Goal: Information Seeking & Learning: Learn about a topic

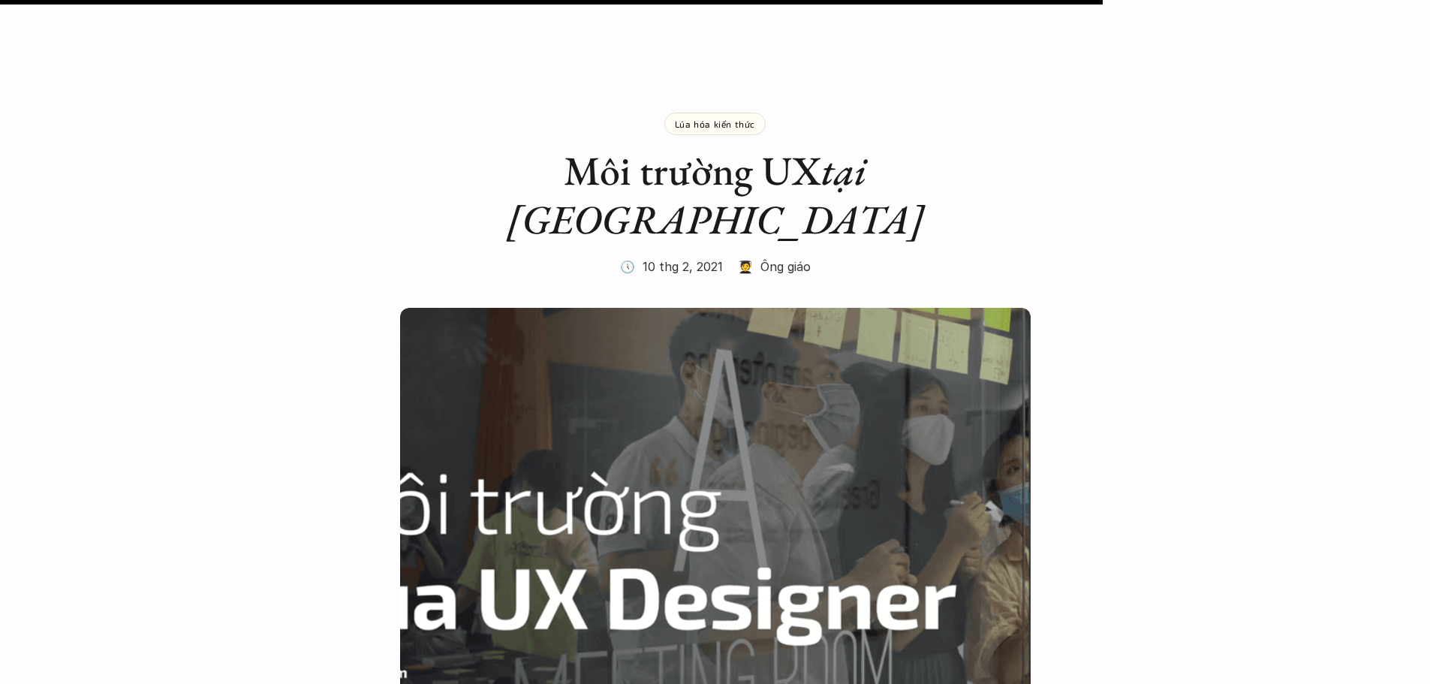
scroll to position [7204, 0]
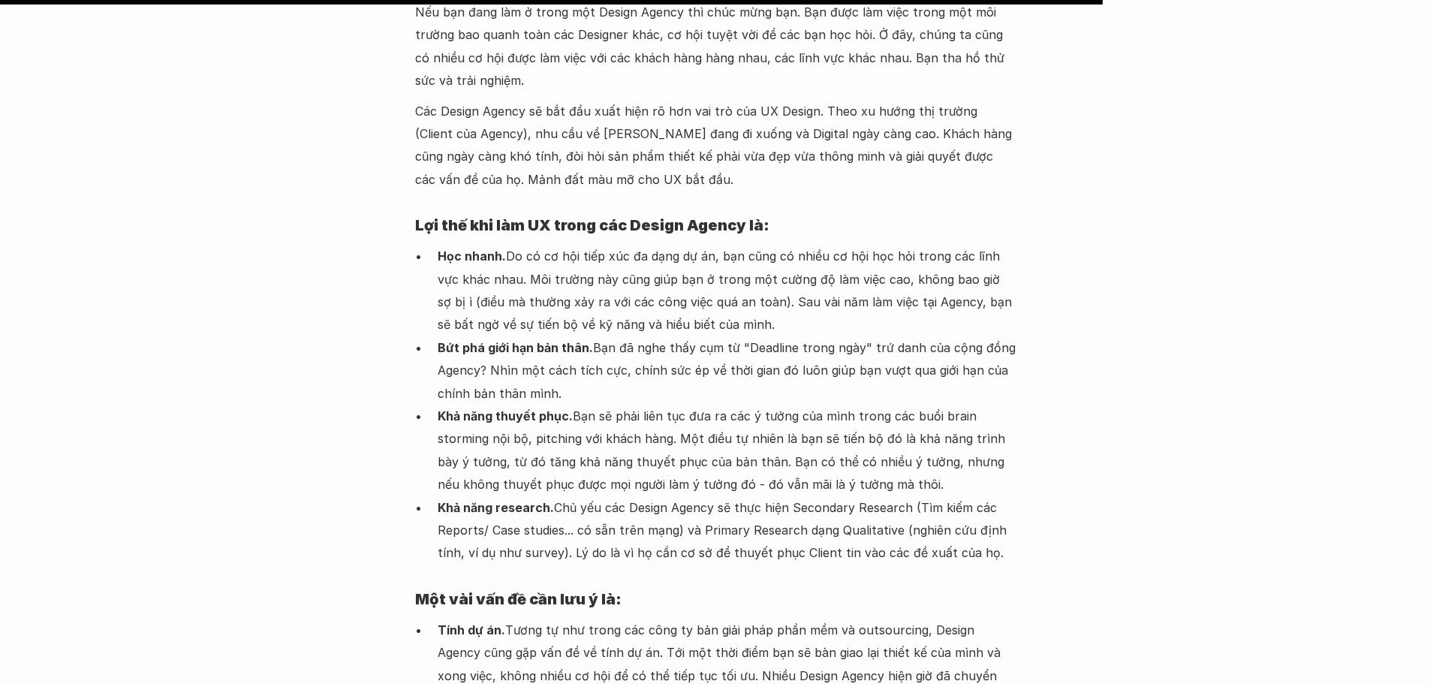
click at [816, 404] on p "Khả năng thuyết phục. Bạn sẽ phải liên tục đưa ra các ý tưởng của mình trong cá…" at bounding box center [727, 450] width 578 height 92
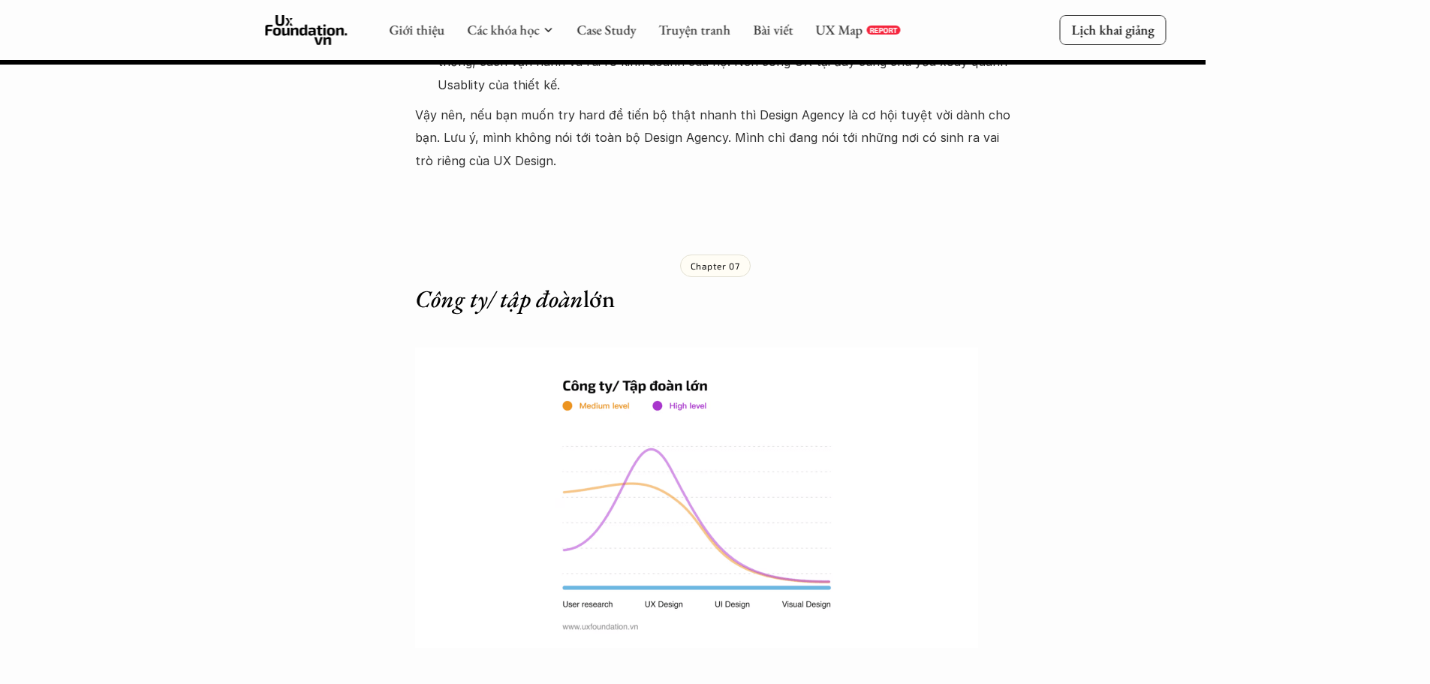
scroll to position [7730, 0]
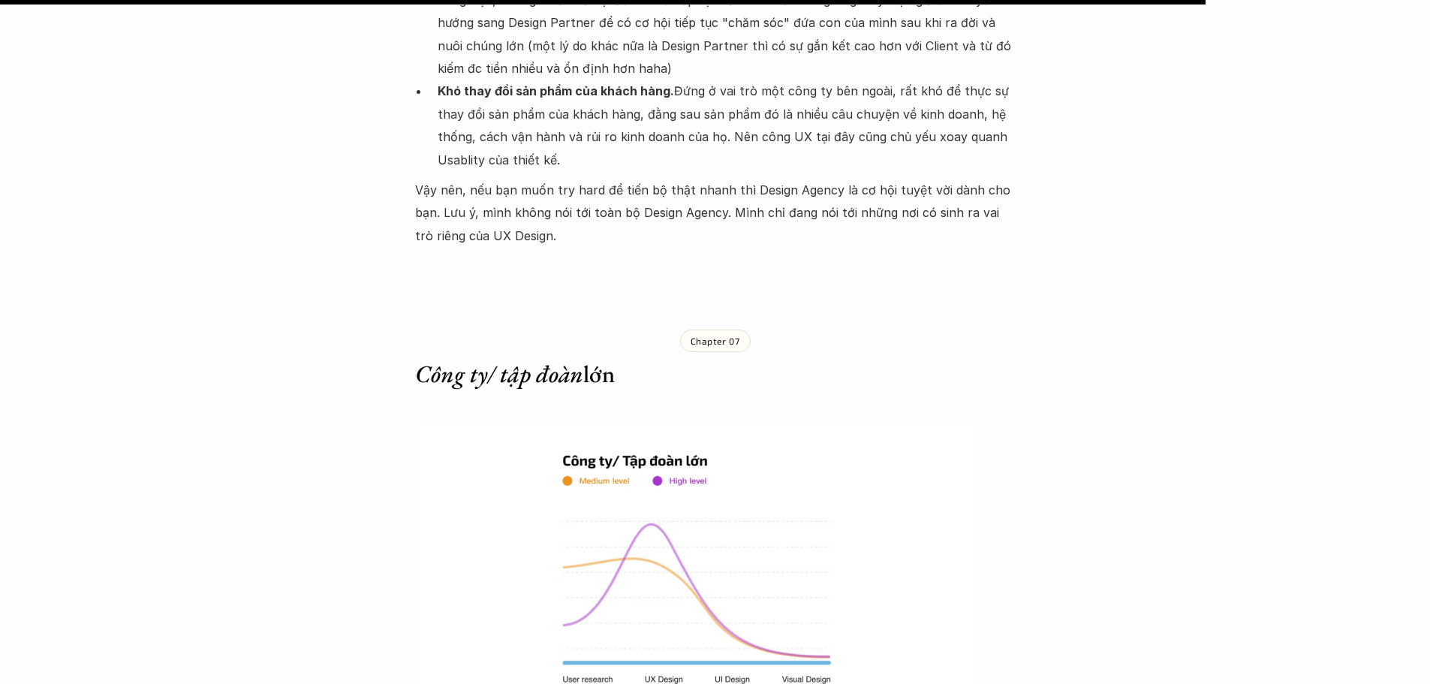
scroll to position [8180, 0]
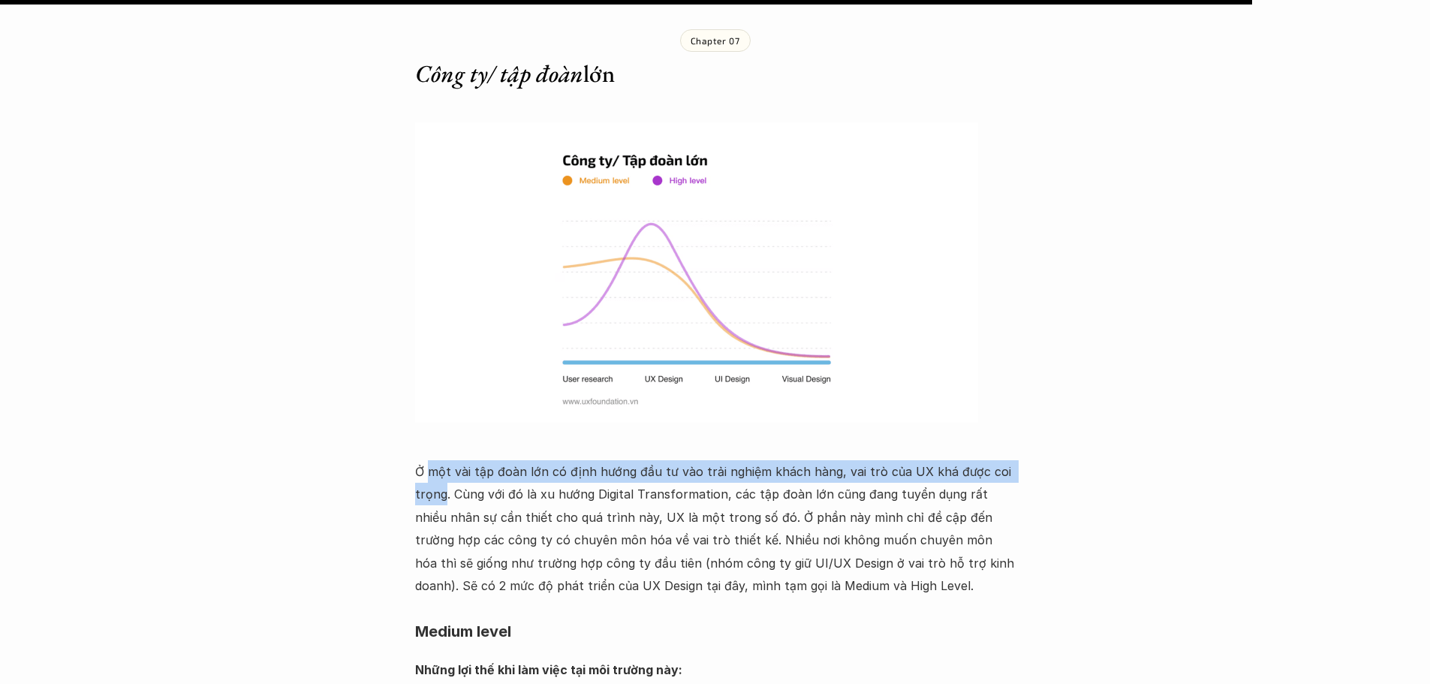
drag, startPoint x: 692, startPoint y: 347, endPoint x: 484, endPoint y: 323, distance: 209.3
click at [441, 460] on p "Ở một vài tập đoàn lớn có định hướng đầu tư vào trải nghiệm khách hàng, vai trò…" at bounding box center [715, 528] width 600 height 137
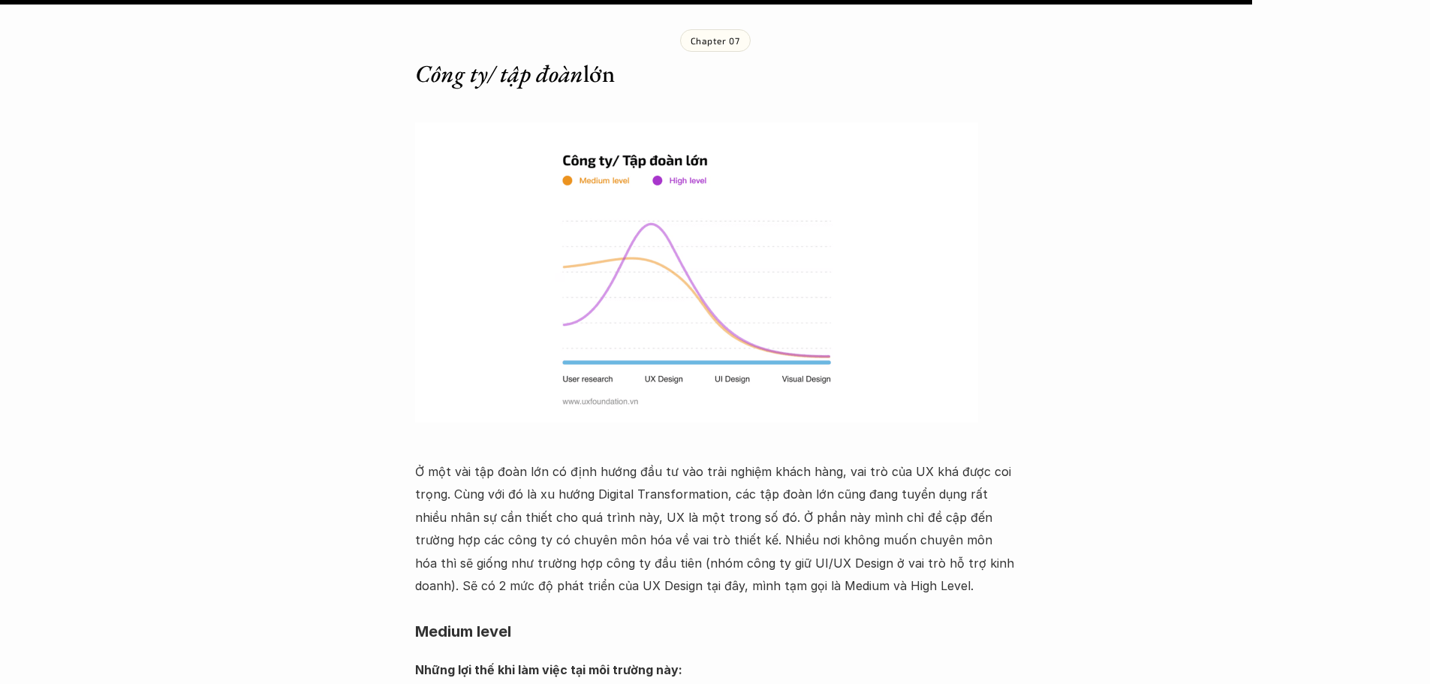
click at [491, 460] on p "Ở một vài tập đoàn lớn có định hướng đầu tư vào trải nghiệm khách hàng, vai trò…" at bounding box center [715, 528] width 600 height 137
drag, startPoint x: 453, startPoint y: 334, endPoint x: 727, endPoint y: 328, distance: 274.0
click at [727, 460] on p "Ở một vài tập đoàn lớn có định hướng đầu tư vào trải nghiệm khách hàng, vai trò…" at bounding box center [715, 528] width 600 height 137
click at [783, 460] on p "Ở một vài tập đoàn lớn có định hướng đầu tư vào trải nghiệm khách hàng, vai trò…" at bounding box center [715, 528] width 600 height 137
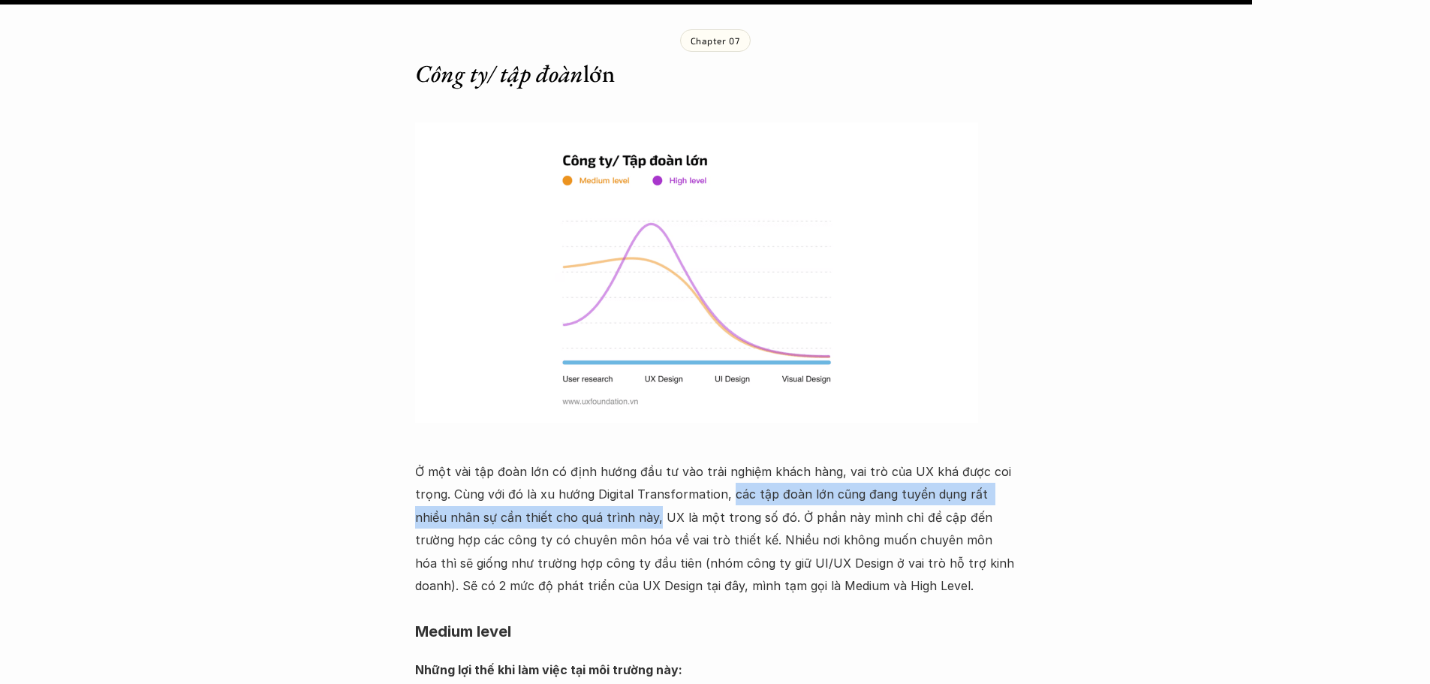
drag, startPoint x: 726, startPoint y: 329, endPoint x: 615, endPoint y: 361, distance: 114.9
click at [615, 460] on p "Ở một vài tập đoàn lớn có định hướng đầu tư vào trải nghiệm khách hàng, vai trò…" at bounding box center [715, 528] width 600 height 137
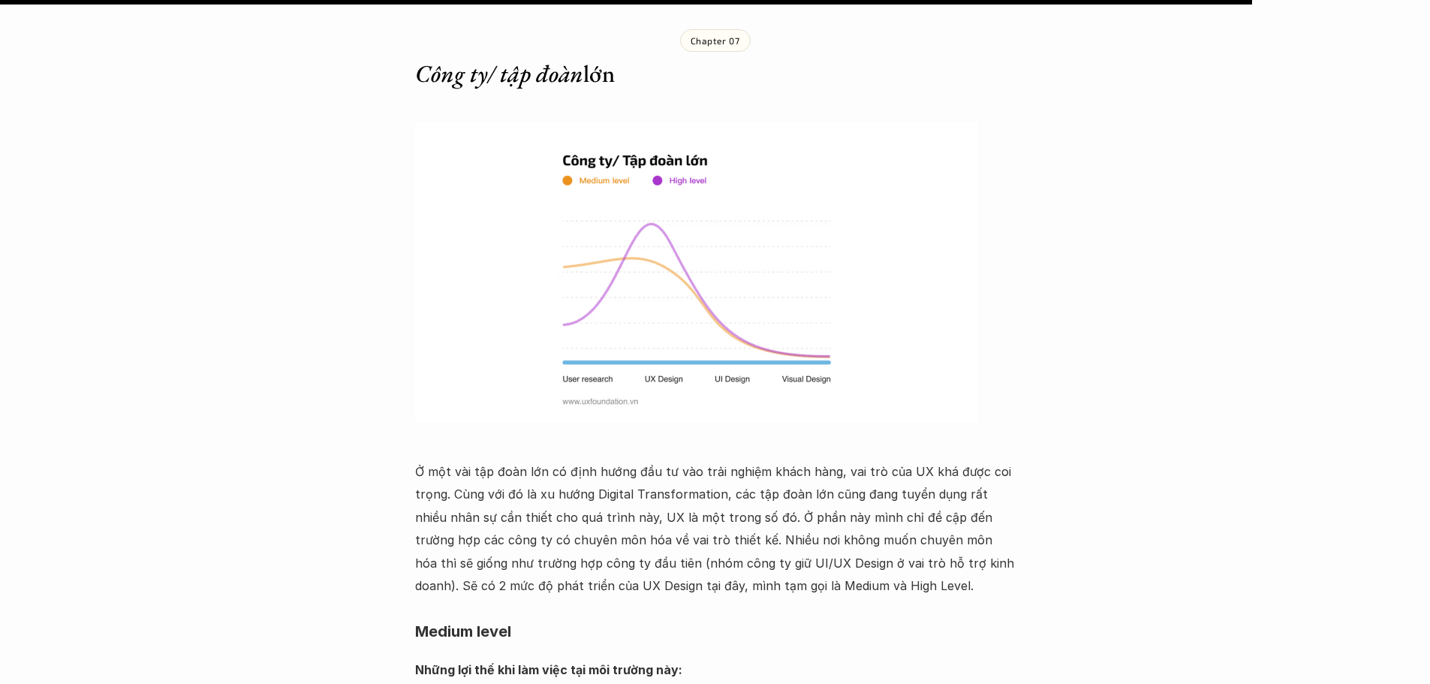
drag, startPoint x: 649, startPoint y: 361, endPoint x: 613, endPoint y: 359, distance: 36.1
click at [643, 460] on p "Ở một vài tập đoàn lớn có định hướng đầu tư vào trải nghiệm khách hàng, vai trò…" at bounding box center [715, 528] width 600 height 137
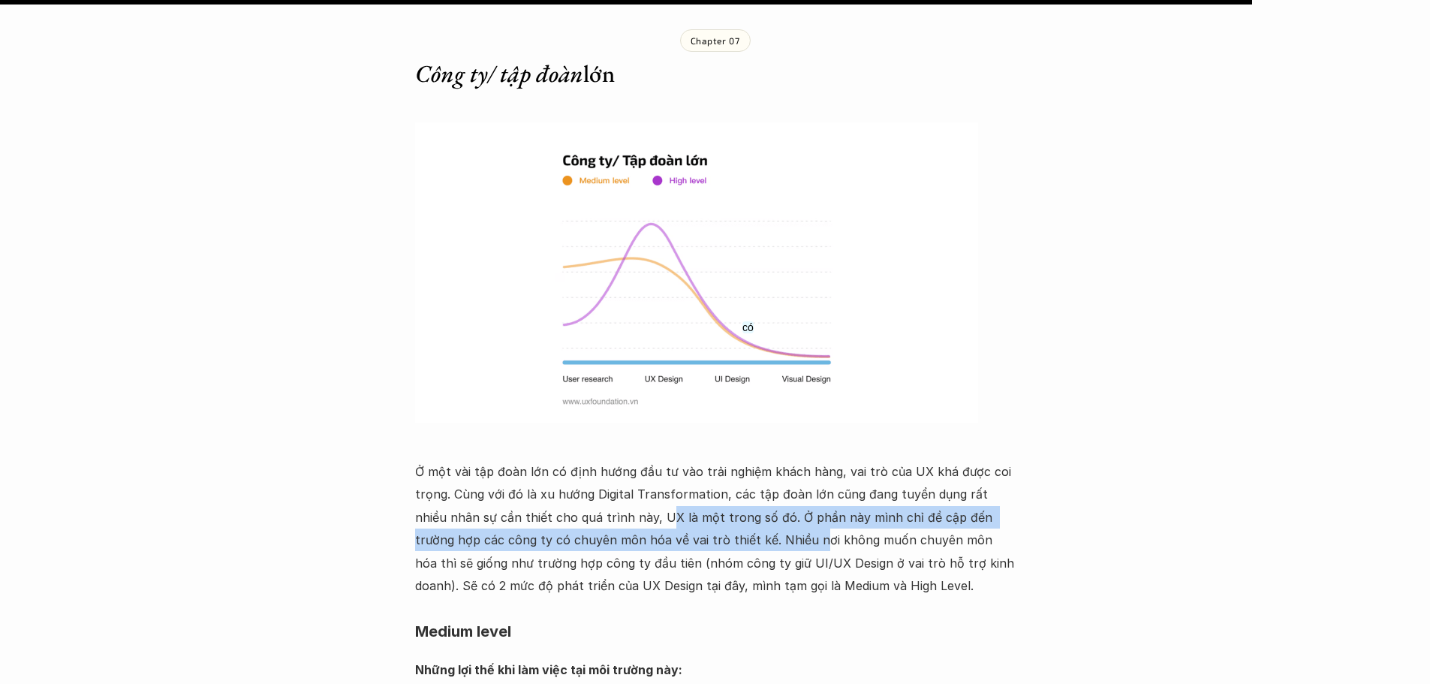
drag, startPoint x: 625, startPoint y: 355, endPoint x: 773, endPoint y: 355, distance: 147.8
click at [756, 460] on p "Ở một vài tập đoàn lớn có định hướng đầu tư vào trải nghiệm khách hàng, vai trò…" at bounding box center [715, 528] width 600 height 137
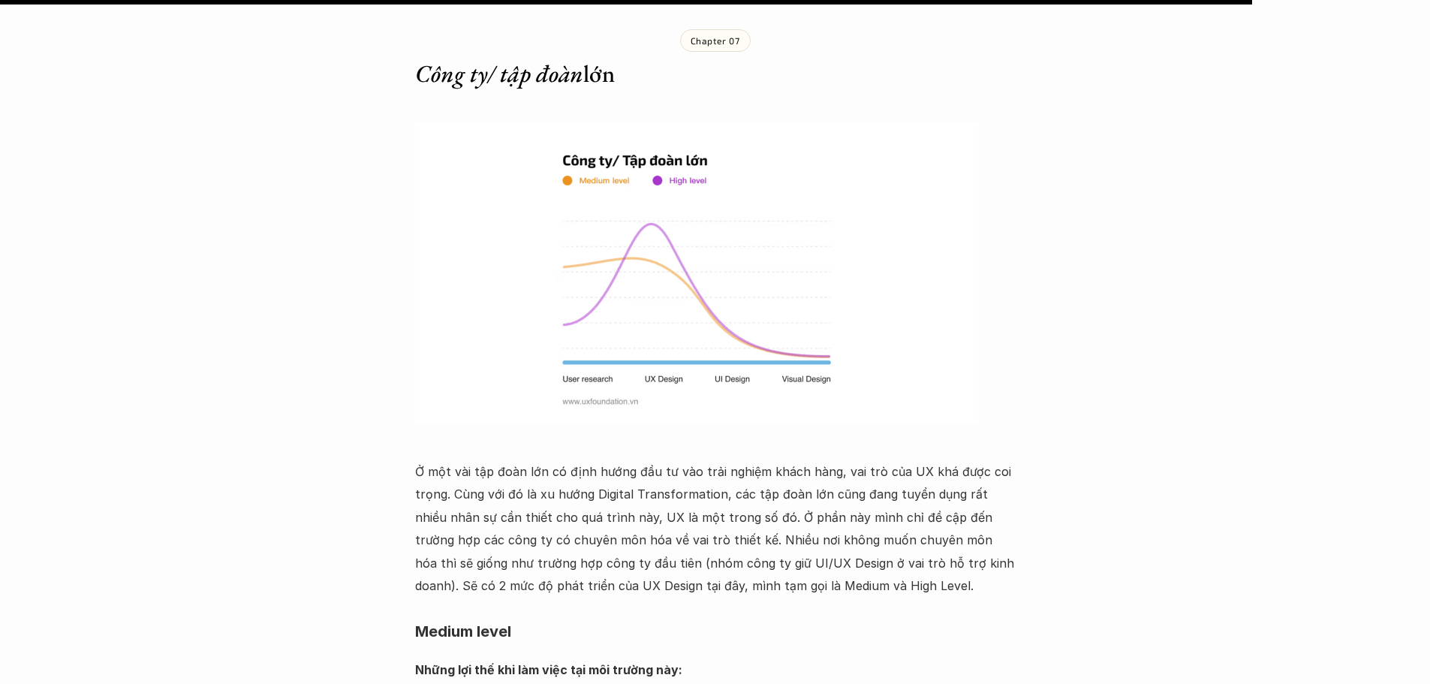
drag, startPoint x: 779, startPoint y: 354, endPoint x: 759, endPoint y: 359, distance: 20.8
click at [776, 460] on p "Ở một vài tập đoàn lớn có định hướng đầu tư vào trải nghiệm khách hàng, vai trò…" at bounding box center [715, 528] width 600 height 137
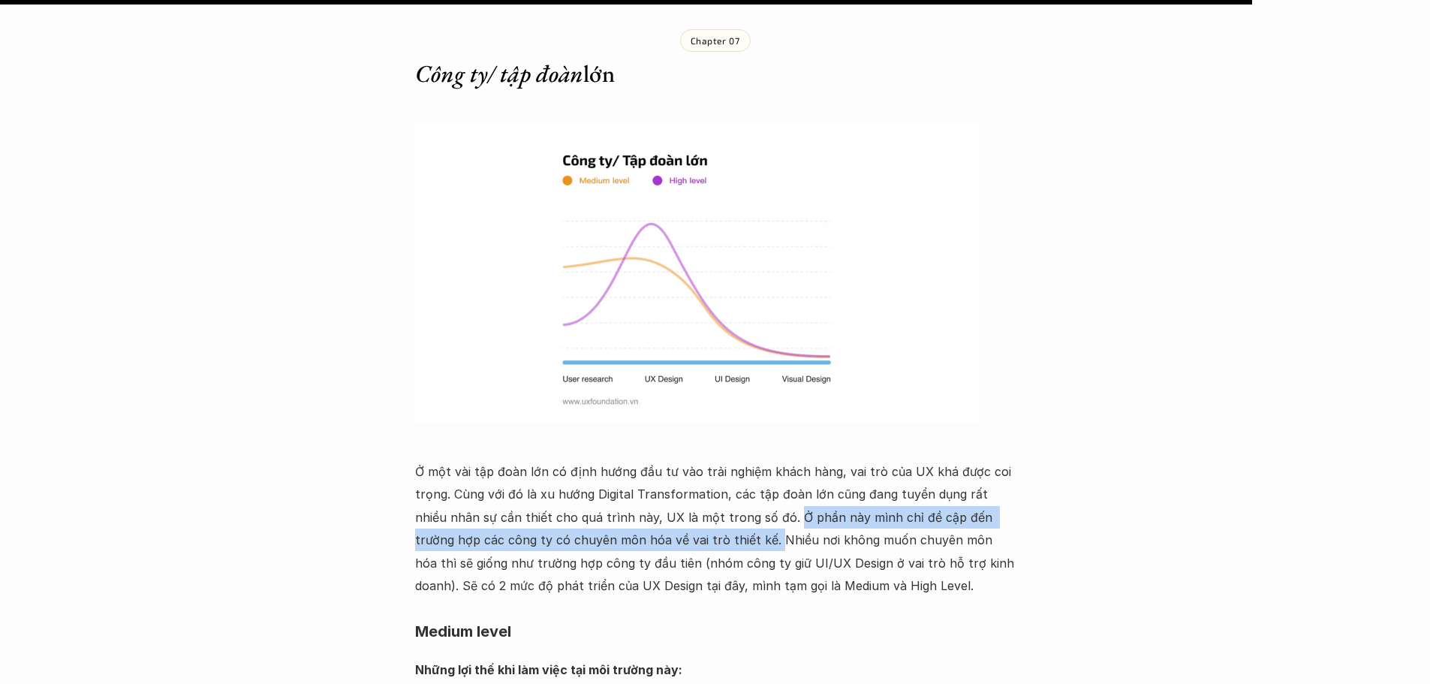
drag, startPoint x: 752, startPoint y: 352, endPoint x: 703, endPoint y: 383, distance: 57.7
click at [703, 460] on p "Ở một vài tập đoàn lớn có định hướng đầu tư vào trải nghiệm khách hàng, vai trò…" at bounding box center [715, 528] width 600 height 137
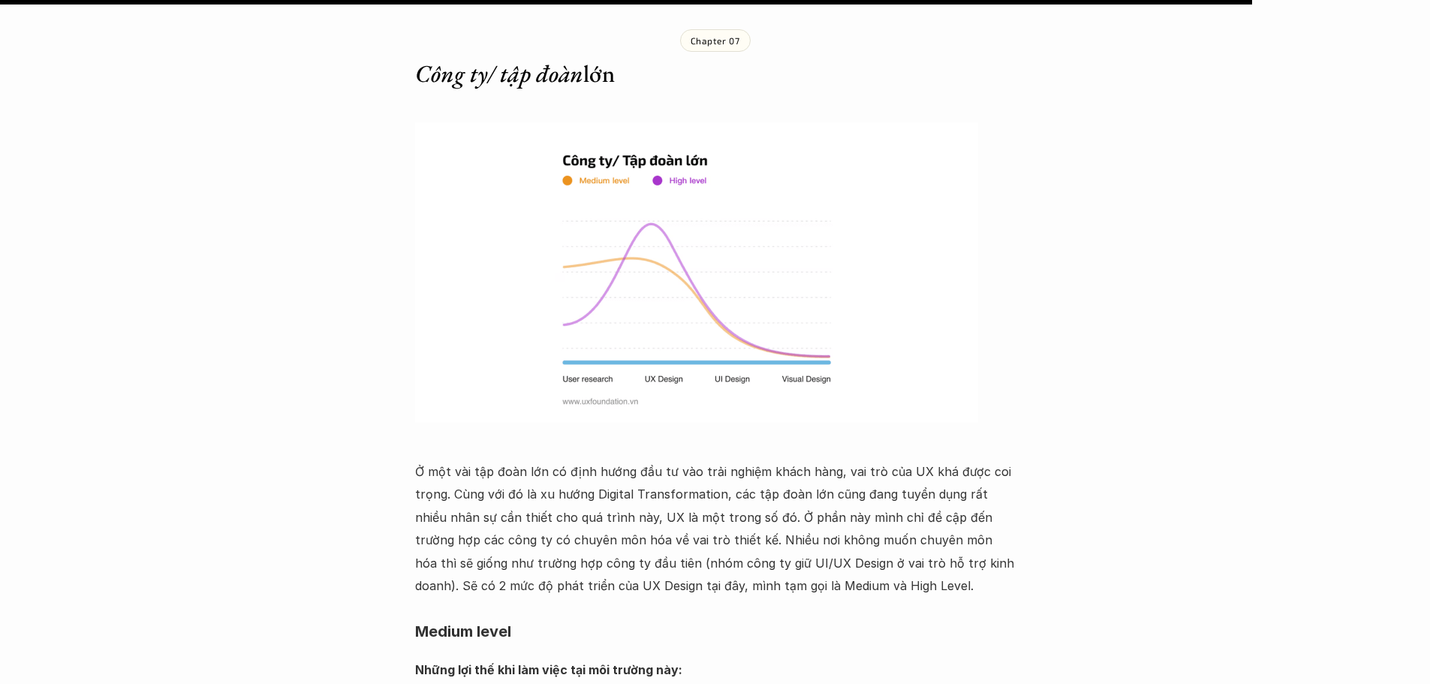
click at [751, 460] on p "Ở một vài tập đoàn lớn có định hướng đầu tư vào trải nghiệm khách hàng, vai trò…" at bounding box center [715, 528] width 600 height 137
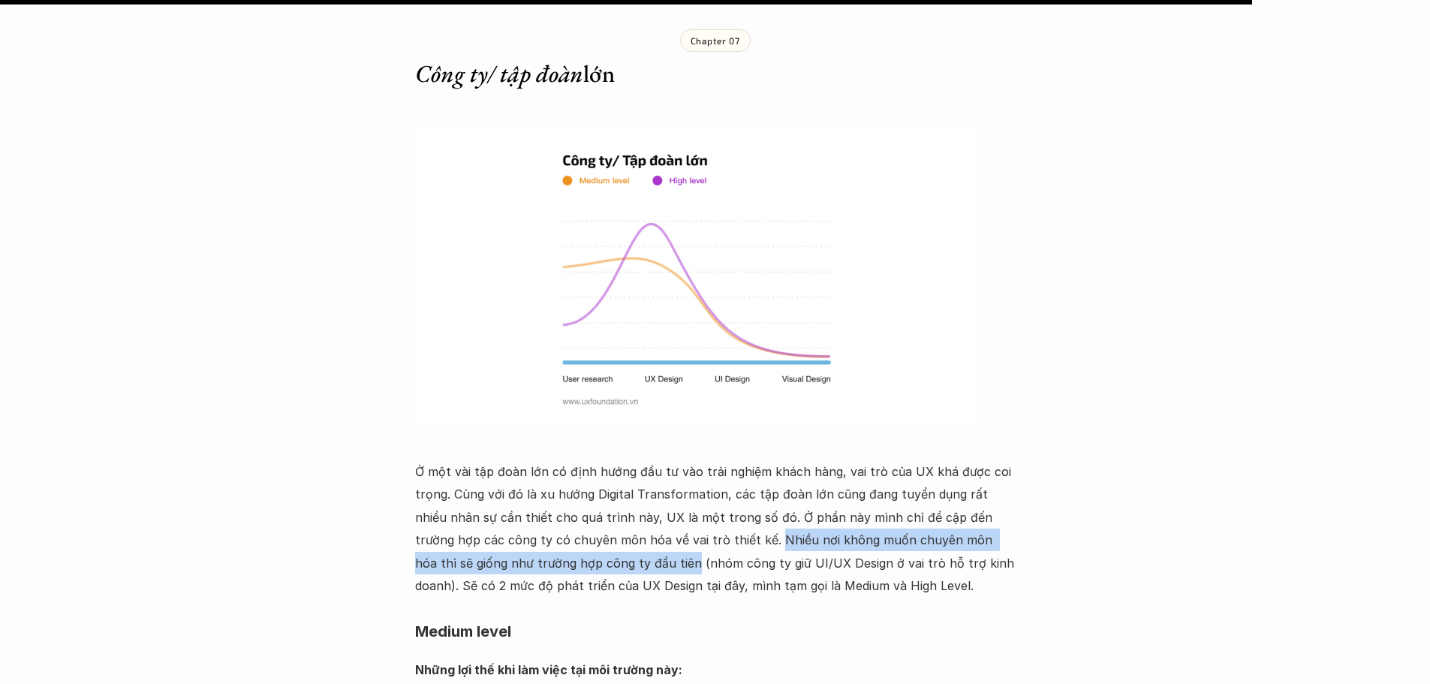
drag, startPoint x: 705, startPoint y: 373, endPoint x: 598, endPoint y: 397, distance: 109.2
click at [598, 460] on p "Ở một vài tập đoàn lớn có định hướng đầu tư vào trải nghiệm khách hàng, vai trò…" at bounding box center [715, 528] width 600 height 137
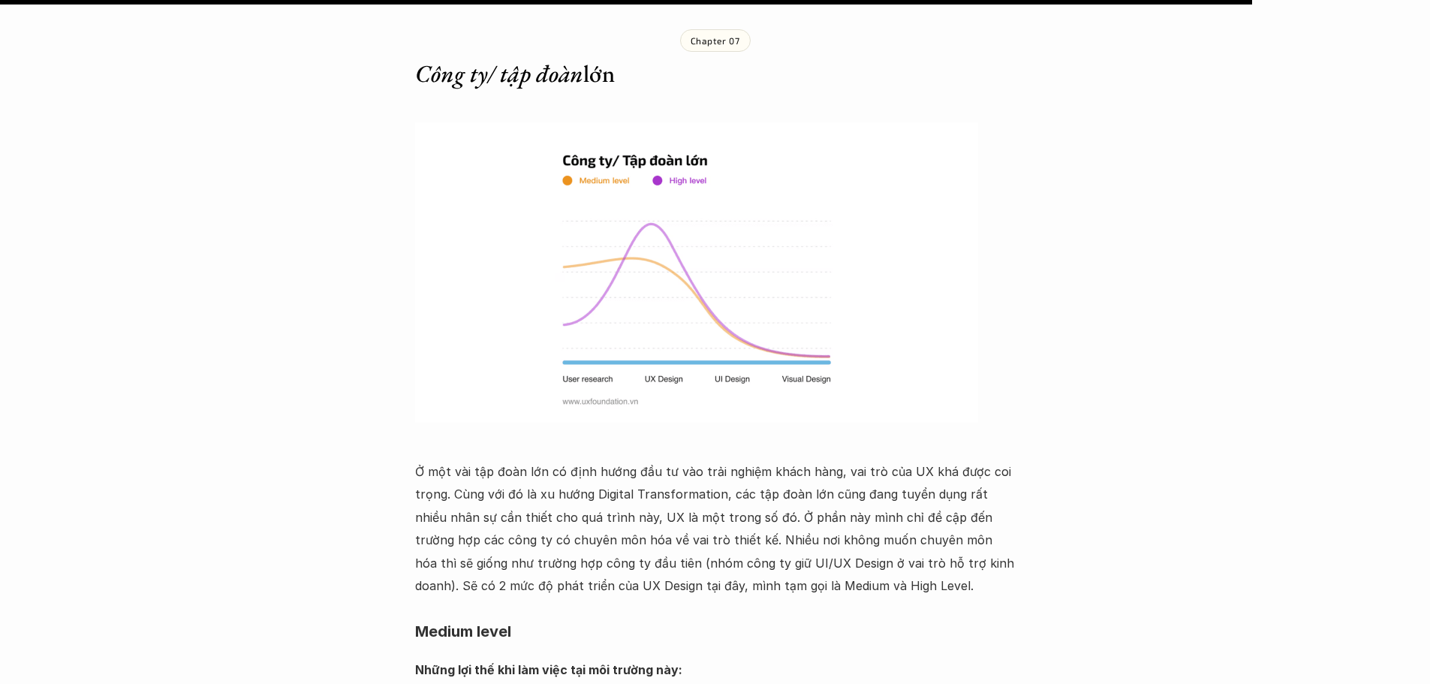
drag, startPoint x: 639, startPoint y: 403, endPoint x: 602, endPoint y: 404, distance: 36.8
click at [635, 460] on p "Ở một vài tập đoàn lớn có định hướng đầu tư vào trải nghiệm khách hàng, vai trò…" at bounding box center [715, 528] width 600 height 137
drag, startPoint x: 601, startPoint y: 398, endPoint x: 940, endPoint y: 402, distance: 339.2
click at [940, 460] on p "Ở một vài tập đoàn lớn có định hướng đầu tư vào trải nghiệm khách hàng, vai trò…" at bounding box center [715, 528] width 600 height 137
drag, startPoint x: 966, startPoint y: 396, endPoint x: 953, endPoint y: 398, distance: 12.8
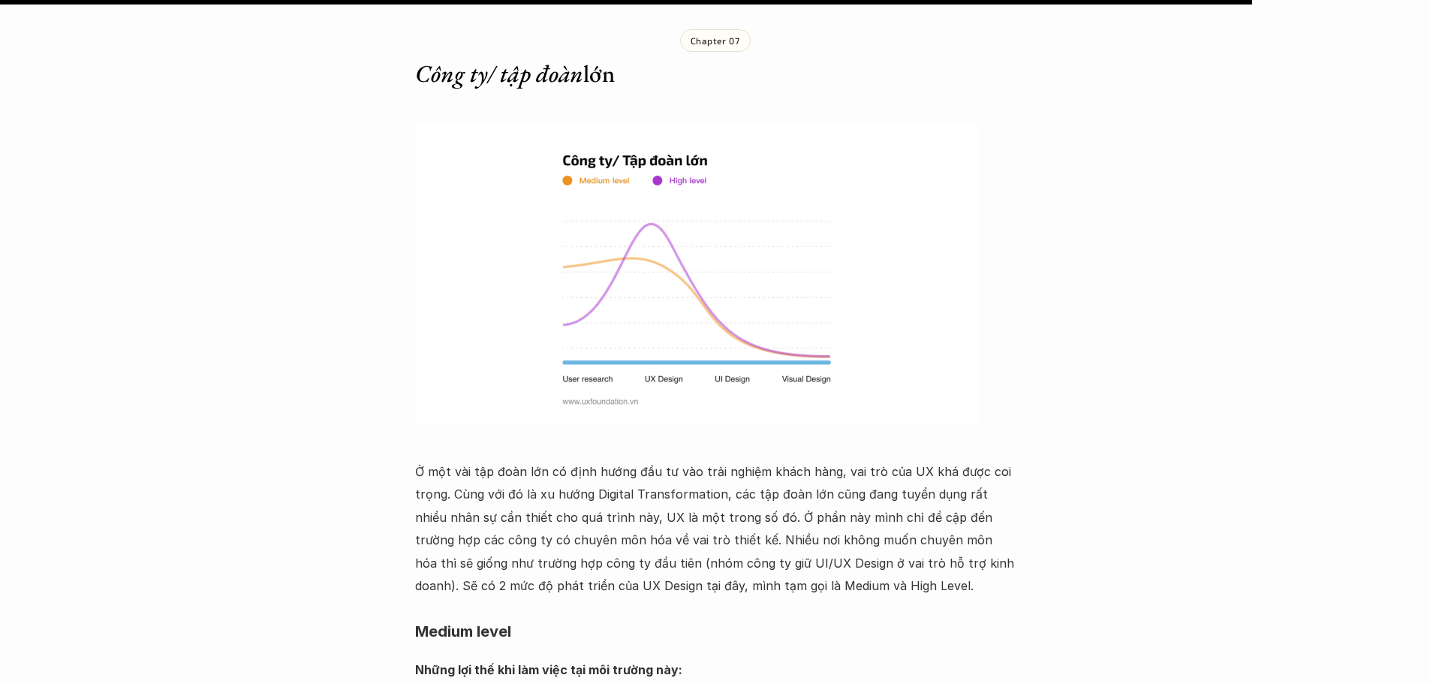
click at [965, 460] on p "Ở một vài tập đoàn lớn có định hướng đầu tư vào trải nghiệm khách hàng, vai trò…" at bounding box center [715, 528] width 600 height 137
drag, startPoint x: 947, startPoint y: 397, endPoint x: 646, endPoint y: 420, distance: 301.8
click at [646, 460] on p "Ở một vài tập đoàn lớn có định hướng đầu tư vào trải nghiệm khách hàng, vai trò…" at bounding box center [715, 528] width 600 height 137
click at [661, 460] on p "Ở một vài tập đoàn lớn có định hướng đầu tư vào trải nghiệm khách hàng, vai trò…" at bounding box center [715, 528] width 600 height 137
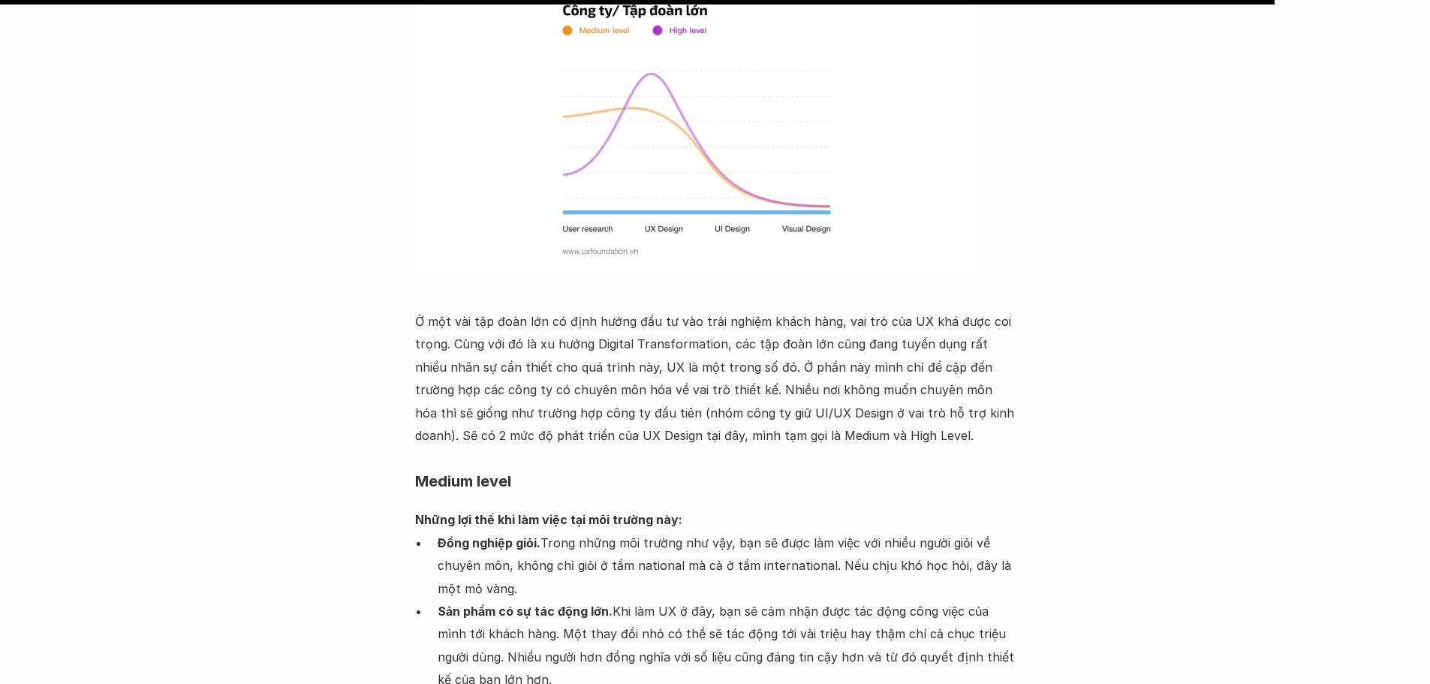
scroll to position [8405, 0]
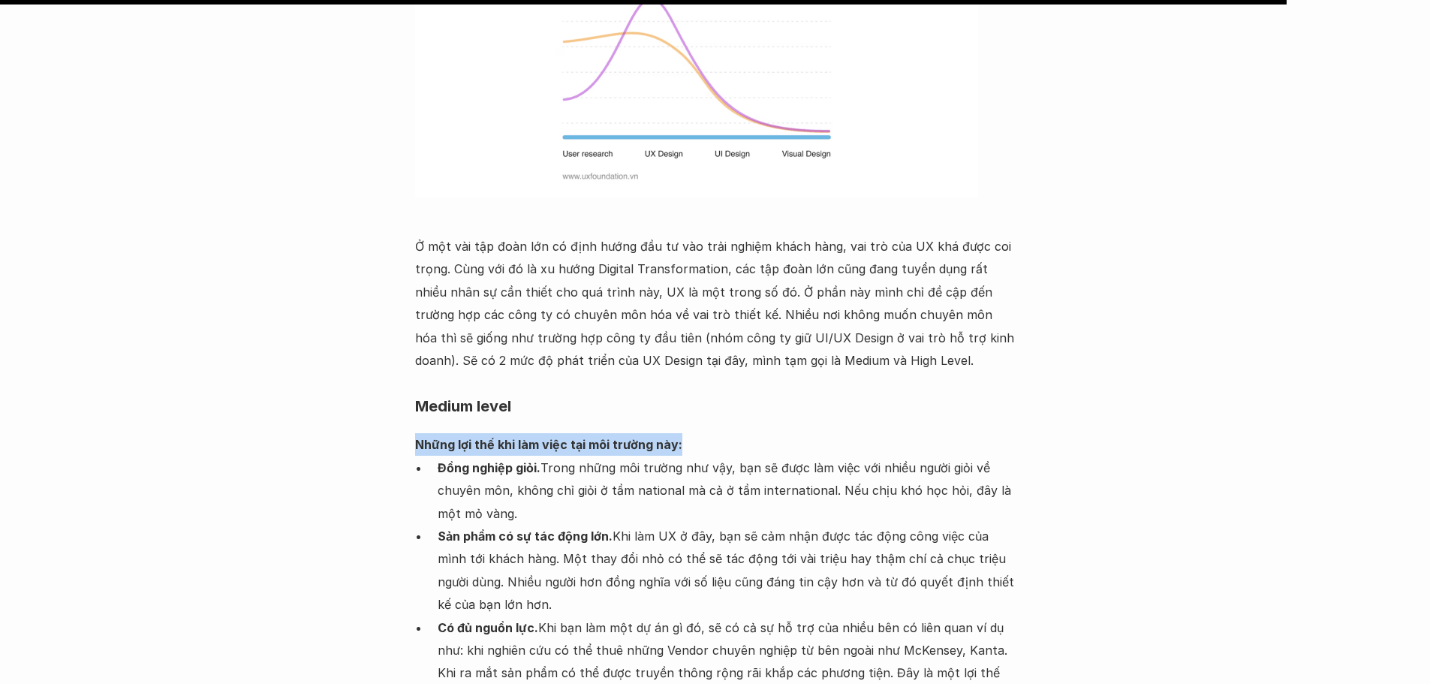
drag, startPoint x: 475, startPoint y: 278, endPoint x: 766, endPoint y: 279, distance: 291.2
click at [766, 433] on p "Những lợi thế khi làm việc tại môi trường này:" at bounding box center [715, 444] width 600 height 23
click at [577, 456] on p "Đồng nghiệp giỏi. Trong những môi trường như vậy, bạn sẽ được làm việc với nhiề…" at bounding box center [727, 490] width 578 height 68
drag, startPoint x: 549, startPoint y: 303, endPoint x: 604, endPoint y: 314, distance: 55.9
click at [604, 456] on p "Đồng nghiệp giỏi. Trong những môi trường như vậy, bạn sẽ được làm việc với nhiề…" at bounding box center [727, 490] width 578 height 68
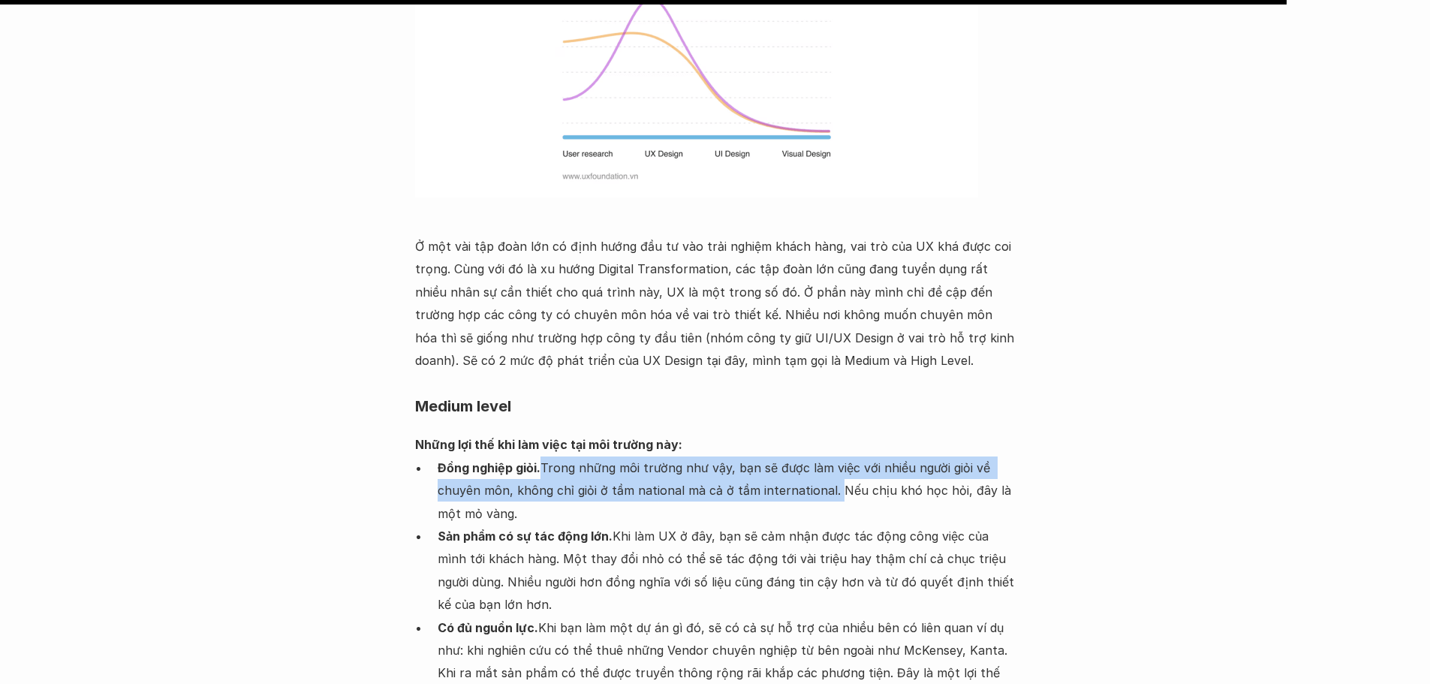
drag, startPoint x: 541, startPoint y: 314, endPoint x: 830, endPoint y: 332, distance: 289.4
click at [830, 456] on p "Đồng nghiệp giỏi. Trong những môi trường như vậy, bạn sẽ được làm việc với nhiề…" at bounding box center [727, 490] width 578 height 68
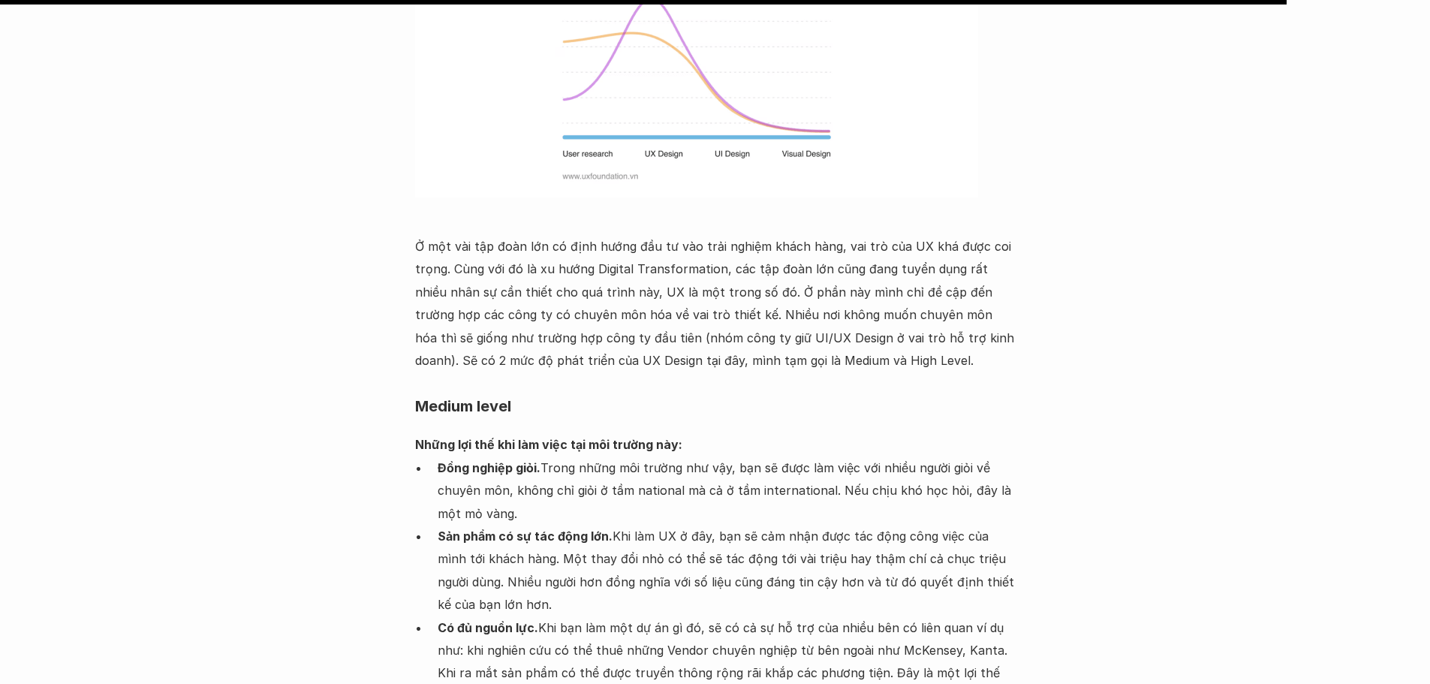
click at [904, 456] on p "Đồng nghiệp giỏi. Trong những môi trường như vậy, bạn sẽ được làm việc với nhiề…" at bounding box center [727, 490] width 578 height 68
drag, startPoint x: 902, startPoint y: 335, endPoint x: 1006, endPoint y: 346, distance: 104.9
click at [1006, 456] on p "Đồng nghiệp giỏi. Trong những môi trường như vậy, bạn sẽ được làm việc với nhiề…" at bounding box center [727, 490] width 578 height 68
click at [443, 525] on p "Sản phẩm có sự tác động lớn. Khi làm UX ở đây, bạn sẽ cảm nhận được tác động cô…" at bounding box center [727, 571] width 578 height 92
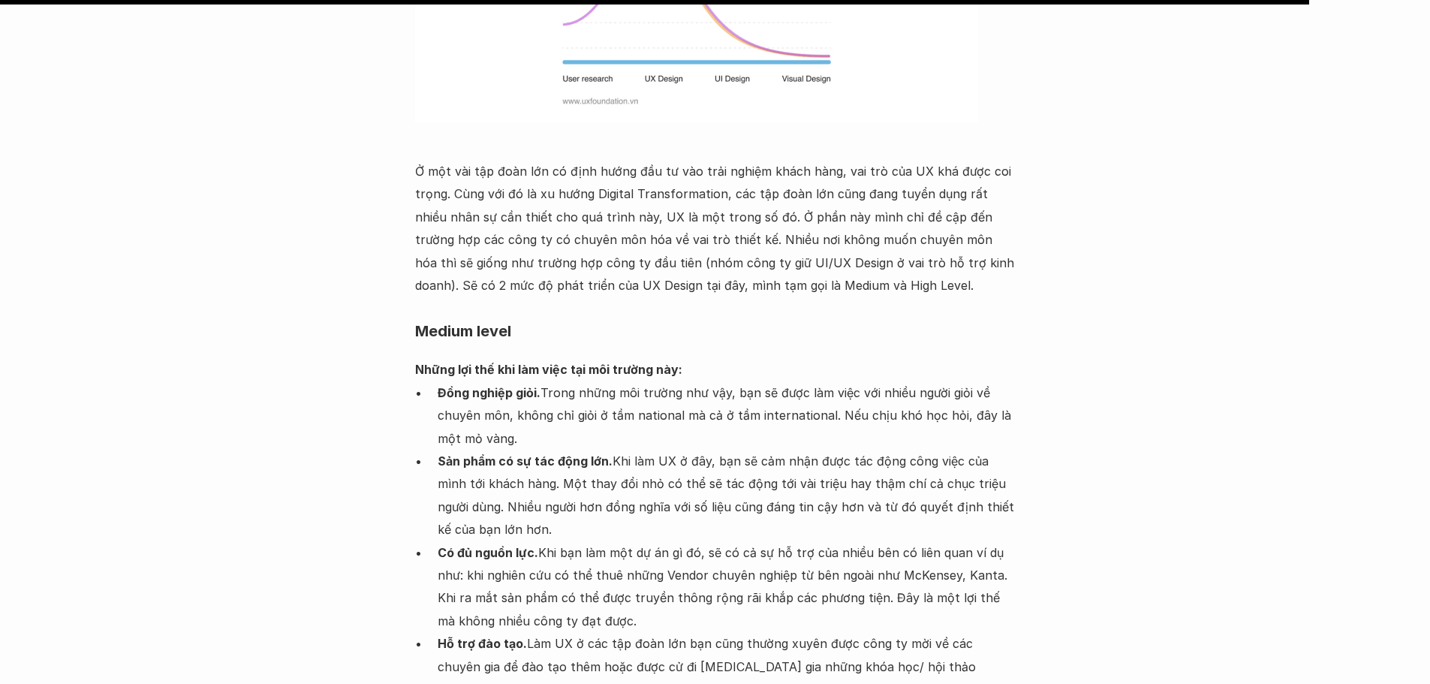
scroll to position [8555, 0]
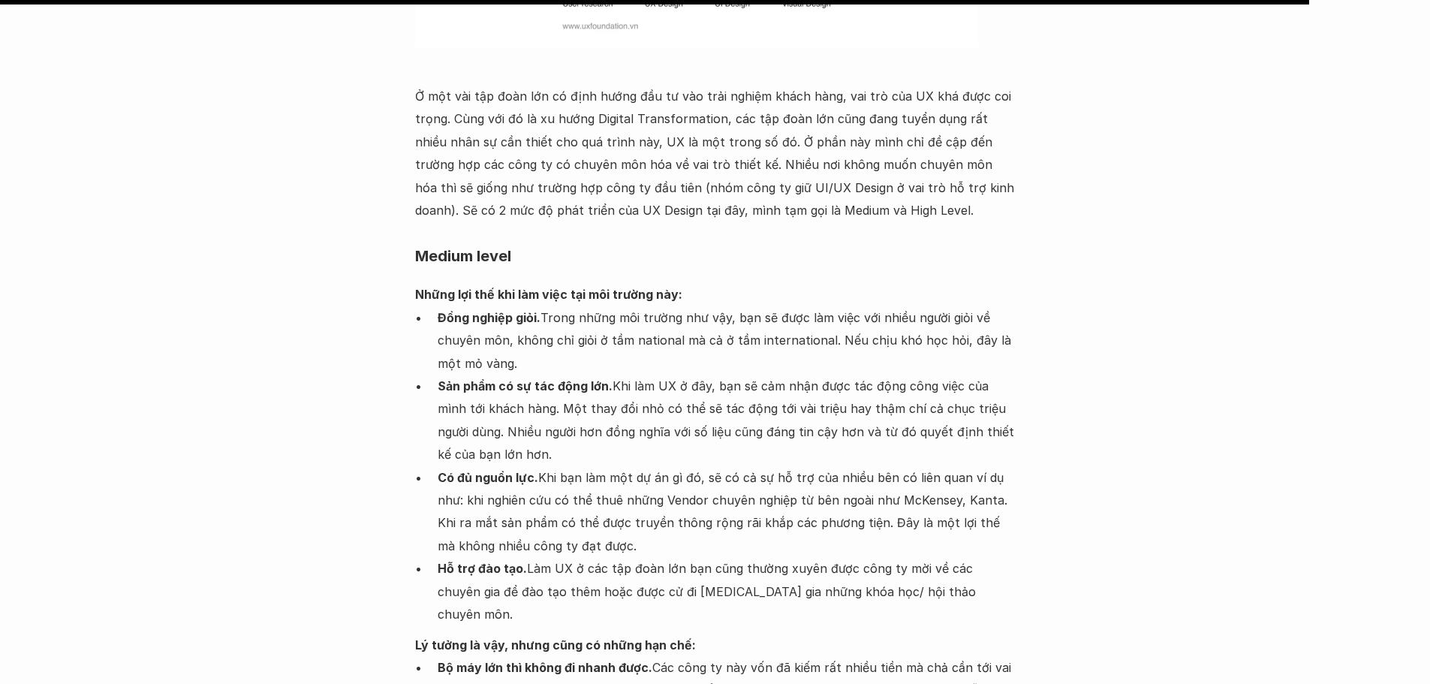
drag, startPoint x: 434, startPoint y: 221, endPoint x: 612, endPoint y: 232, distance: 178.2
click at [612, 306] on ul "Đồng nghiệp giỏi. Trong những môi trường như vậy, bạn sẽ được làm việc với nhiề…" at bounding box center [715, 466] width 600 height 320
click at [693, 374] on p "Sản phẩm có sự tác động lớn. Khi làm UX ở đây, bạn sẽ cảm nhận được tác động cô…" at bounding box center [727, 420] width 578 height 92
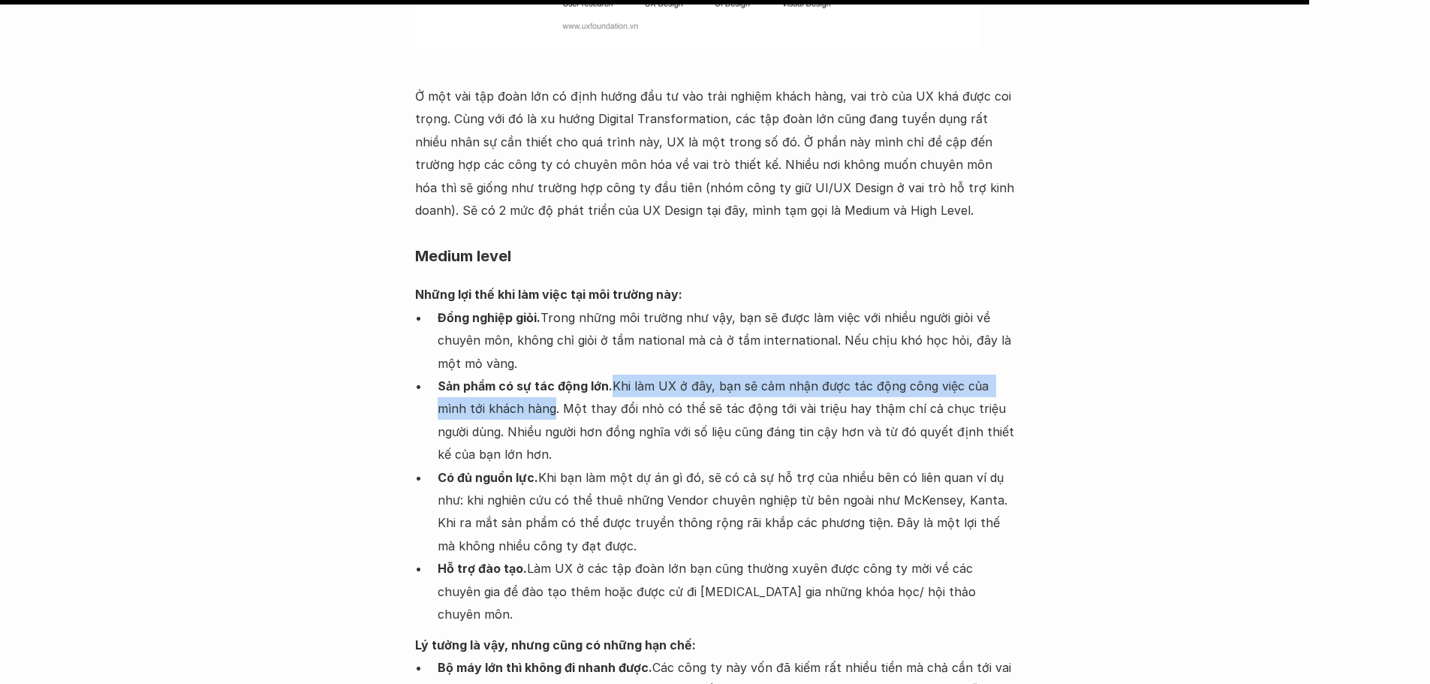
drag, startPoint x: 608, startPoint y: 221, endPoint x: 520, endPoint y: 245, distance: 90.8
click at [520, 374] on p "Sản phẩm có sự tác động lớn. Khi làm UX ở đây, bạn sẽ cảm nhận được tác động cô…" at bounding box center [727, 420] width 578 height 92
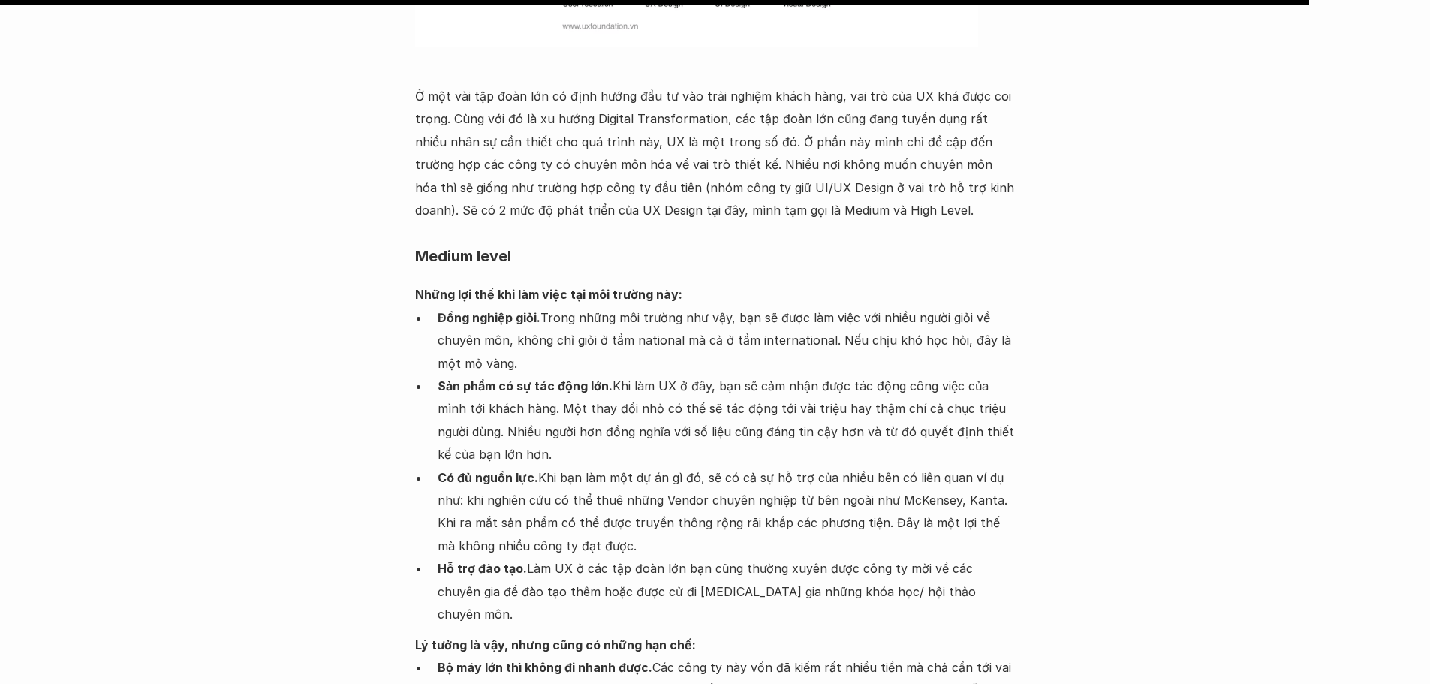
drag, startPoint x: 575, startPoint y: 245, endPoint x: 510, endPoint y: 245, distance: 65.3
click at [574, 374] on p "Sản phẩm có sự tác động lớn. Khi làm UX ở đây, bạn sẽ cảm nhận được tác động cô…" at bounding box center [727, 420] width 578 height 92
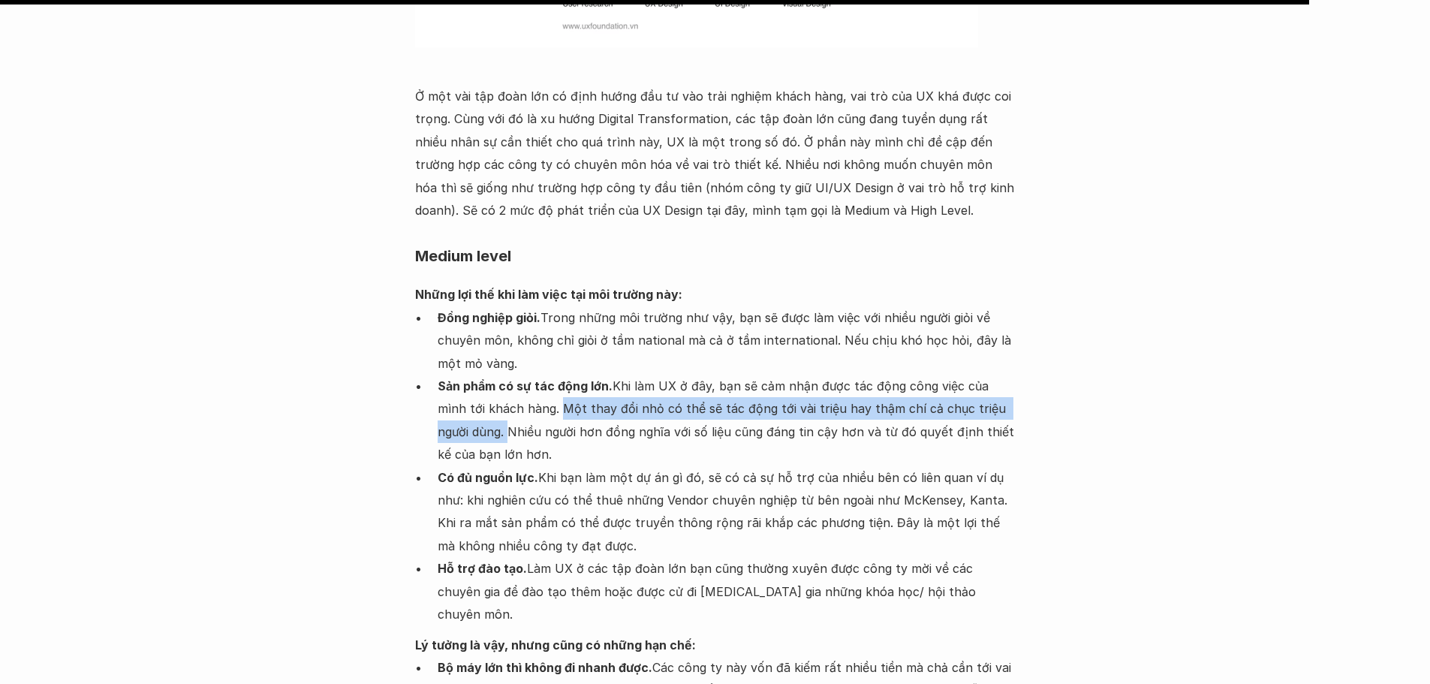
drag, startPoint x: 528, startPoint y: 249, endPoint x: 469, endPoint y: 276, distance: 64.5
click at [469, 374] on p "Sản phẩm có sự tác động lớn. Khi làm UX ở đây, bạn sẽ cảm nhận được tác động cô…" at bounding box center [727, 420] width 578 height 92
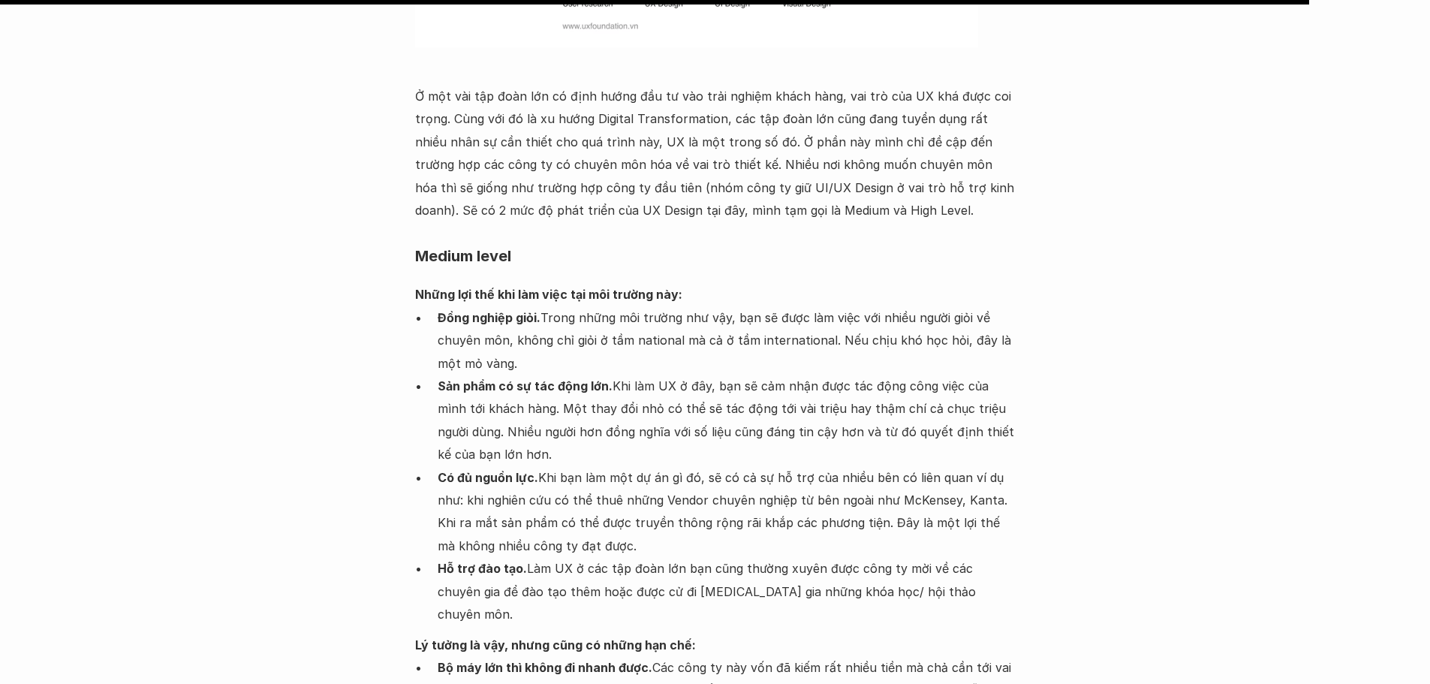
click at [486, 374] on p "Sản phẩm có sự tác động lớn. Khi làm UX ở đây, bạn sẽ cảm nhận được tác động cô…" at bounding box center [727, 420] width 578 height 92
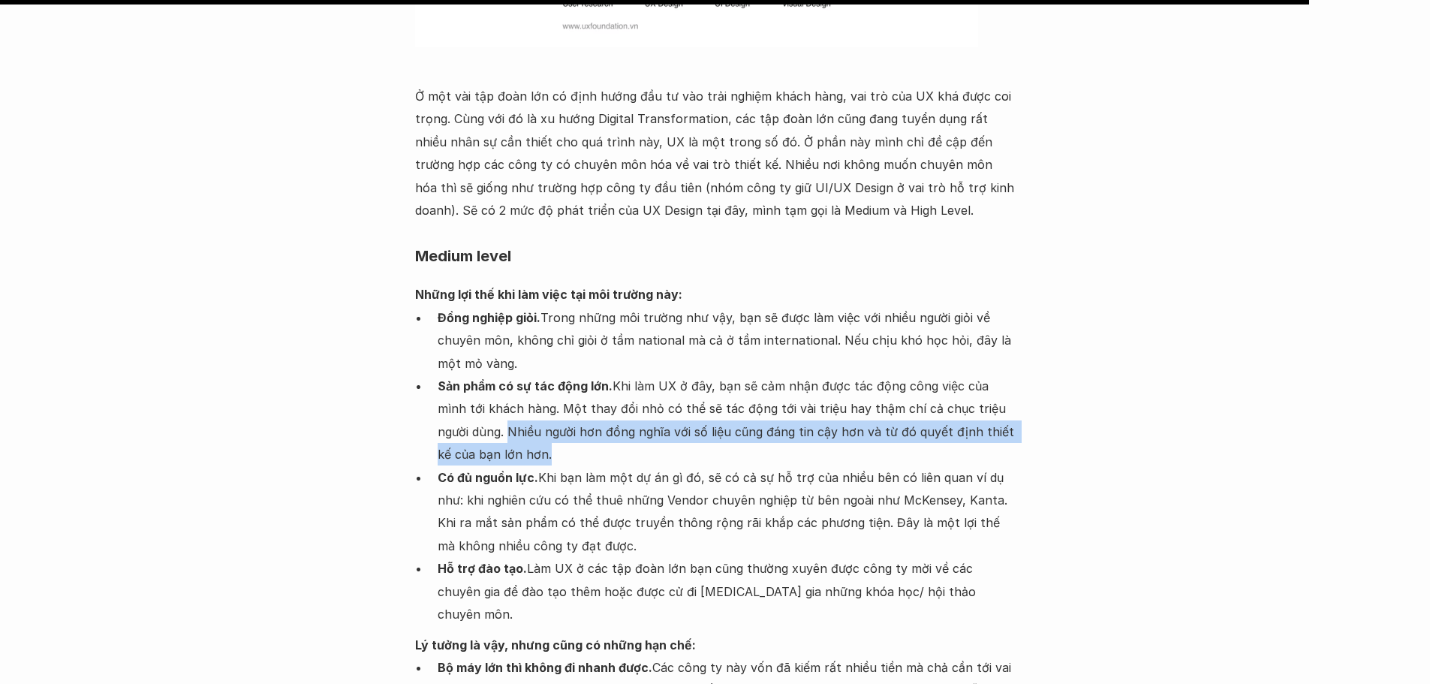
drag, startPoint x: 477, startPoint y: 265, endPoint x: 792, endPoint y: 308, distance: 318.2
click at [898, 374] on p "Sản phẩm có sự tác động lớn. Khi làm UX ở đây, bạn sẽ cảm nhận được tác động cô…" at bounding box center [727, 420] width 578 height 92
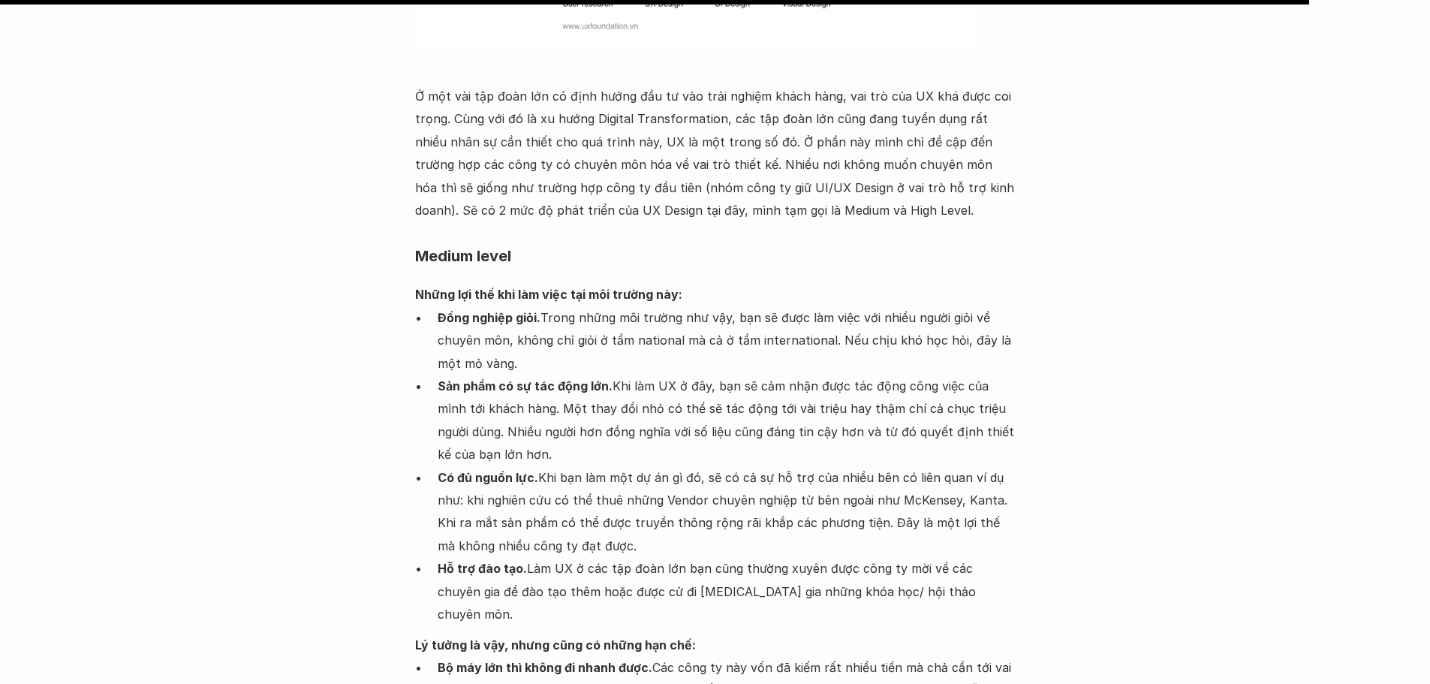
drag, startPoint x: 442, startPoint y: 361, endPoint x: 440, endPoint y: 328, distance: 33.1
click at [445, 466] on p "Có đủ nguồn lực. Khi bạn làm một dự án gì đó, sẽ có cả sự hỗ trợ của nhiều bên …" at bounding box center [727, 512] width 578 height 92
drag, startPoint x: 586, startPoint y: 262, endPoint x: 963, endPoint y: 297, distance: 378.4
click at [963, 374] on p "Sản phẩm có sự tác động lớn. Khi làm UX ở đây, bạn sẽ cảm nhận được tác động cô…" at bounding box center [727, 420] width 578 height 92
click at [516, 470] on strong "Có đủ nguồn lực." at bounding box center [488, 477] width 101 height 15
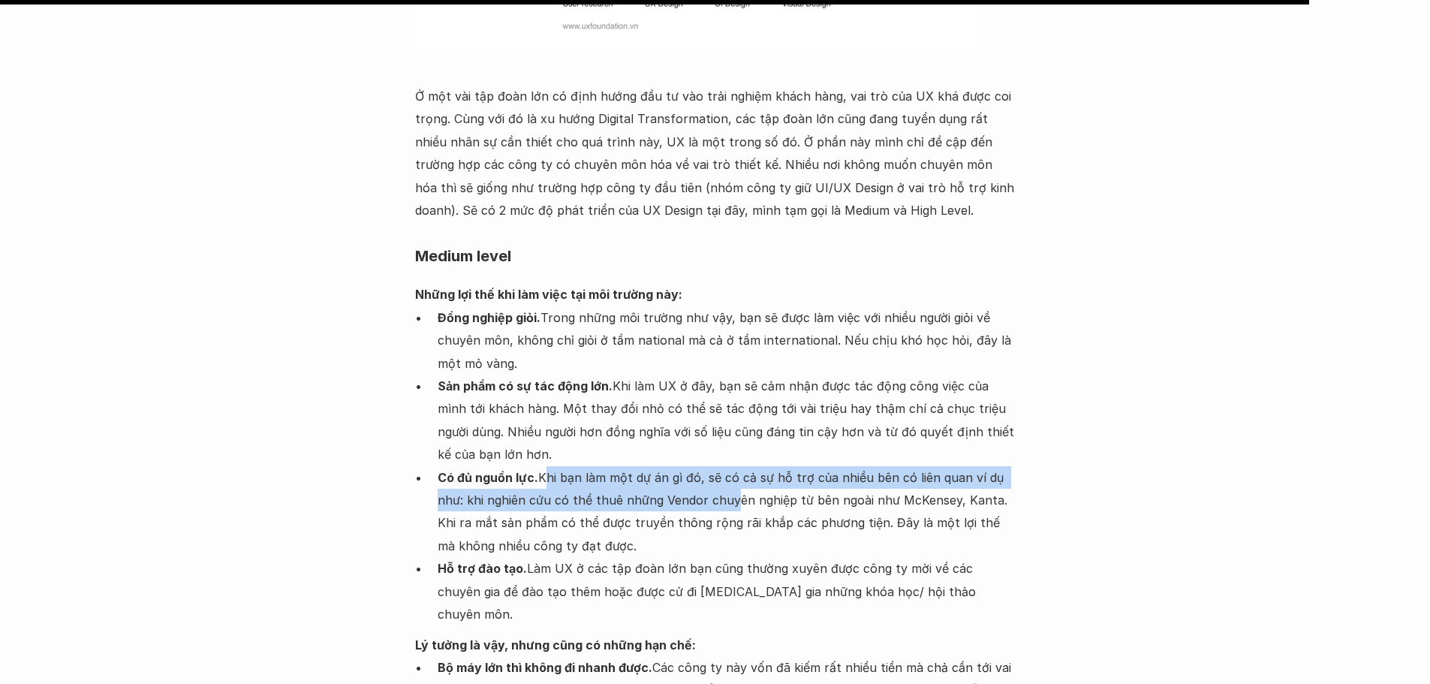
drag, startPoint x: 541, startPoint y: 314, endPoint x: 673, endPoint y: 347, distance: 136.1
click at [721, 466] on p "Có đủ nguồn lực. Khi bạn làm một dự án gì đó, sẽ có cả sự hỗ trợ của nhiều bên …" at bounding box center [727, 512] width 578 height 92
click at [665, 466] on p "Có đủ nguồn lực. Khi bạn làm một dự án gì đó, sẽ có cả sự hỗ trợ của nhiều bên …" at bounding box center [727, 512] width 578 height 92
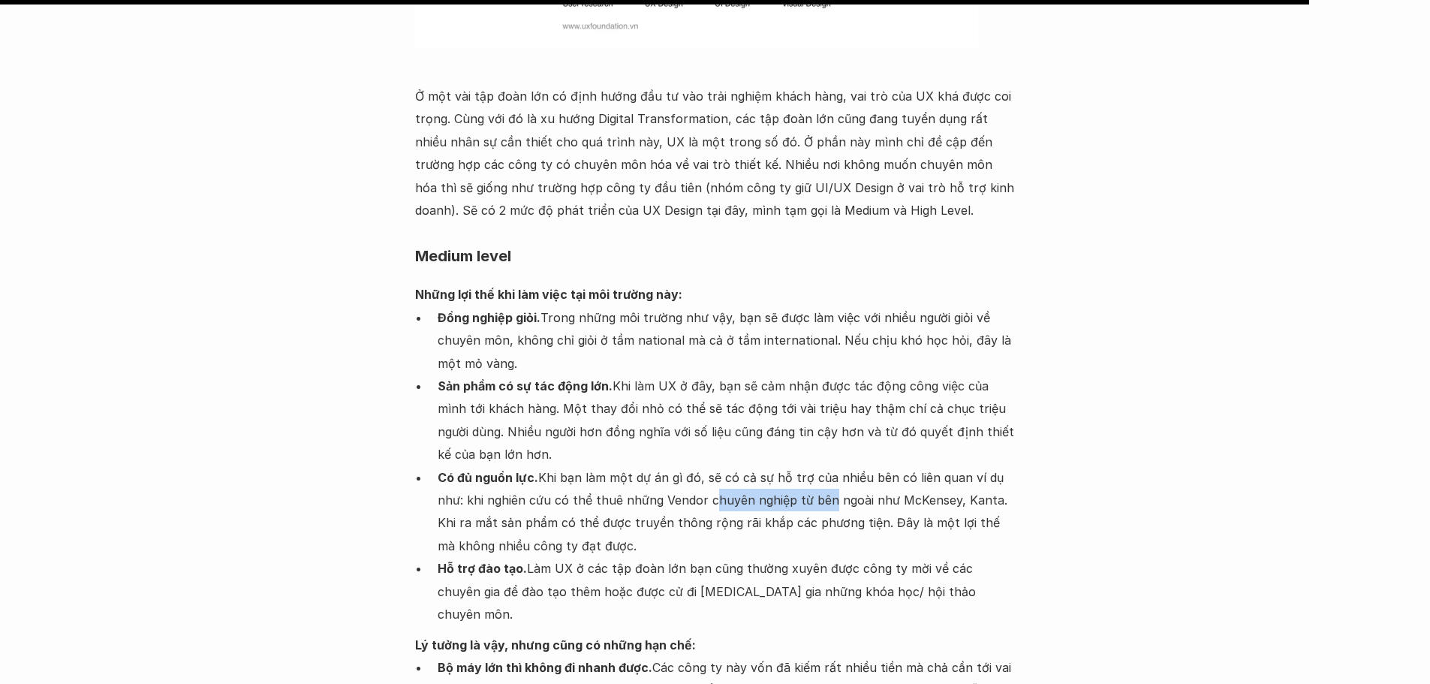
drag, startPoint x: 712, startPoint y: 338, endPoint x: 818, endPoint y: 338, distance: 105.8
click at [818, 466] on p "Có đủ nguồn lực. Khi bạn làm một dự án gì đó, sẽ có cả sự hỗ trợ của nhiều bên …" at bounding box center [727, 512] width 578 height 92
click at [687, 466] on p "Có đủ nguồn lực. Khi bạn làm một dự án gì đó, sẽ có cả sự hỗ trợ của nhiều bên …" at bounding box center [727, 512] width 578 height 92
drag, startPoint x: 666, startPoint y: 335, endPoint x: 674, endPoint y: 335, distance: 8.3
click at [673, 466] on p "Có đủ nguồn lực. Khi bạn làm một dự án gì đó, sẽ có cả sự hỗ trợ của nhiều bên …" at bounding box center [727, 512] width 578 height 92
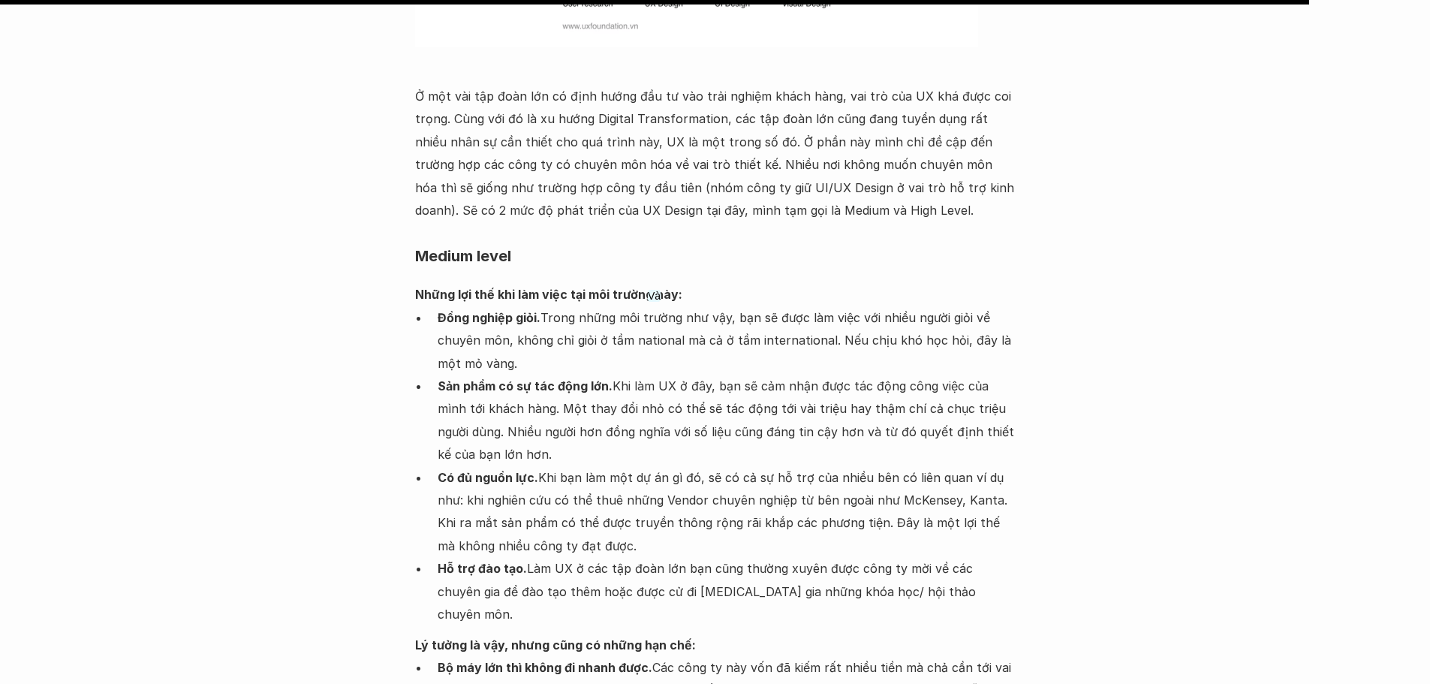
click at [660, 466] on p "Có đủ nguồn lực. Khi bạn làm một dự án gì đó, sẽ có cả sự hỗ trợ của nhiều bên …" at bounding box center [727, 512] width 578 height 92
drag, startPoint x: 664, startPoint y: 334, endPoint x: 699, endPoint y: 334, distance: 35.3
click at [699, 466] on p "Có đủ nguồn lực. Khi bạn làm một dự án gì đó, sẽ có cả sự hỗ trợ của nhiều bên …" at bounding box center [727, 512] width 578 height 92
click at [679, 466] on p "Có đủ nguồn lực. Khi bạn làm một dự án gì đó, sẽ có cả sự hỗ trợ của nhiều bên …" at bounding box center [727, 512] width 578 height 92
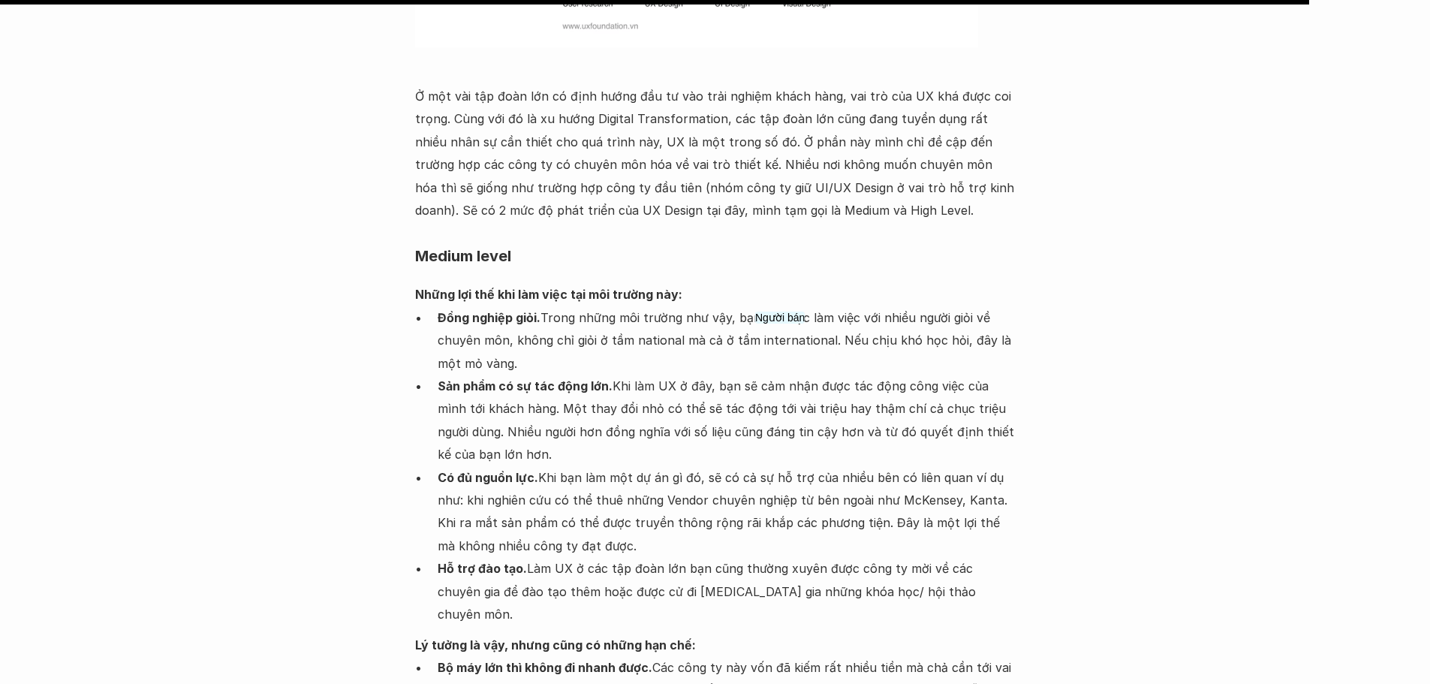
drag, startPoint x: 786, startPoint y: 358, endPoint x: 743, endPoint y: 338, distance: 47.0
click at [785, 466] on p "Có đủ nguồn lực. Khi bạn làm một dự án gì đó, sẽ có cả sự hỗ trợ của nhiều bên …" at bounding box center [727, 512] width 578 height 92
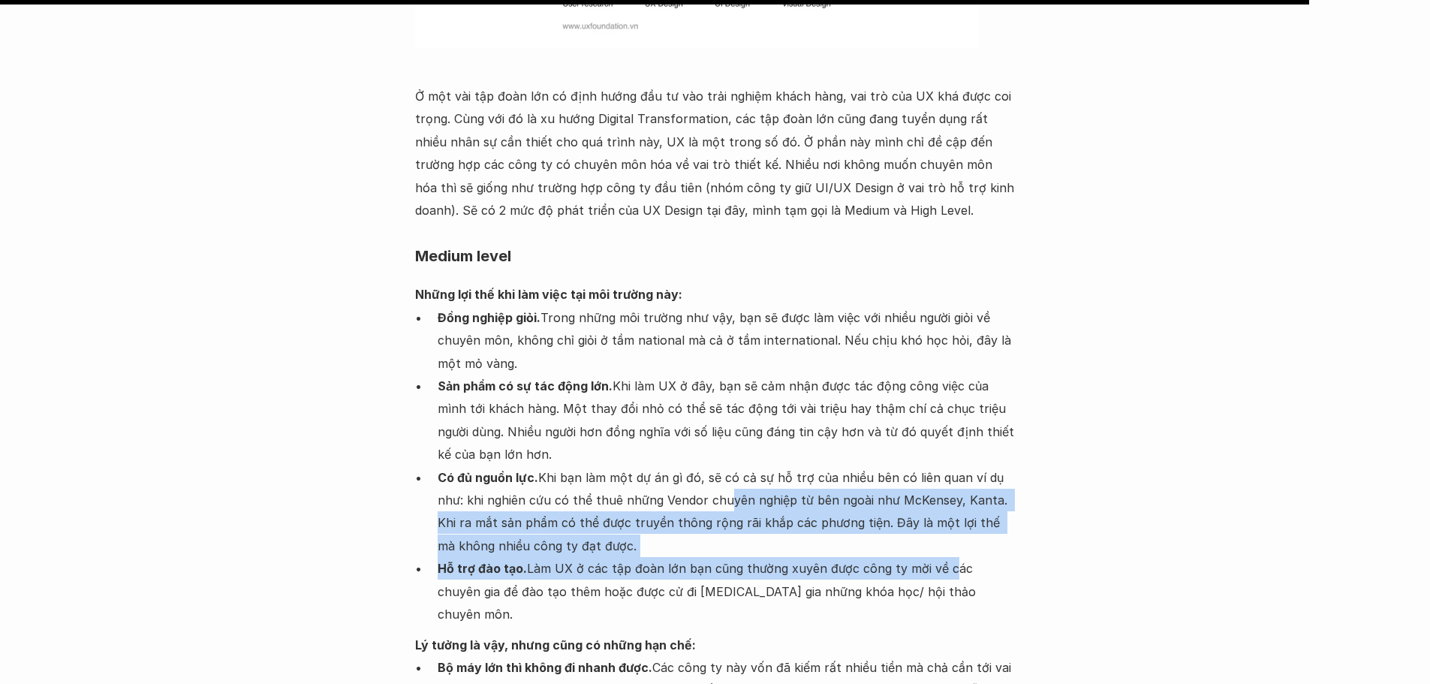
drag, startPoint x: 720, startPoint y: 332, endPoint x: 615, endPoint y: 395, distance: 122.5
click at [905, 395] on ul "Đồng nghiệp giỏi. Trong những môi trường như vậy, bạn sẽ được làm việc với nhiề…" at bounding box center [715, 466] width 600 height 320
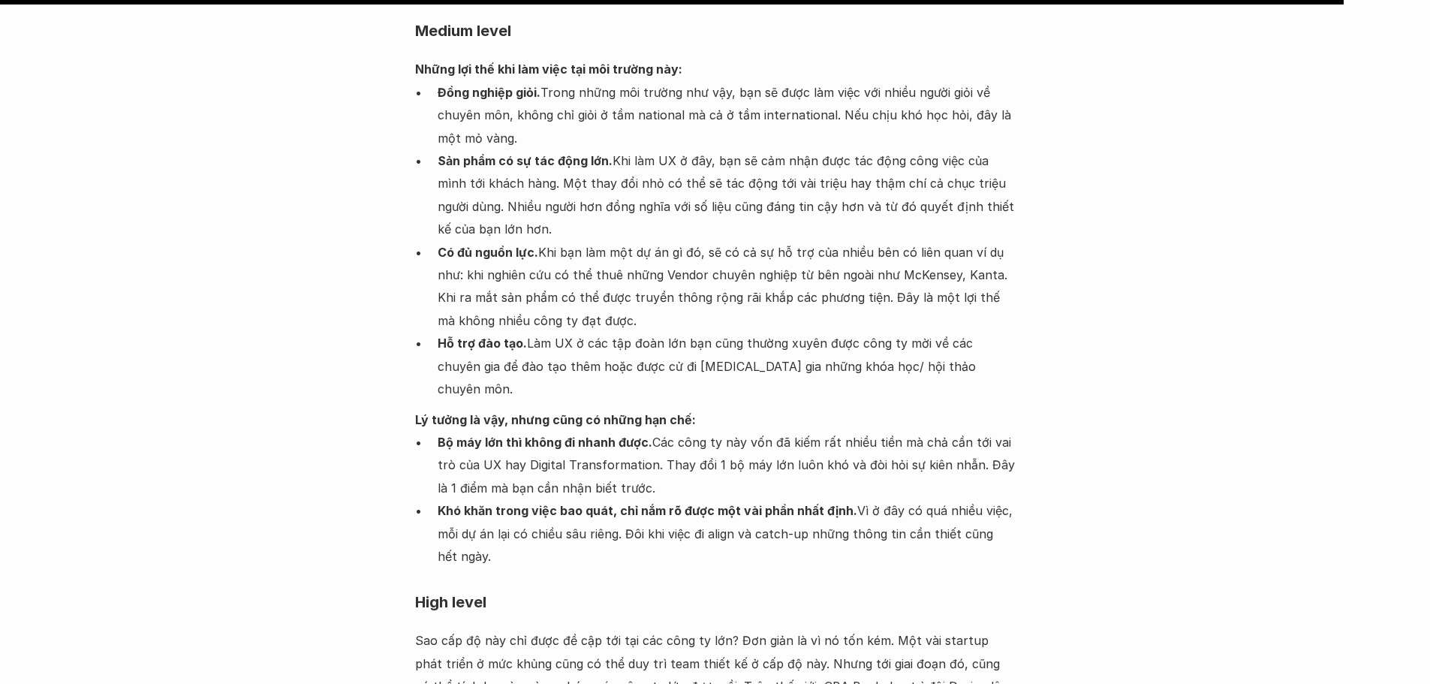
click at [553, 499] on p "Khó khăn trong việc bao quát, chỉ nắm rõ được một vài phần nhất định. Vì ở đây …" at bounding box center [727, 533] width 578 height 68
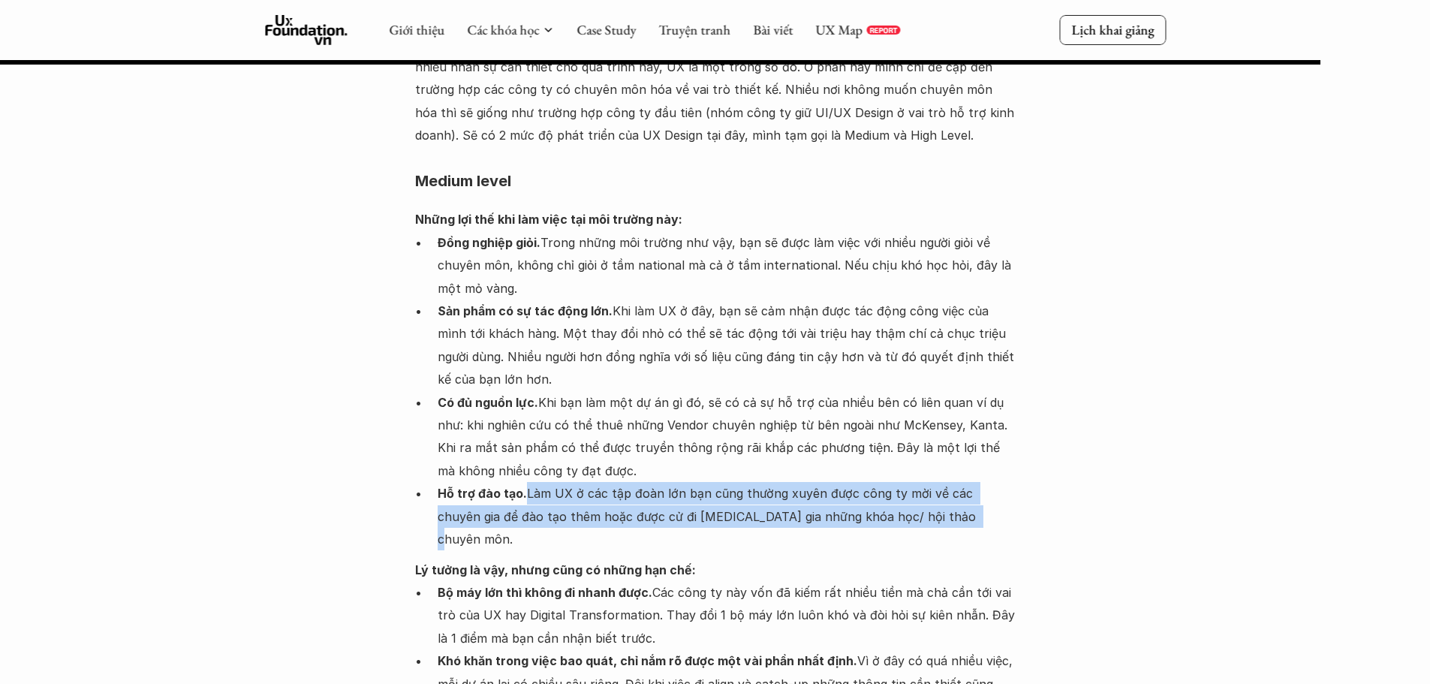
drag, startPoint x: 525, startPoint y: 335, endPoint x: 820, endPoint y: 380, distance: 299.1
click at [915, 482] on p "Hỗ trợ đào tạo. Làm UX ở các tập đoàn lớn bạn cũng thường xuyên được công ty mờ…" at bounding box center [727, 516] width 578 height 68
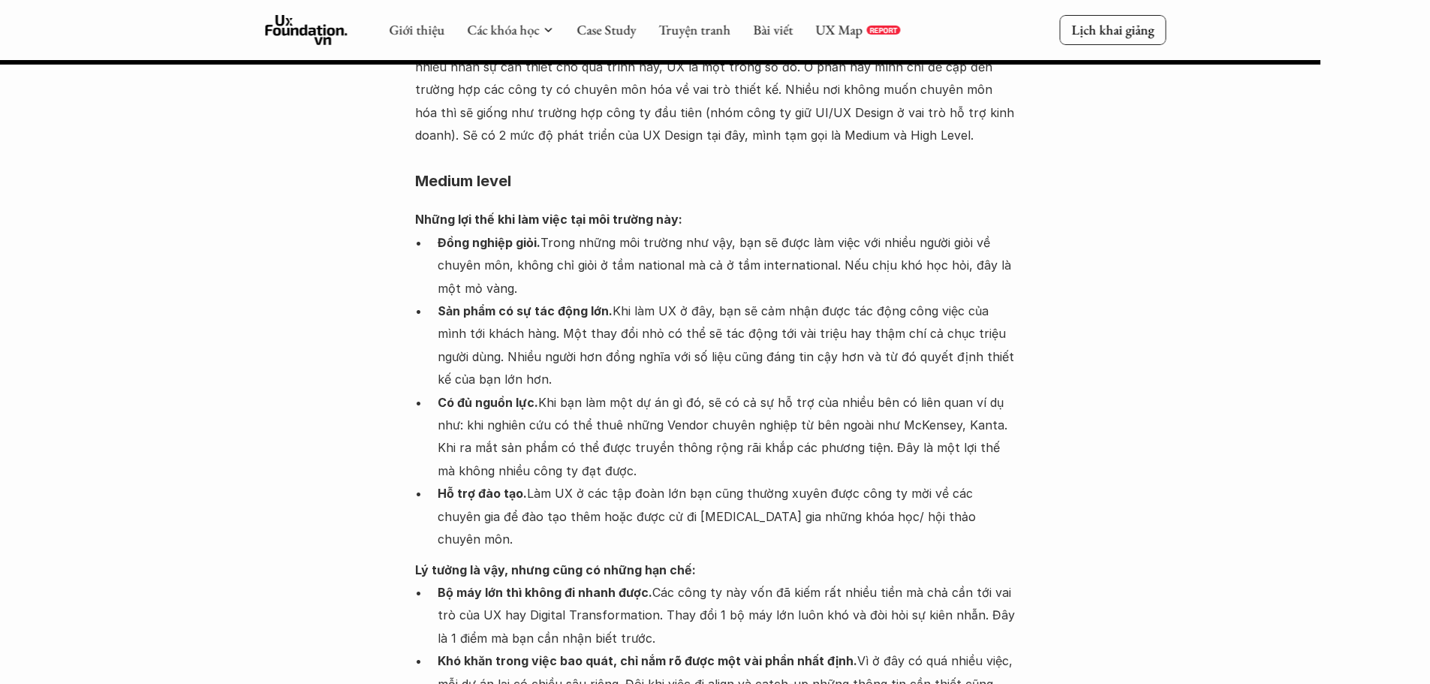
click at [498, 581] on p "Bộ máy lớn thì không đi nhanh được. Các công ty này vốn đã kiếm rất nhiều tiền …" at bounding box center [727, 615] width 578 height 68
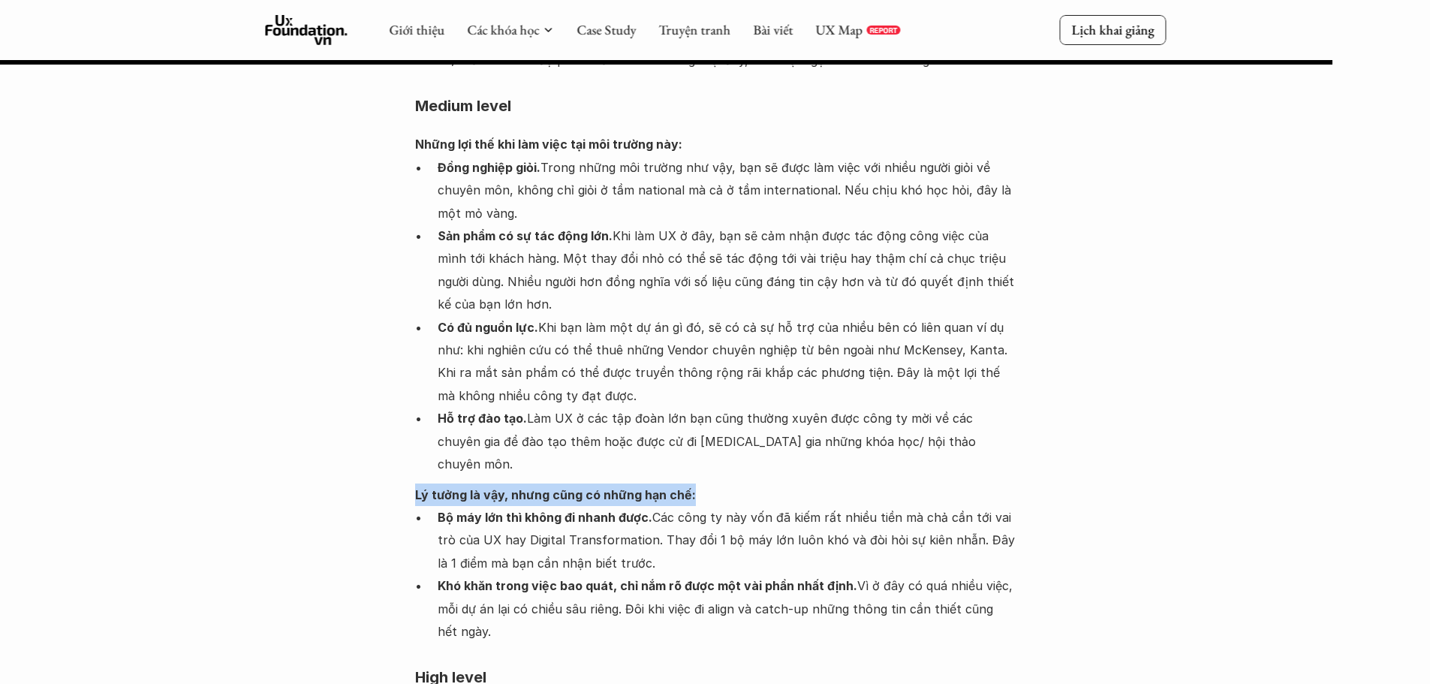
drag, startPoint x: 588, startPoint y: 305, endPoint x: 683, endPoint y: 315, distance: 95.9
click at [611, 506] on p "Bộ máy lớn thì không đi nhanh được. Các công ty này vốn đã kiếm rất nhiều tiền …" at bounding box center [727, 540] width 578 height 68
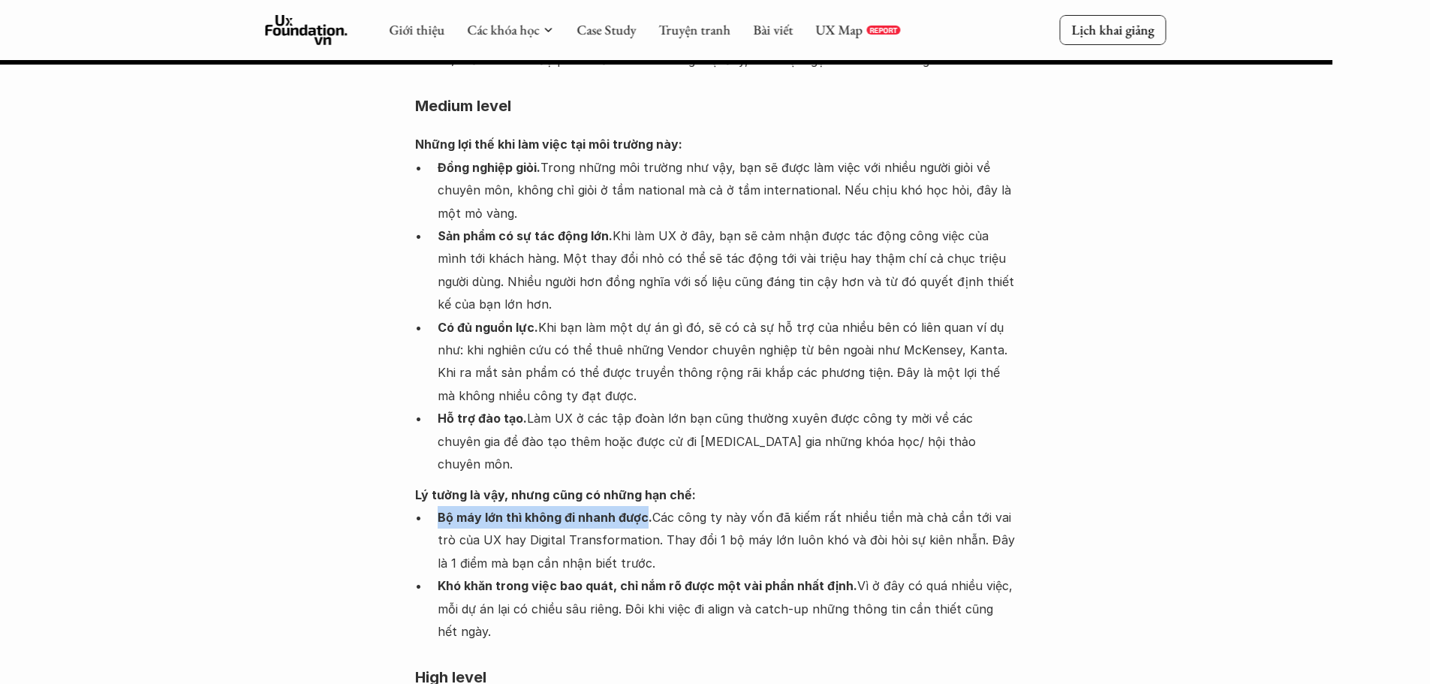
drag, startPoint x: 437, startPoint y: 335, endPoint x: 644, endPoint y: 335, distance: 207.1
click at [644, 510] on strong "Bộ máy lớn thì không đi nhanh được." at bounding box center [545, 517] width 215 height 15
click at [666, 506] on p "Bộ máy lớn thì không đi nhanh được. Các công ty này vốn đã kiếm rất nhiều tiền …" at bounding box center [727, 540] width 578 height 68
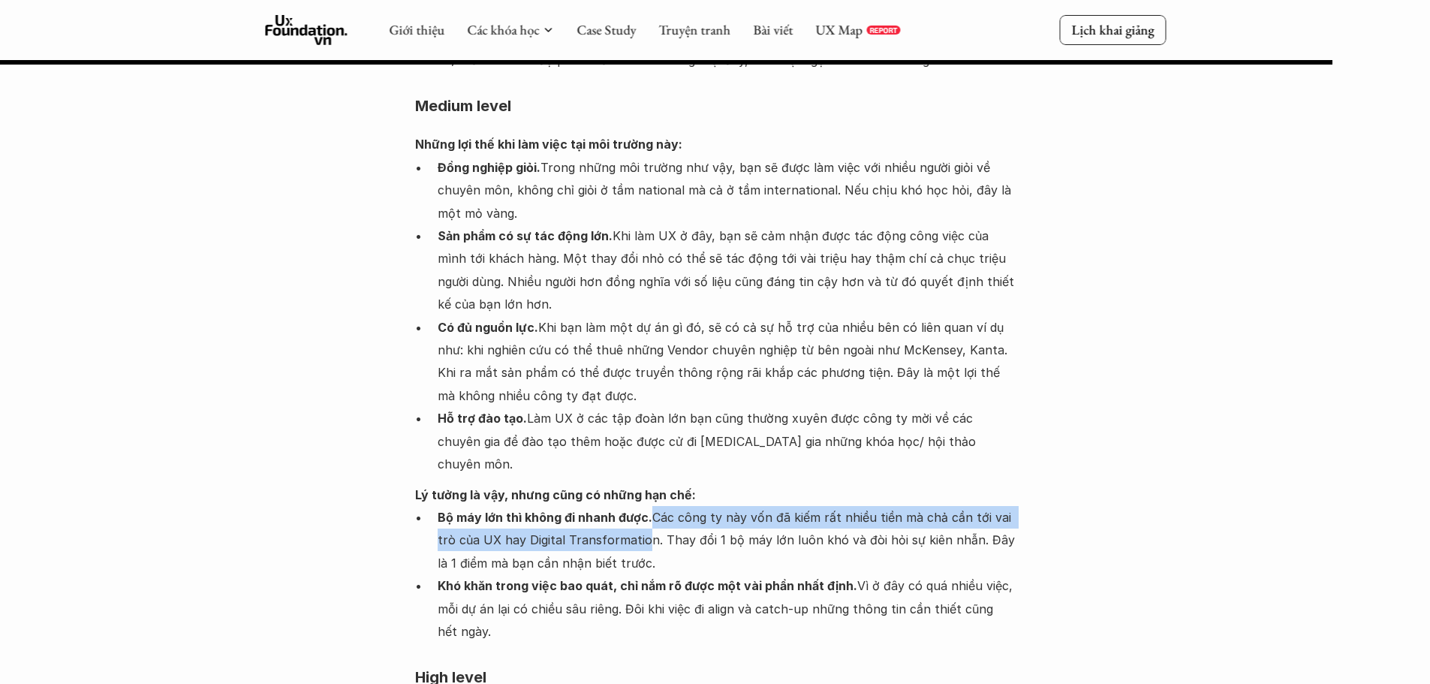
drag, startPoint x: 652, startPoint y: 327, endPoint x: 642, endPoint y: 359, distance: 33.7
click at [642, 506] on p "Bộ máy lớn thì không đi nhanh được. Các công ty này vốn đã kiếm rất nhiều tiền …" at bounding box center [727, 540] width 578 height 68
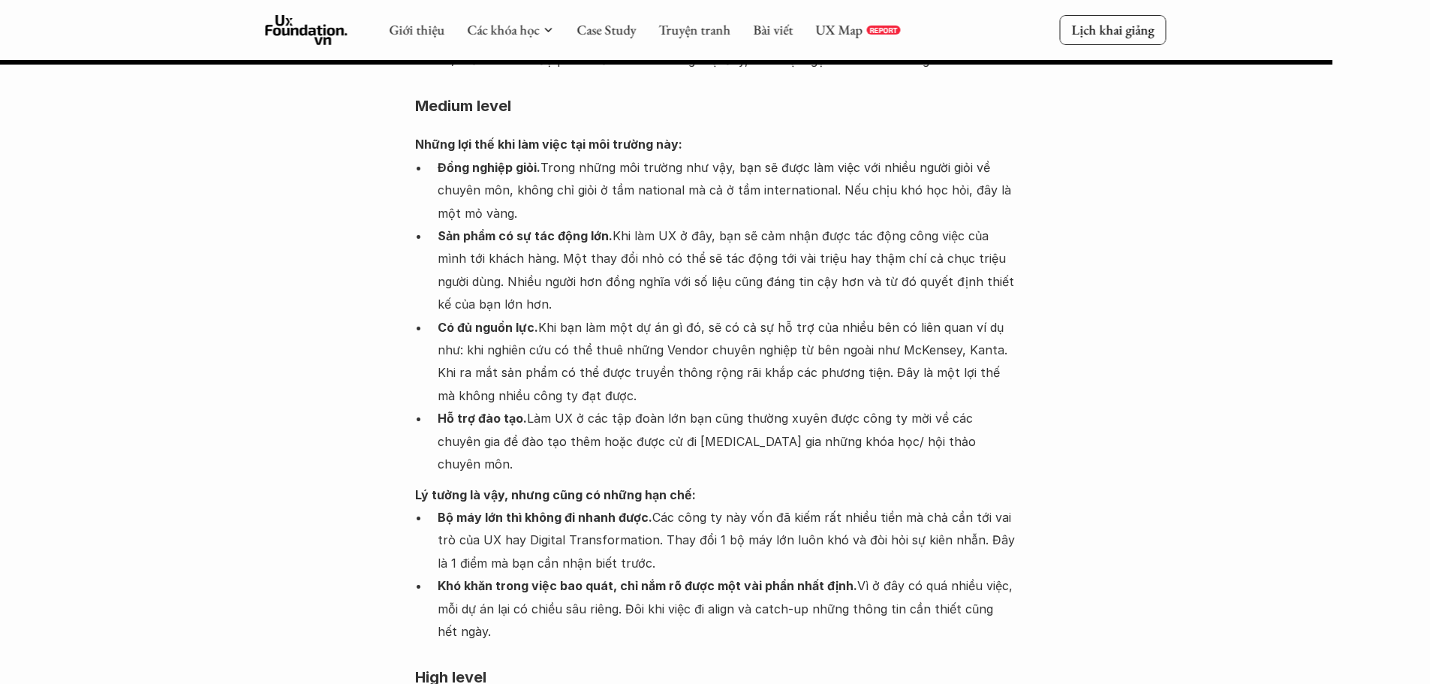
drag, startPoint x: 682, startPoint y: 368, endPoint x: 672, endPoint y: 366, distance: 9.9
click at [675, 506] on p "Bộ máy lớn thì không đi nhanh được. Các công ty này vốn đã kiếm rất nhiều tiền …" at bounding box center [727, 540] width 578 height 68
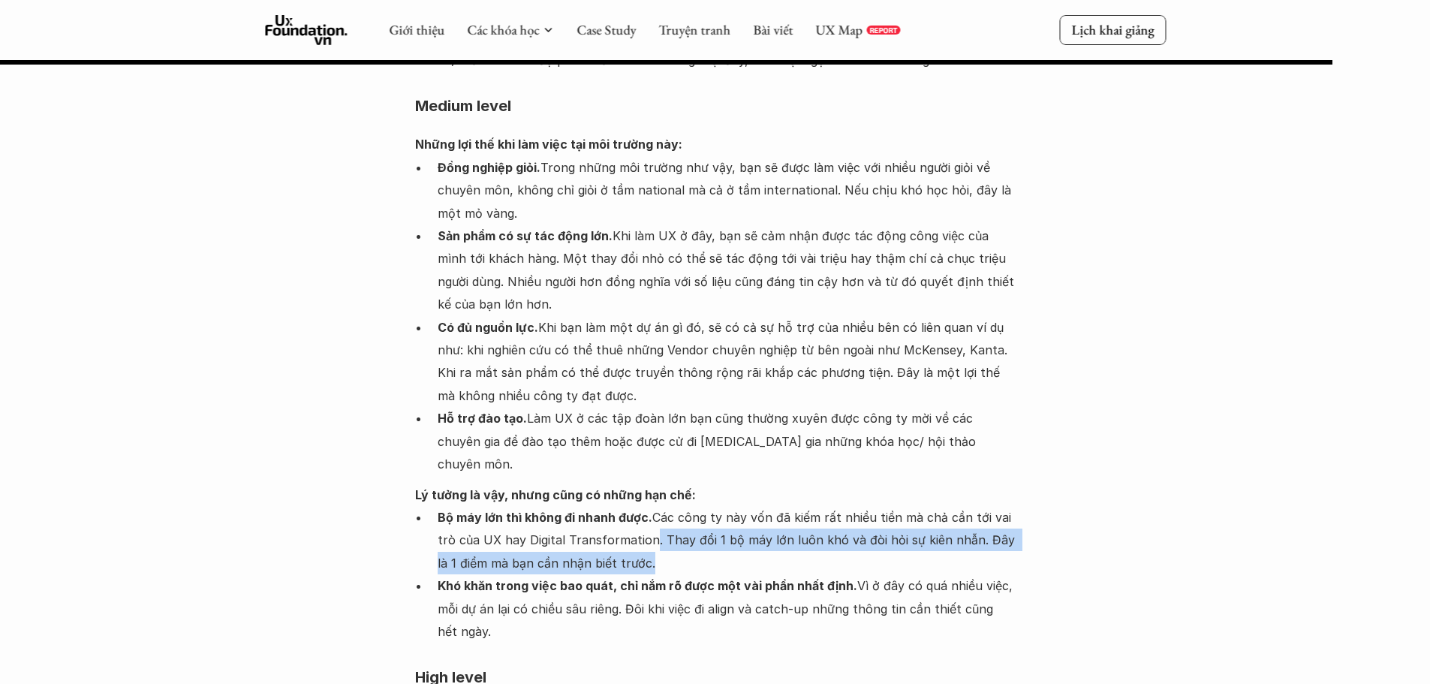
drag, startPoint x: 649, startPoint y: 357, endPoint x: 516, endPoint y: 404, distance: 141.0
click at [631, 506] on ul "Bộ máy lớn thì không đi nhanh được. Các công ty này vốn đã kiếm rất nhiều tiền …" at bounding box center [715, 574] width 600 height 137
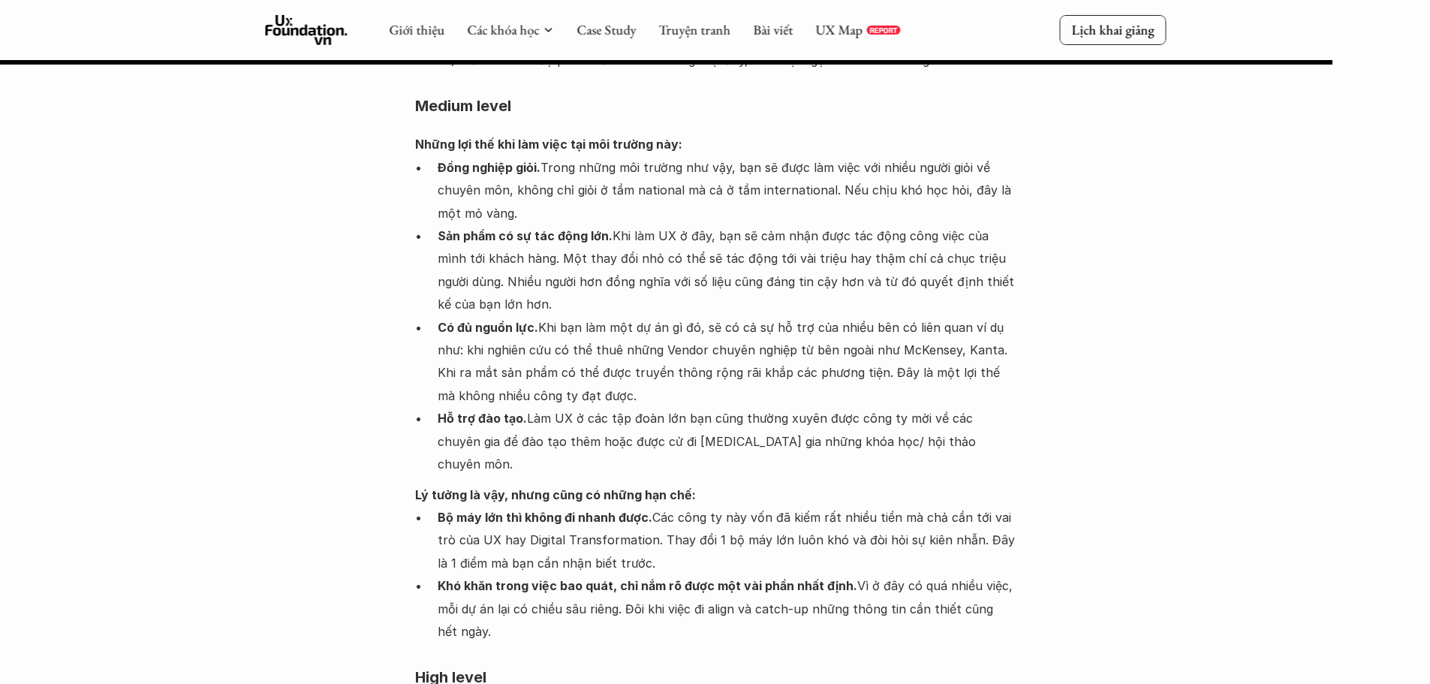
click at [467, 574] on p "Khó khăn trong việc bao quát, chỉ nắm rõ được một vài phần nhất định. Vì ở đây …" at bounding box center [727, 608] width 578 height 68
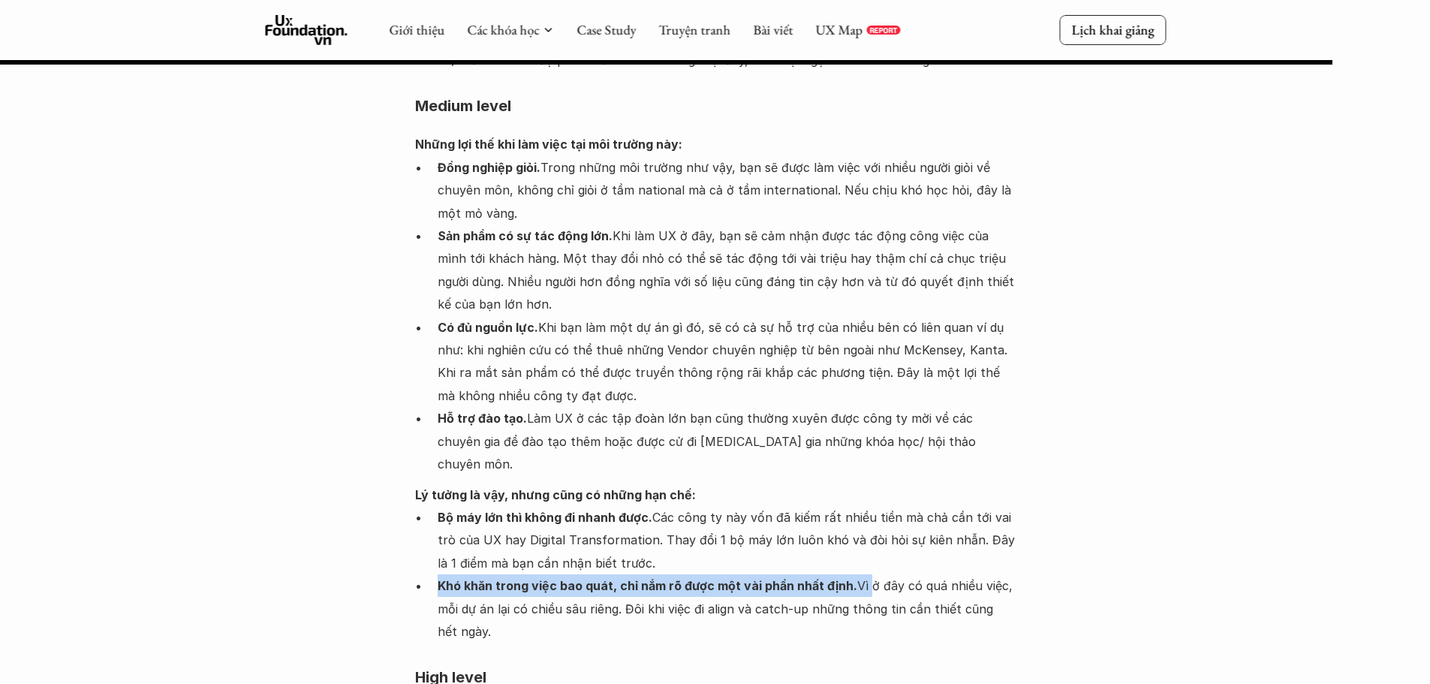
drag, startPoint x: 436, startPoint y: 397, endPoint x: 871, endPoint y: 401, distance: 434.5
click at [865, 506] on ul "Bộ máy lớn thì không đi nhanh được. Các công ty này vốn đã kiếm rất nhiều tiền …" at bounding box center [715, 574] width 600 height 137
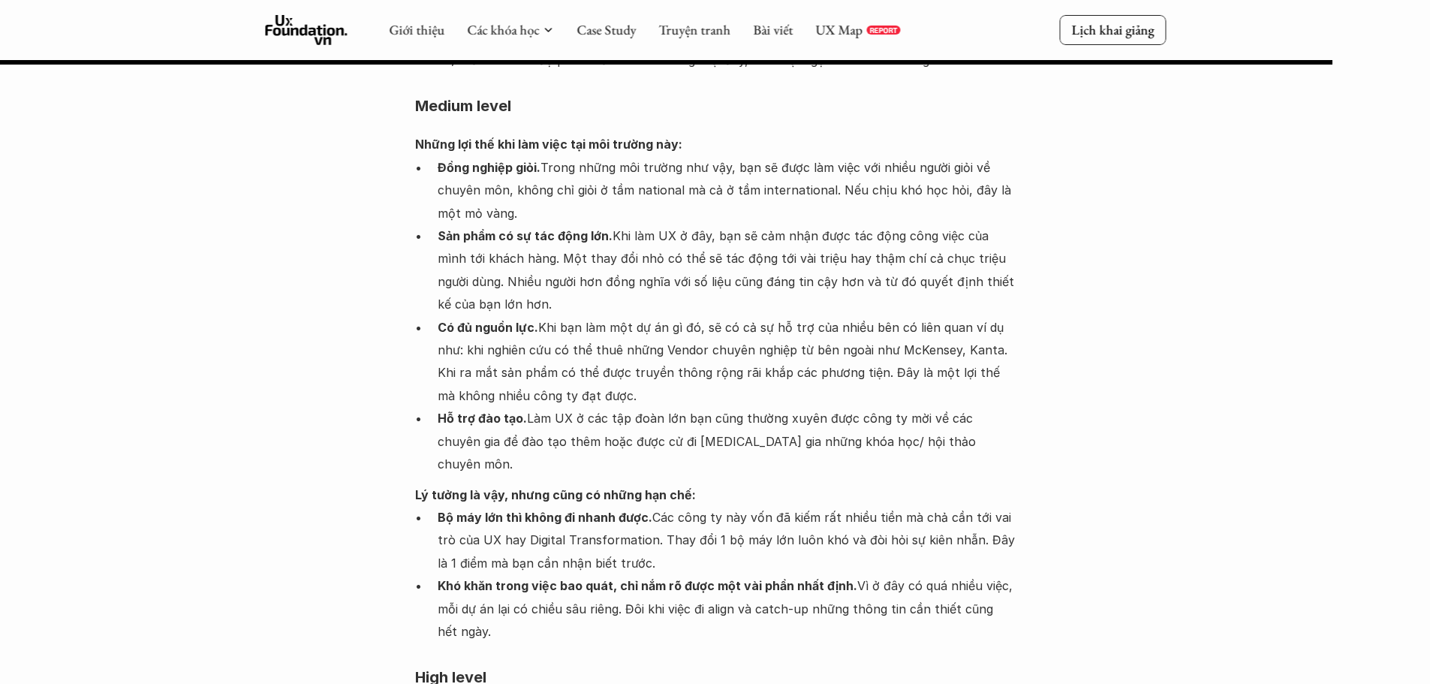
drag, startPoint x: 919, startPoint y: 401, endPoint x: 887, endPoint y: 400, distance: 32.3
click at [912, 574] on p "Khó khăn trong việc bao quát, chỉ nắm rõ được một vài phần nhất định. Vì ở đây …" at bounding box center [727, 608] width 578 height 68
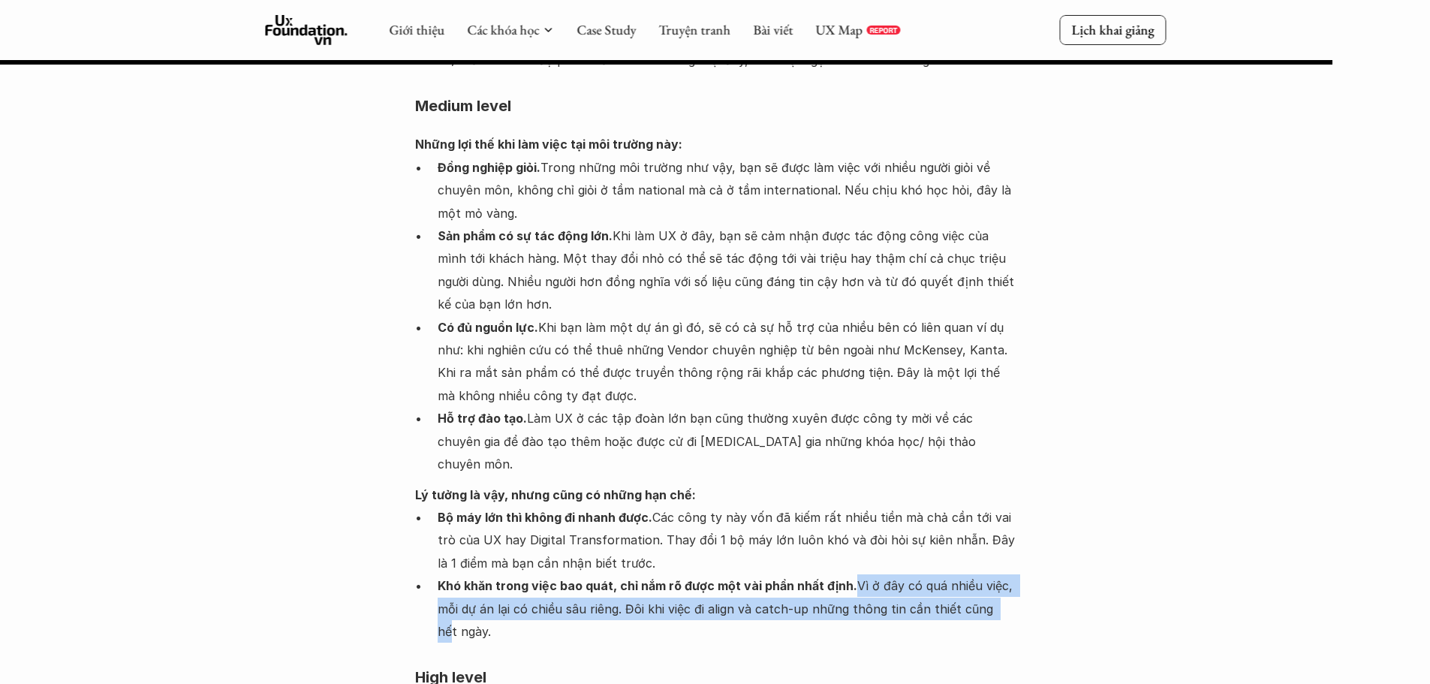
drag, startPoint x: 849, startPoint y: 398, endPoint x: 997, endPoint y: 412, distance: 148.5
click at [997, 574] on p "Khó khăn trong việc bao quát, chỉ nắm rõ được một vài phần nhất định. Vì ở đây …" at bounding box center [727, 608] width 578 height 68
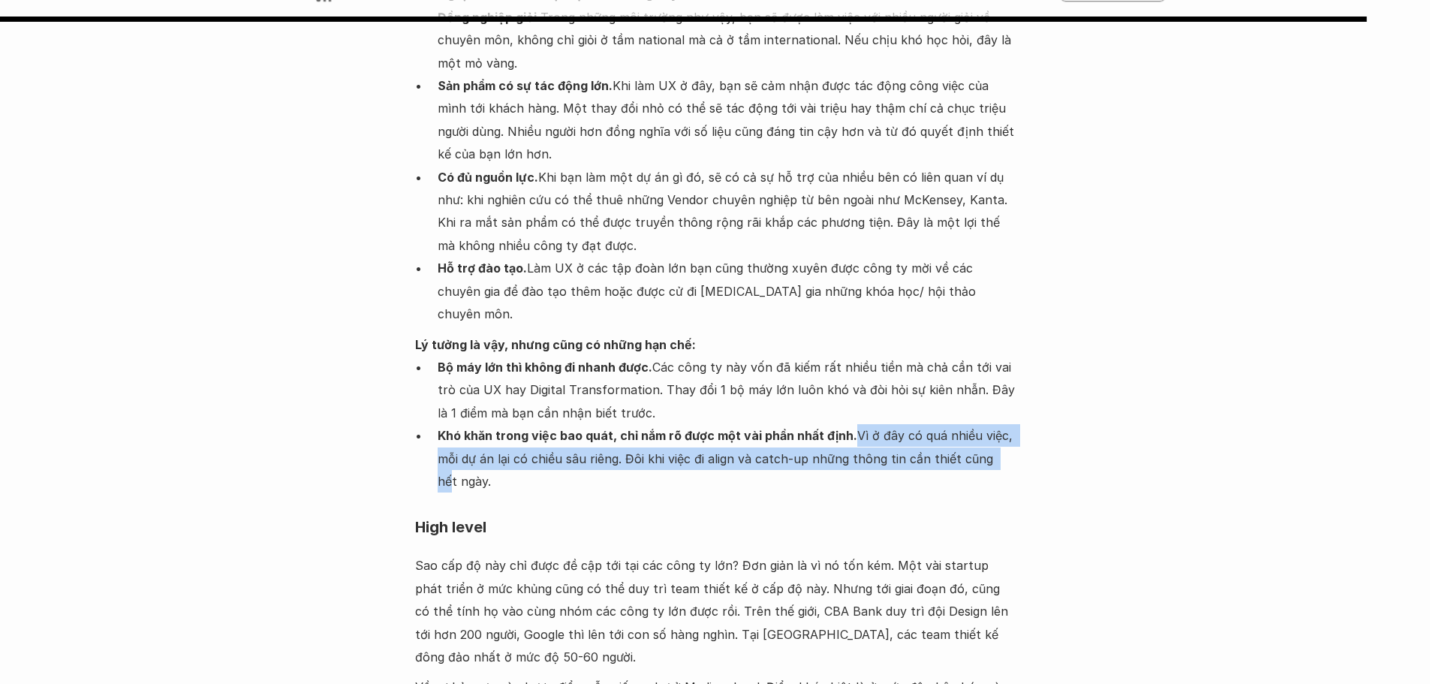
scroll to position [8930, 0]
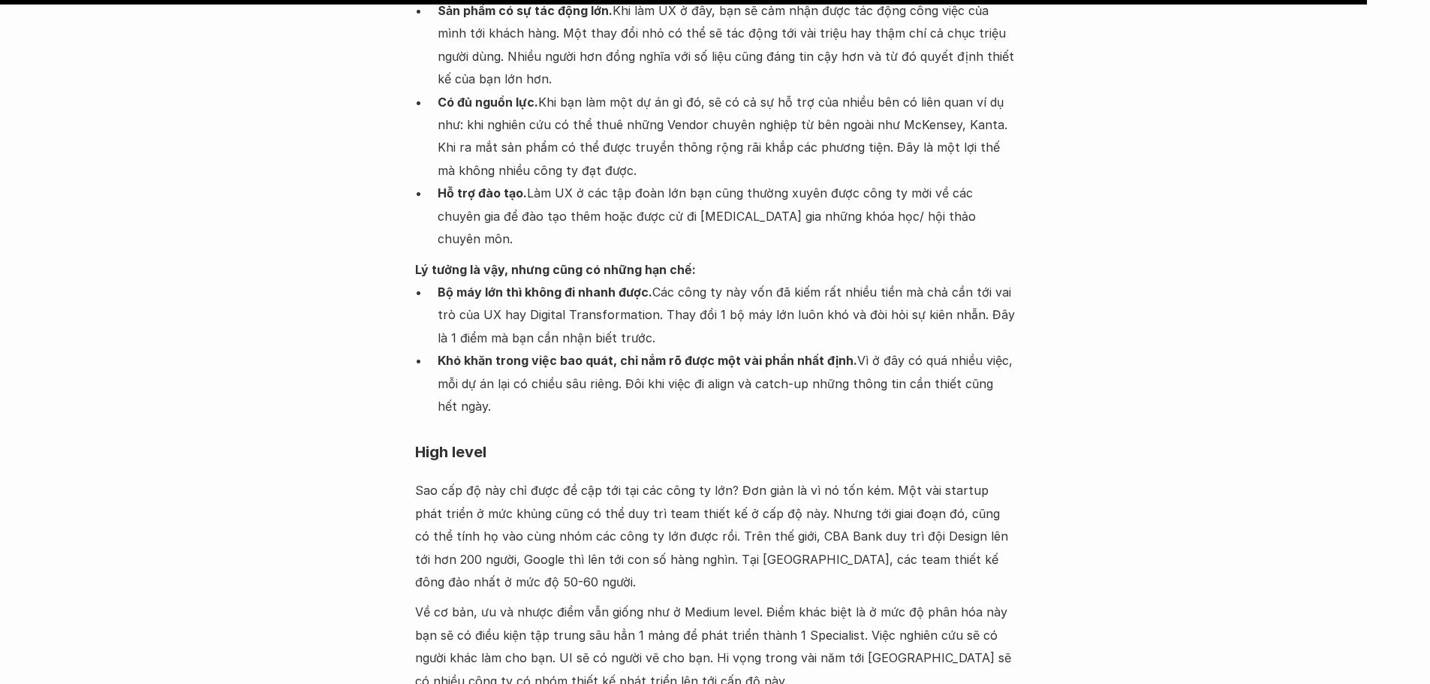
click at [492, 432] on h4 "High level" at bounding box center [715, 451] width 600 height 39
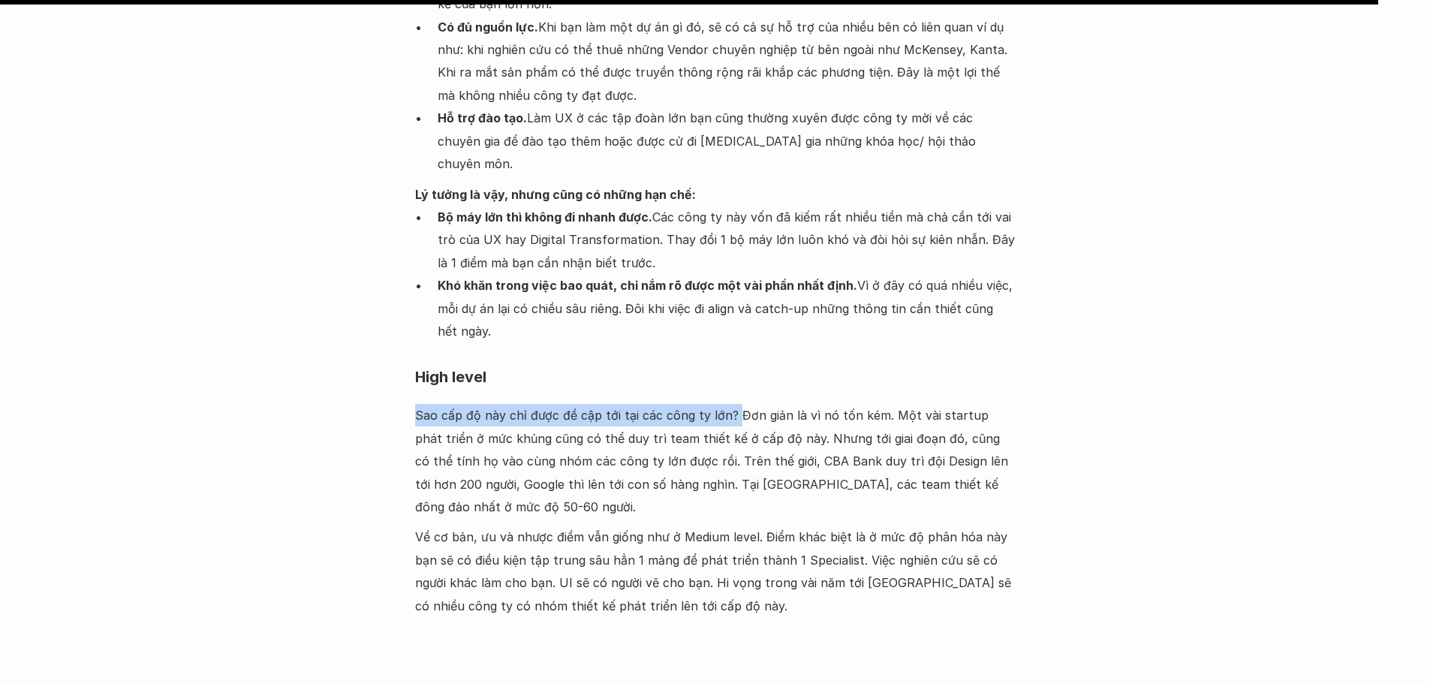
drag, startPoint x: 413, startPoint y: 228, endPoint x: 731, endPoint y: 237, distance: 317.6
click at [753, 404] on p "Sao cấp độ này chỉ được đề cập tới tại các công ty lớn? Đơn giản là vì nó tốn k…" at bounding box center [715, 461] width 600 height 114
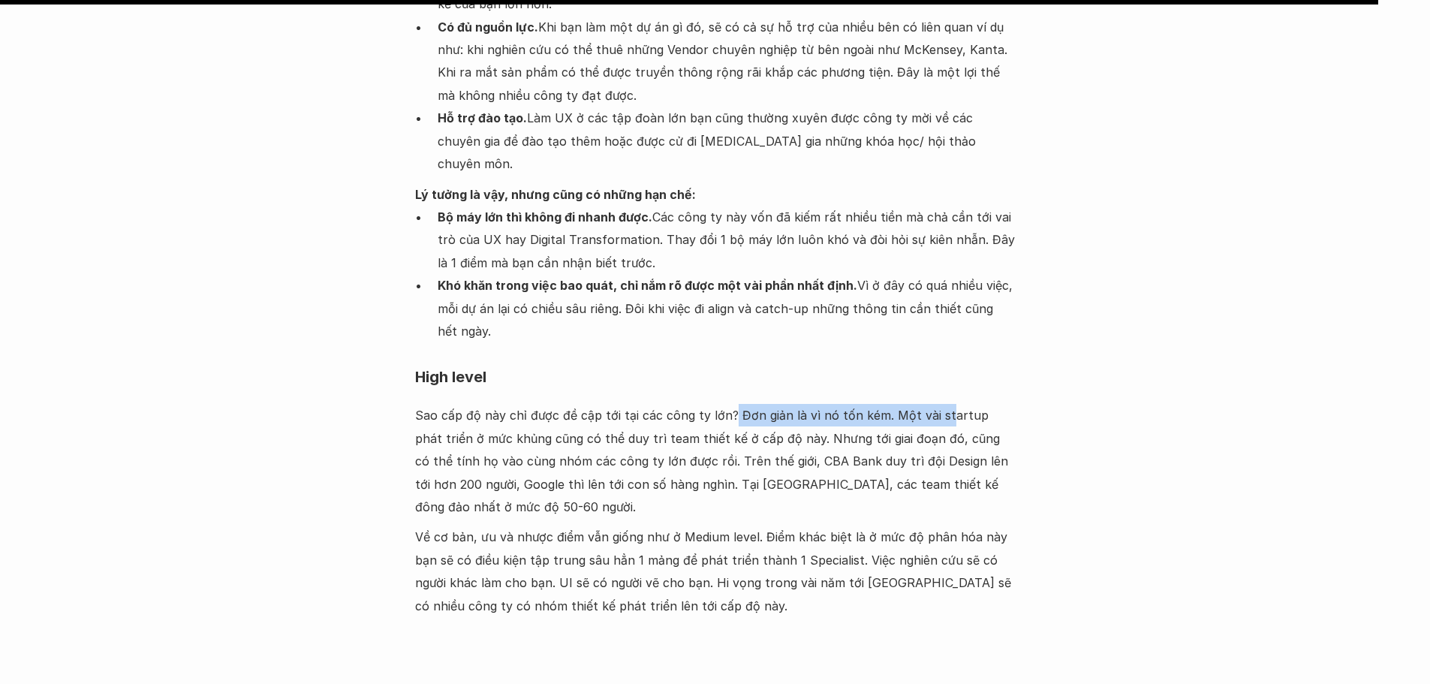
drag, startPoint x: 727, startPoint y: 229, endPoint x: 939, endPoint y: 229, distance: 211.6
click at [939, 404] on p "Sao cấp độ này chỉ được đề cập tới tại các công ty lớn? Đơn giản là vì nó tốn k…" at bounding box center [715, 461] width 600 height 114
click at [957, 404] on p "Sao cấp độ này chỉ được đề cập tới tại các công ty lớn? Đơn giản là vì nó tốn k…" at bounding box center [715, 461] width 600 height 114
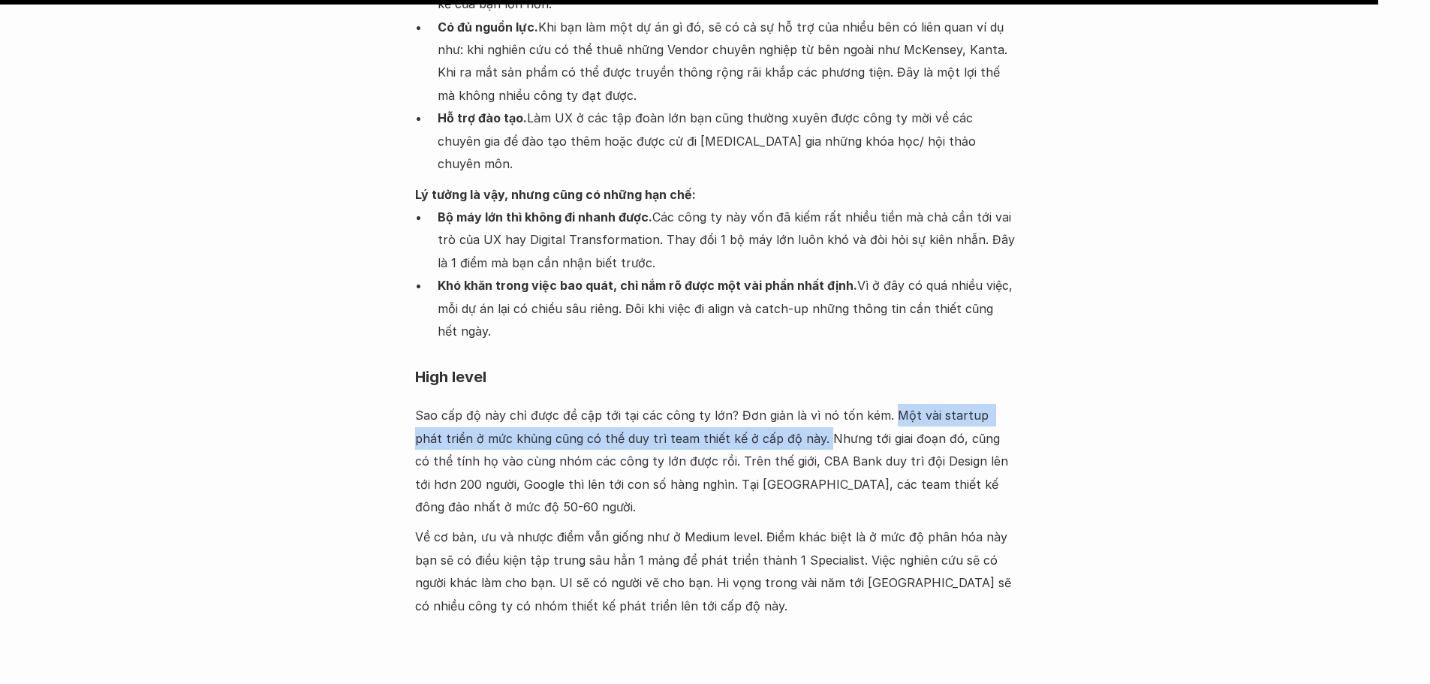
drag, startPoint x: 883, startPoint y: 225, endPoint x: 787, endPoint y: 258, distance: 101.6
click at [787, 404] on p "Sao cấp độ này chỉ được đề cập tới tại các công ty lớn? Đơn giản là vì nó tốn k…" at bounding box center [715, 461] width 600 height 114
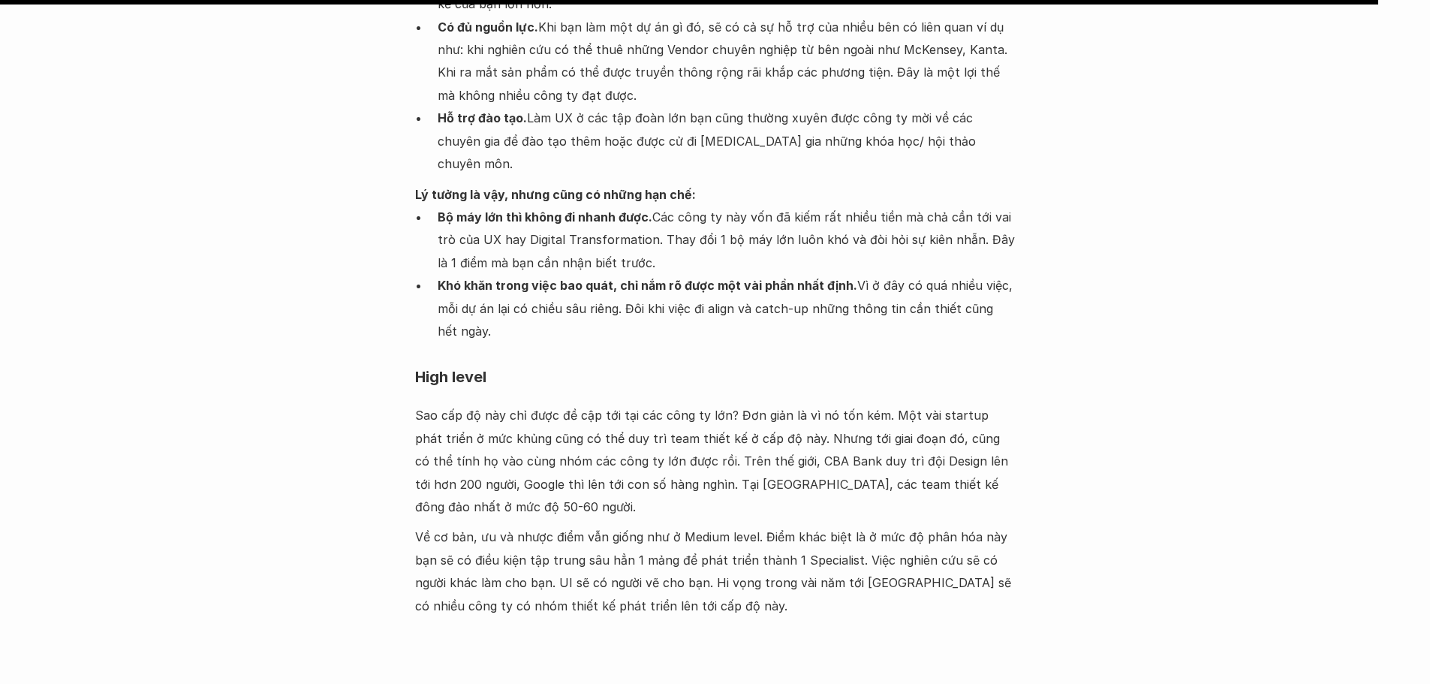
click at [807, 404] on p "Sao cấp độ này chỉ được đề cập tới tại các công ty lớn? Đơn giản là vì nó tốn k…" at bounding box center [715, 461] width 600 height 114
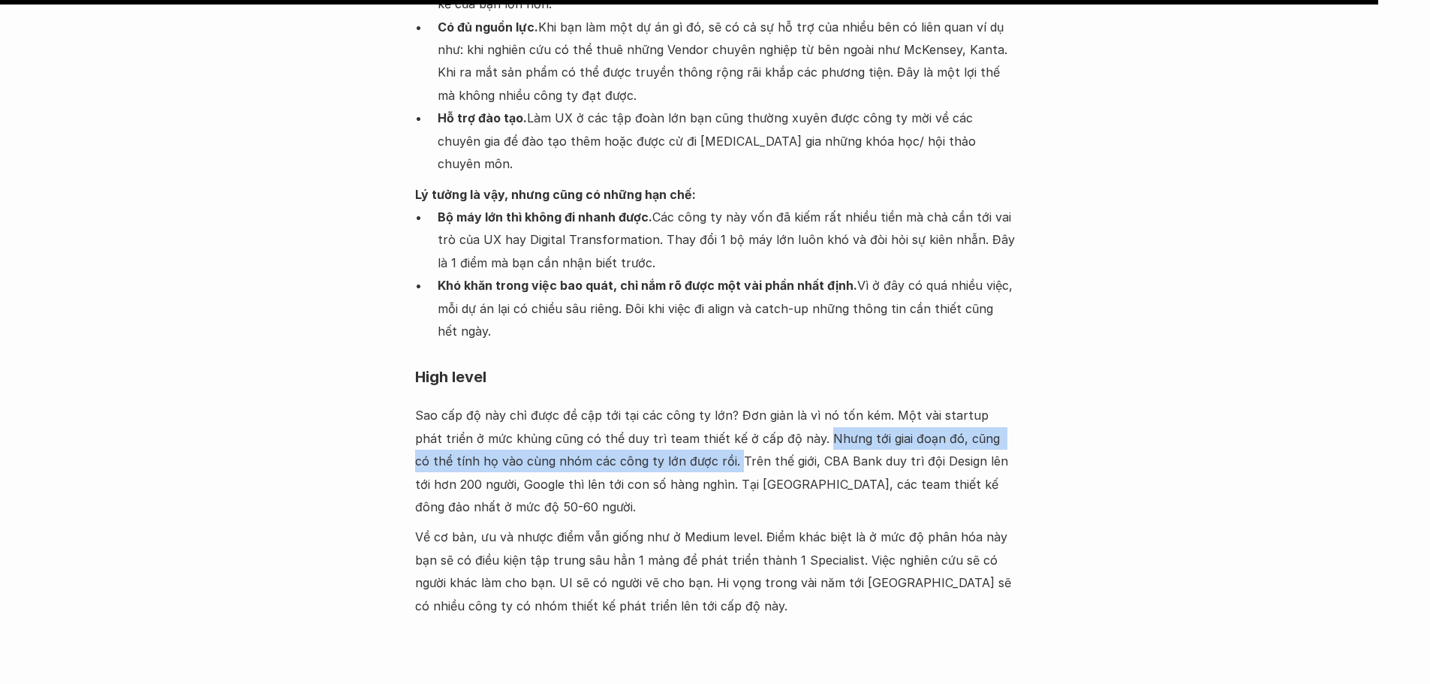
drag, startPoint x: 789, startPoint y: 254, endPoint x: 666, endPoint y: 276, distance: 125.1
click at [666, 404] on p "Sao cấp độ này chỉ được đề cập tới tại các công ty lớn? Đơn giản là vì nó tốn k…" at bounding box center [715, 461] width 600 height 114
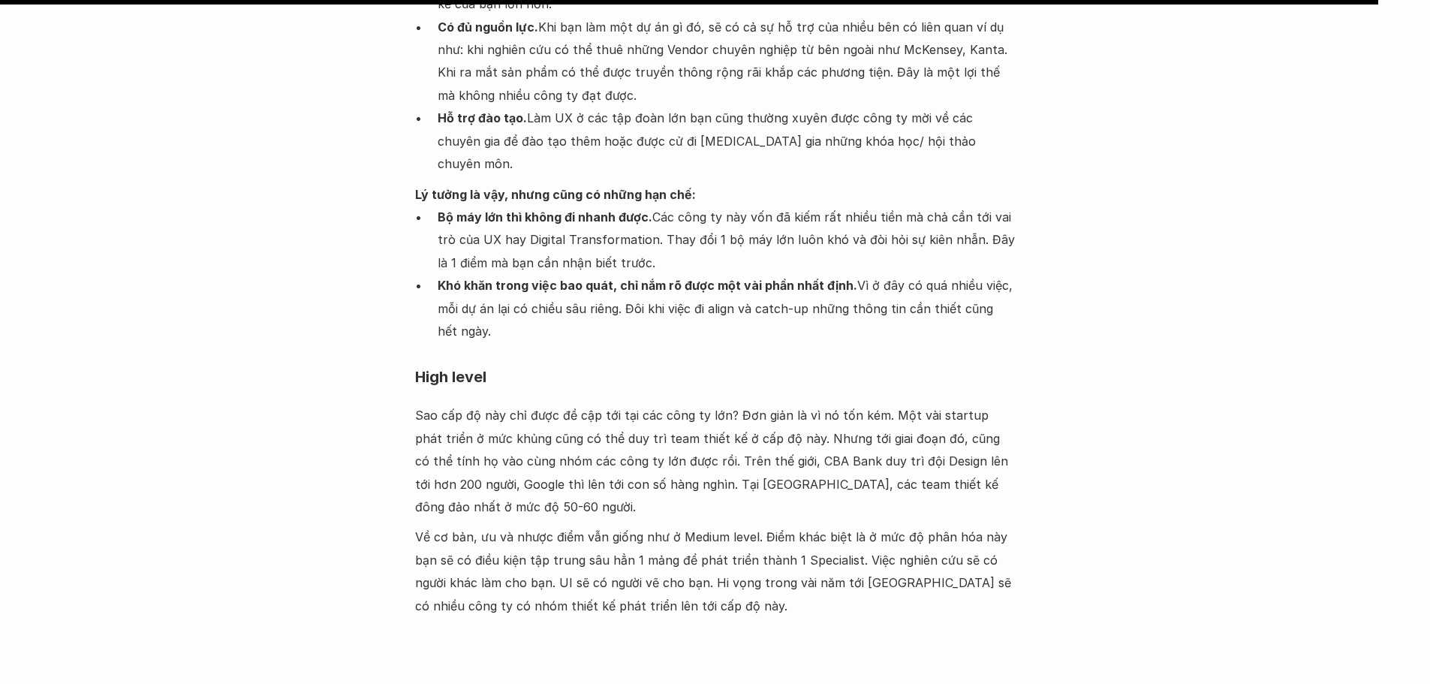
click at [711, 404] on p "Sao cấp độ này chỉ được đề cập tới tại các công ty lớn? Đơn giản là vì nó tốn k…" at bounding box center [715, 461] width 600 height 114
drag, startPoint x: 670, startPoint y: 273, endPoint x: 450, endPoint y: 299, distance: 222.2
click at [450, 404] on p "Sao cấp độ này chỉ được đề cập tới tại các công ty lớn? Đơn giản là vì nó tốn k…" at bounding box center [715, 461] width 600 height 114
click at [463, 404] on p "Sao cấp độ này chỉ được đề cập tới tại các công ty lớn? Đơn giản là vì nó tốn k…" at bounding box center [715, 461] width 600 height 114
drag, startPoint x: 452, startPoint y: 298, endPoint x: 669, endPoint y: 304, distance: 217.7
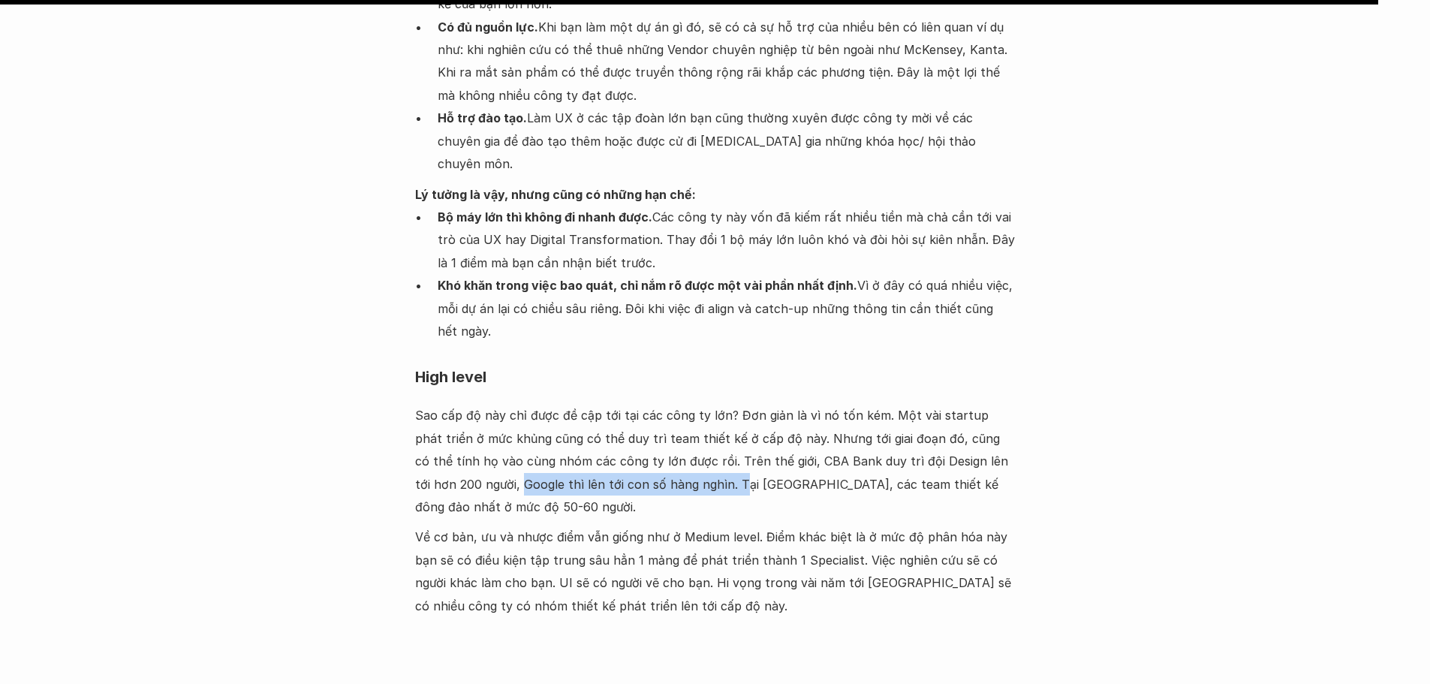
click at [669, 404] on p "Sao cấp độ này chỉ được đề cập tới tại các công ty lớn? Đơn giản là vì nó tốn k…" at bounding box center [715, 461] width 600 height 114
click at [708, 404] on p "Sao cấp độ này chỉ được đề cập tới tại các công ty lớn? Đơn giản là vì nó tốn k…" at bounding box center [715, 461] width 600 height 114
drag, startPoint x: 663, startPoint y: 297, endPoint x: 735, endPoint y: 304, distance: 73.1
click at [735, 404] on p "Sao cấp độ này chỉ được đề cập tới tại các công ty lớn? Đơn giản là vì nó tốn k…" at bounding box center [715, 461] width 600 height 114
click at [753, 404] on p "Sao cấp độ này chỉ được đề cập tới tại các công ty lớn? Đơn giản là vì nó tốn k…" at bounding box center [715, 461] width 600 height 114
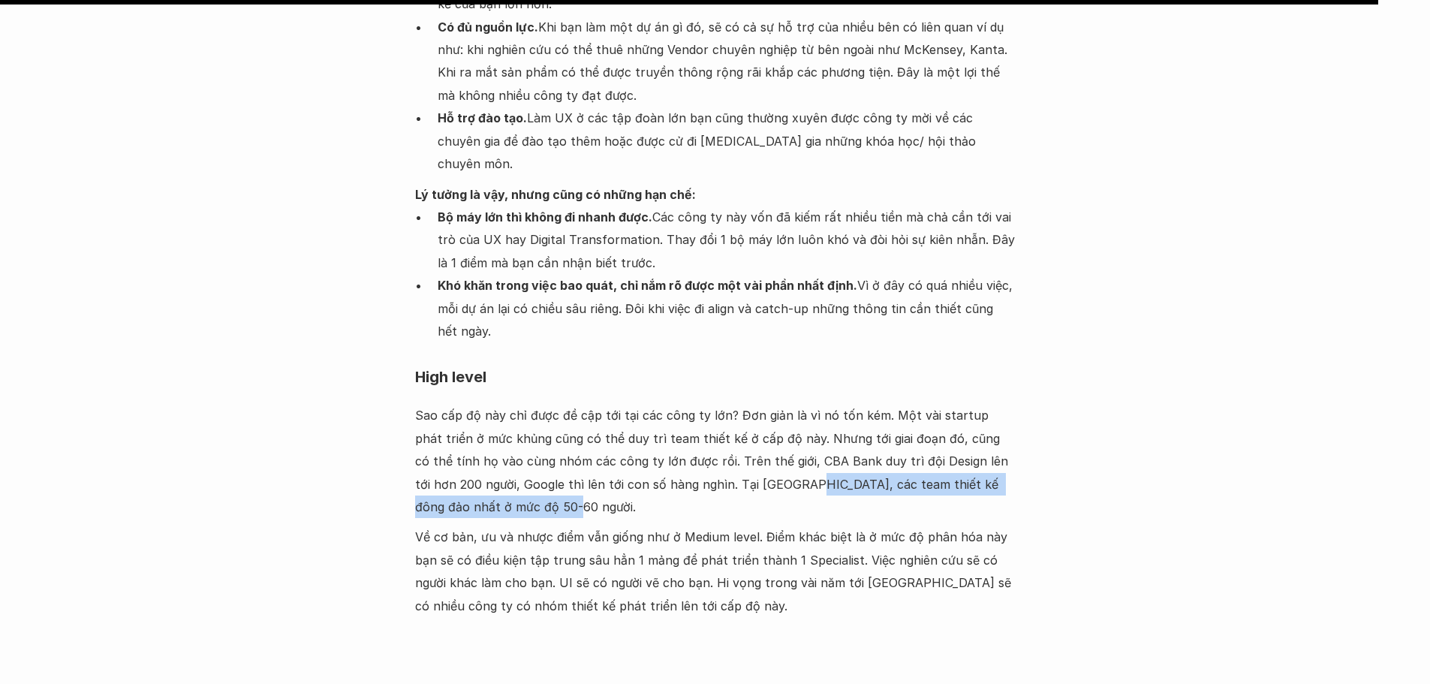
drag, startPoint x: 737, startPoint y: 296, endPoint x: 994, endPoint y: 315, distance: 257.4
click at [998, 404] on p "Sao cấp độ này chỉ được đề cập tới tại các công ty lớn? Đơn giản là vì nó tốn k…" at bounding box center [715, 461] width 600 height 114
click at [662, 525] on p "Về cơ bản, ưu và nhược điểm vẫn giống như ở Medium level. Điểm khác biệt là ở m…" at bounding box center [715, 571] width 600 height 92
click at [421, 525] on p "Về cơ bản, ưu và nhược điểm vẫn giống như ở Medium level. Điểm khác biệt là ở m…" at bounding box center [715, 571] width 600 height 92
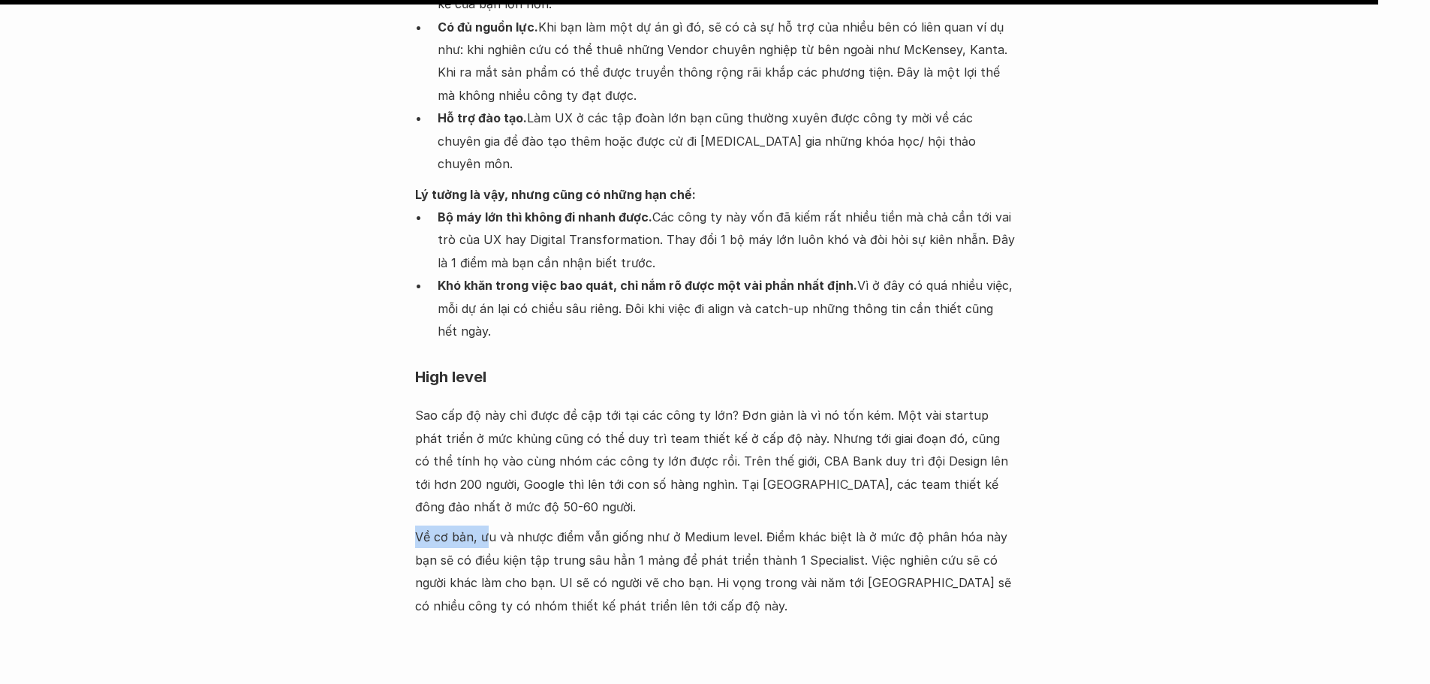
drag, startPoint x: 416, startPoint y: 353, endPoint x: 489, endPoint y: 362, distance: 74.1
click at [489, 525] on p "Về cơ bản, ưu và nhược điểm vẫn giống như ở Medium level. Điểm khác biệt là ở m…" at bounding box center [715, 571] width 600 height 92
click at [513, 525] on p "Về cơ bản, ưu và nhược điểm vẫn giống như ở Medium level. Điểm khác biệt là ở m…" at bounding box center [715, 571] width 600 height 92
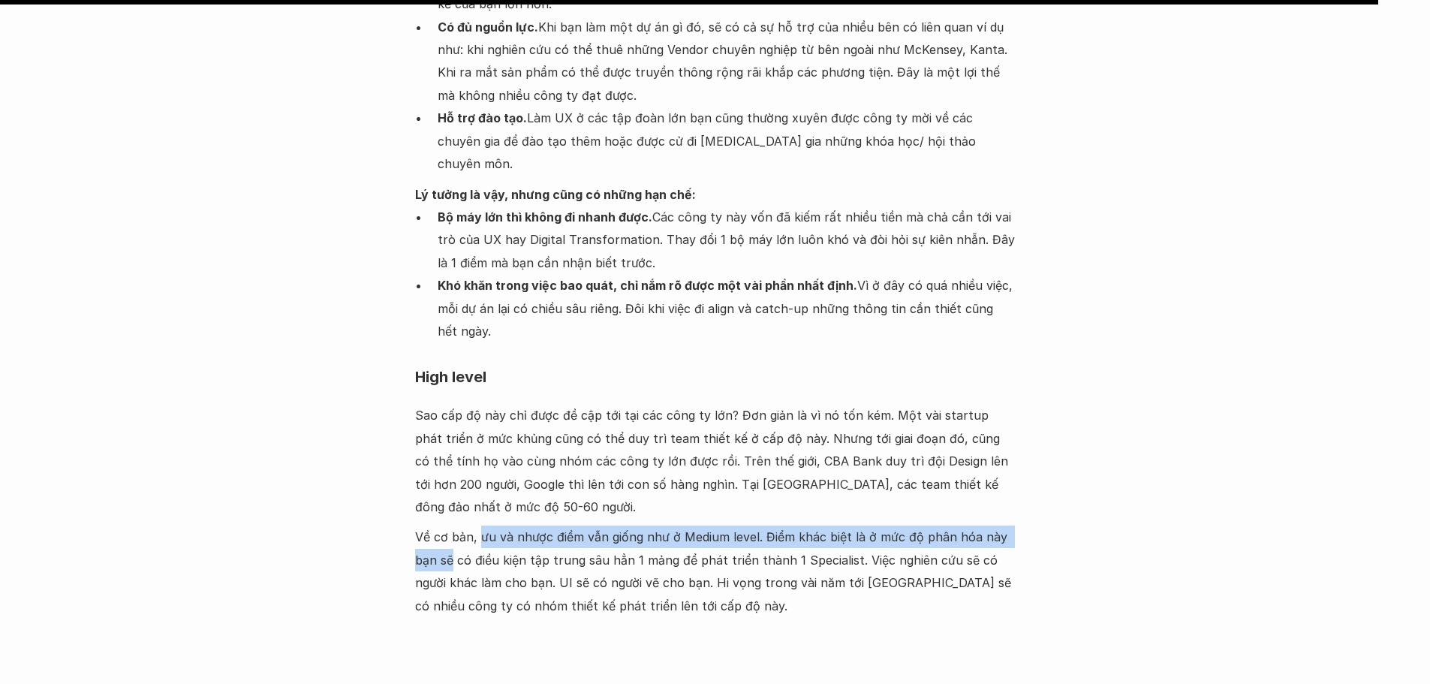
drag, startPoint x: 477, startPoint y: 350, endPoint x: 453, endPoint y: 369, distance: 30.9
click at [453, 525] on p "Về cơ bản, ưu và nhược điểm vẫn giống như ở Medium level. Điểm khác biệt là ở m…" at bounding box center [715, 571] width 600 height 92
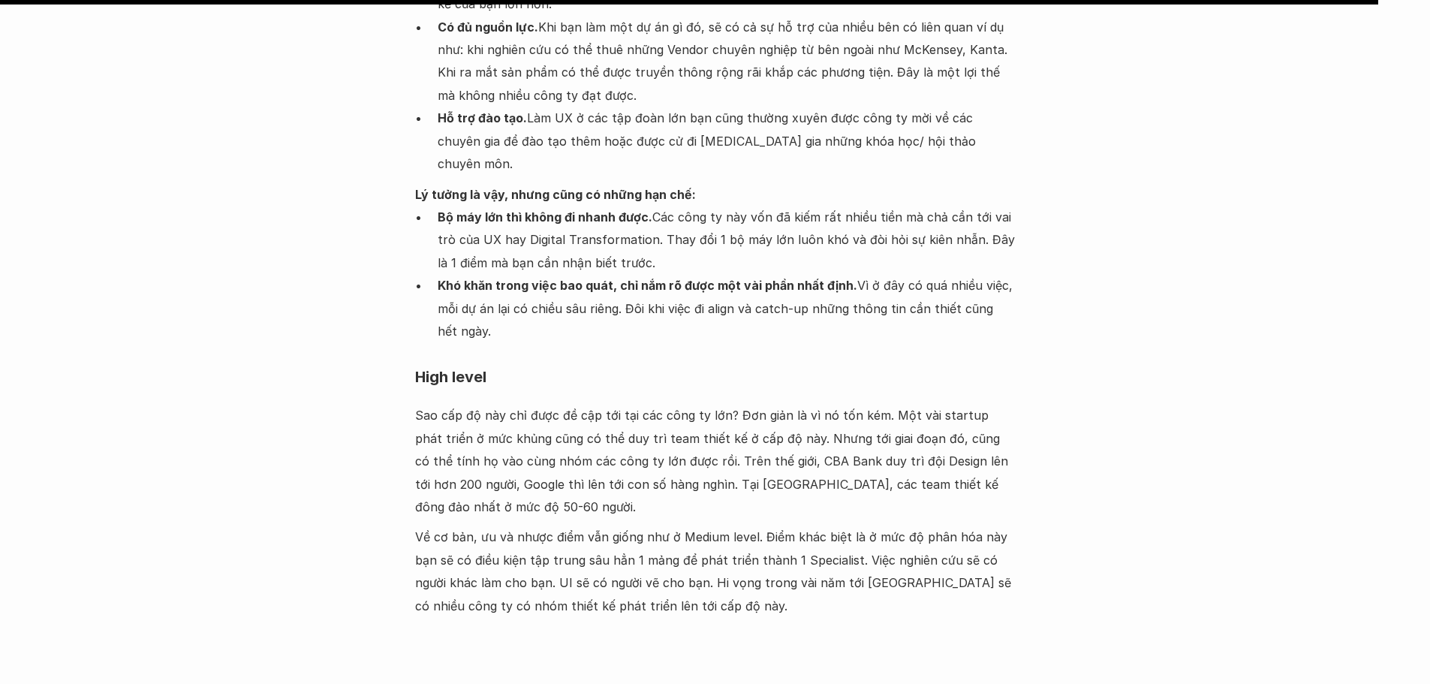
click at [493, 525] on p "Về cơ bản, ưu và nhược điểm vẫn giống như ở Medium level. Điểm khác biệt là ở m…" at bounding box center [715, 571] width 600 height 92
click at [822, 525] on p "Về cơ bản, ưu và nhược điểm vẫn giống như ở Medium level. Điểm khác biệt là ở m…" at bounding box center [715, 571] width 600 height 92
click at [916, 525] on p "Về cơ bản, ưu và nhược điểm vẫn giống như ở Medium level. Điểm khác biệt là ở m…" at bounding box center [715, 571] width 600 height 92
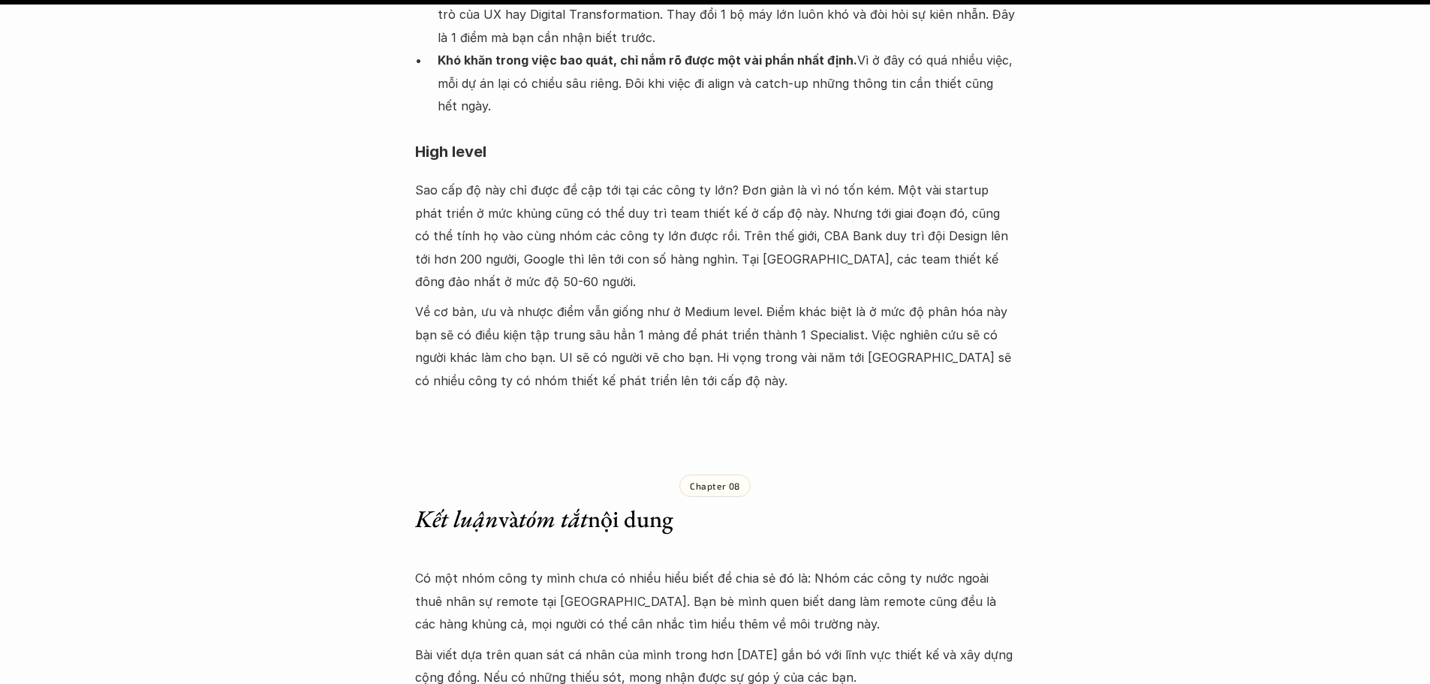
scroll to position [9381, 0]
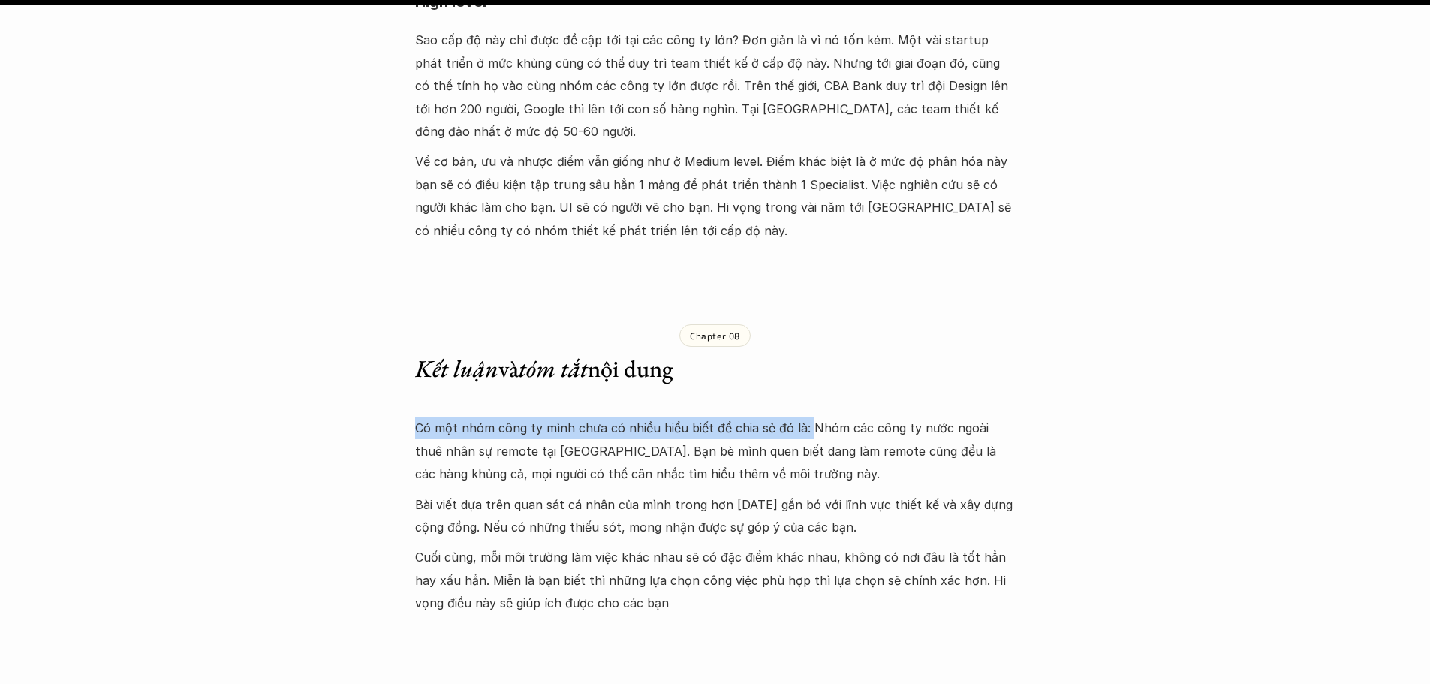
drag, startPoint x: 408, startPoint y: 239, endPoint x: 831, endPoint y: 248, distance: 422.6
click at [845, 416] on p "Có một nhóm công ty mình chưa có nhiều hiểu biết để chia sẻ đó là: Nhóm các côn…" at bounding box center [715, 450] width 600 height 68
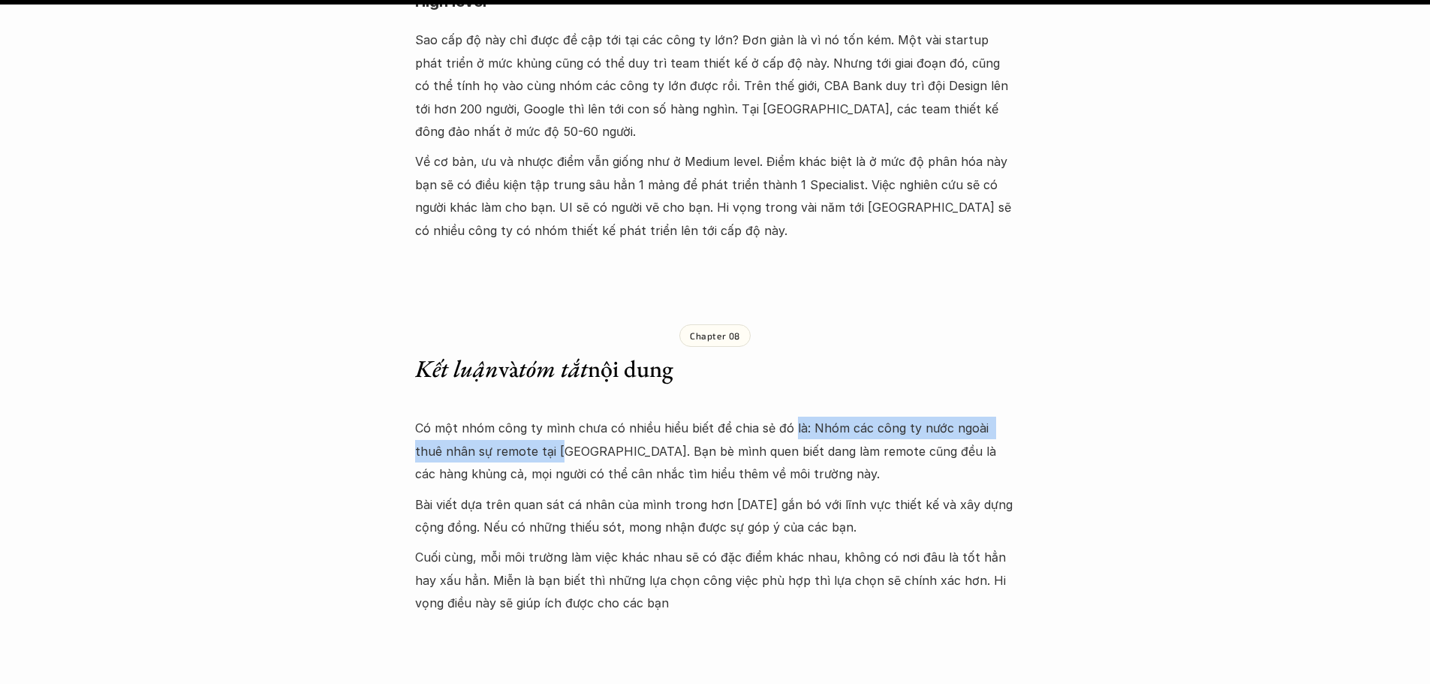
drag, startPoint x: 785, startPoint y: 235, endPoint x: 535, endPoint y: 276, distance: 253.3
click at [535, 416] on p "Có một nhóm công ty mình chưa có nhiều hiểu biết để chia sẻ đó là: Nhóm các côn…" at bounding box center [715, 450] width 600 height 68
click at [590, 416] on p "Có một nhóm công ty mình chưa có nhiều hiểu biết để chia sẻ đó là: Nhóm các côn…" at bounding box center [715, 450] width 600 height 68
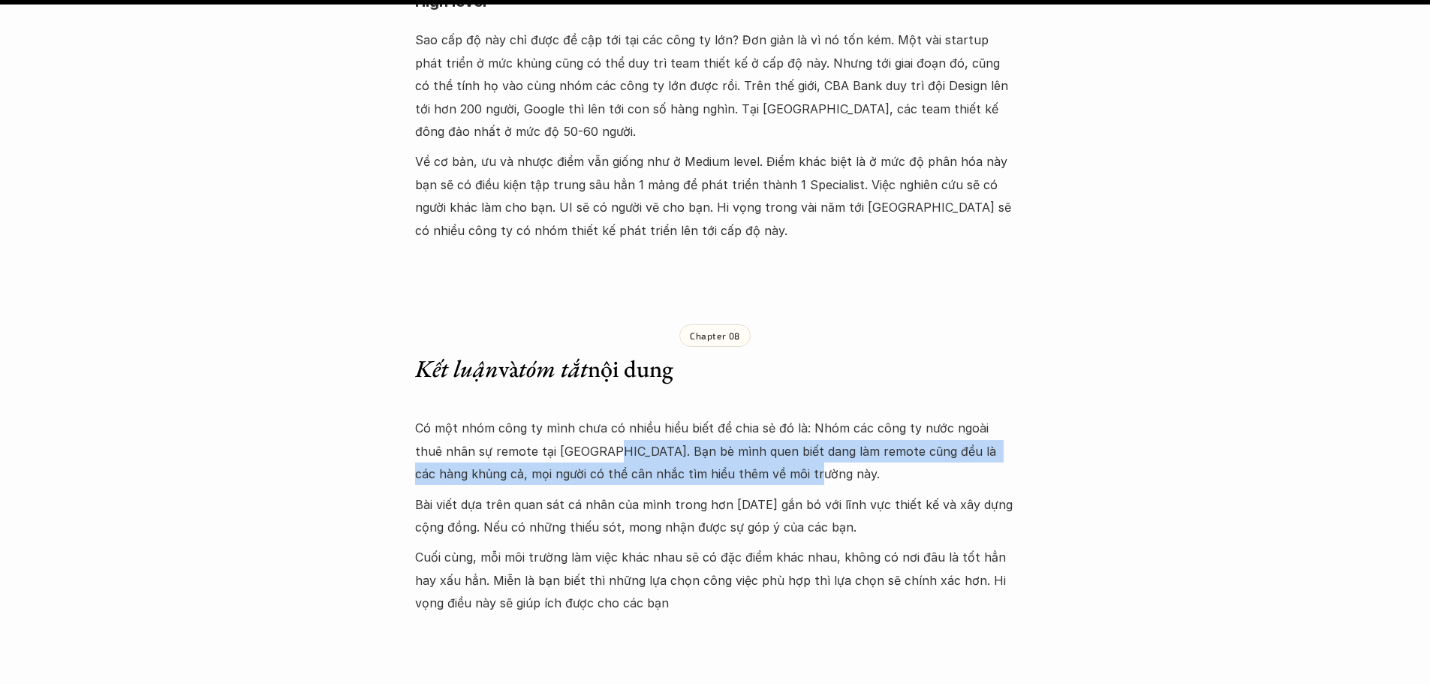
drag, startPoint x: 582, startPoint y: 264, endPoint x: 603, endPoint y: 306, distance: 47.0
click at [743, 416] on p "Có một nhóm công ty mình chưa có nhiều hiểu biết để chia sẻ đó là: Nhóm các côn…" at bounding box center [715, 450] width 600 height 68
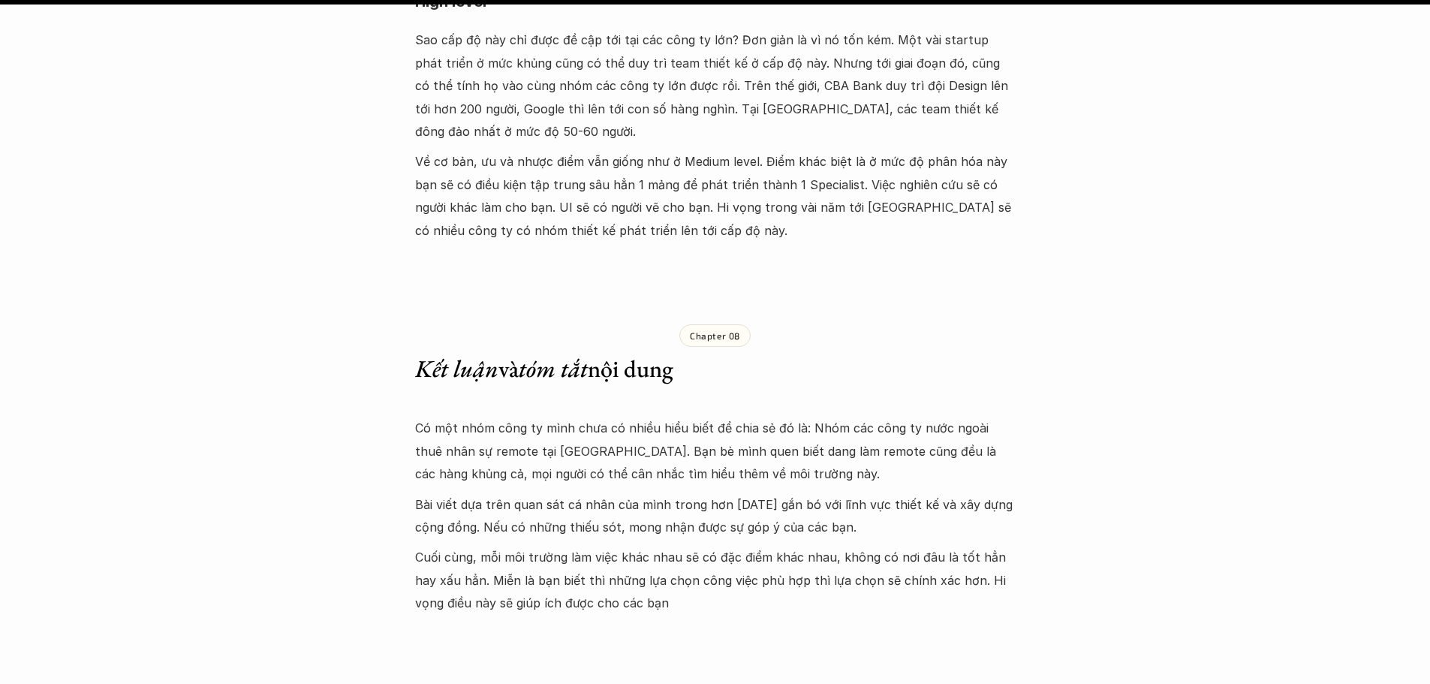
drag, startPoint x: 500, startPoint y: 310, endPoint x: 440, endPoint y: 323, distance: 61.4
click at [498, 493] on p "Bài viết dựa trên quan sát cá nhân của mình trong hơn 10 năm gắn bó với lĩnh vự…" at bounding box center [715, 516] width 600 height 46
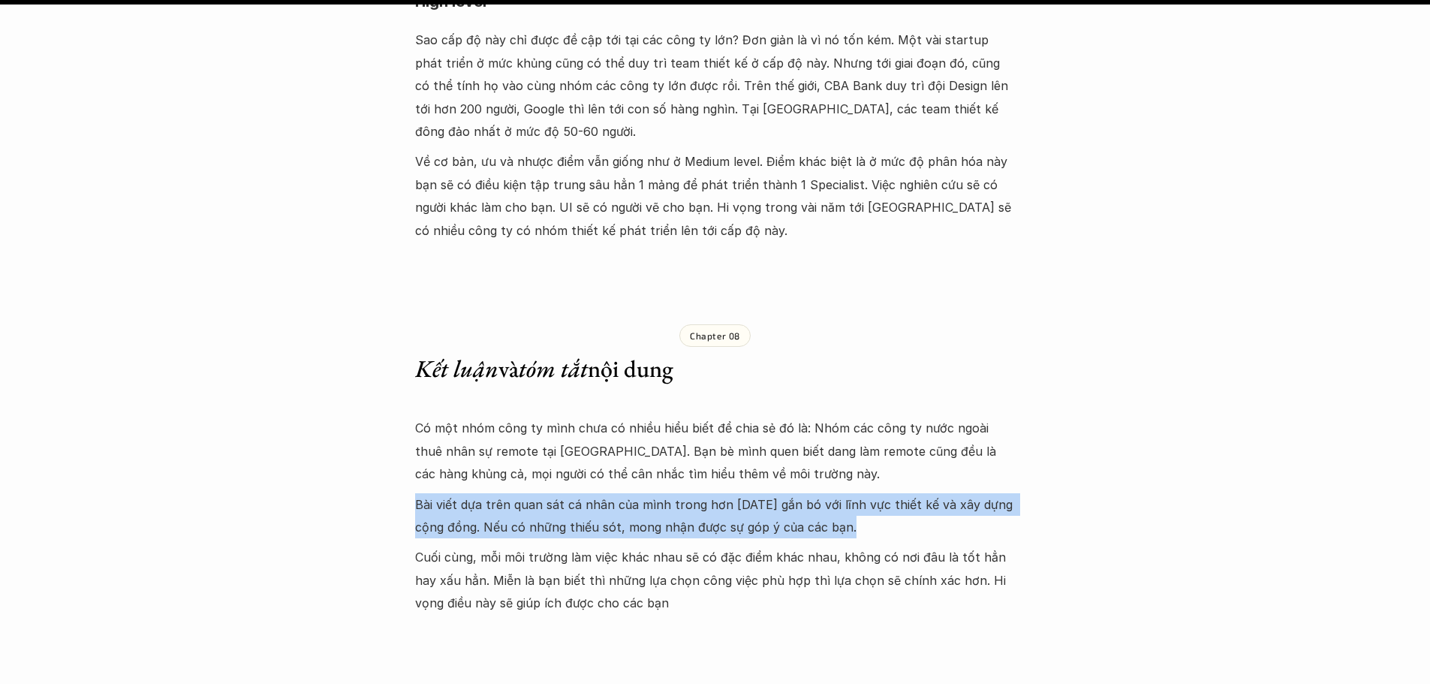
drag, startPoint x: 416, startPoint y: 317, endPoint x: 820, endPoint y: 353, distance: 406.1
click at [840, 493] on p "Bài viết dựa trên quan sát cá nhân của mình trong hơn 10 năm gắn bó với lĩnh vự…" at bounding box center [715, 516] width 600 height 46
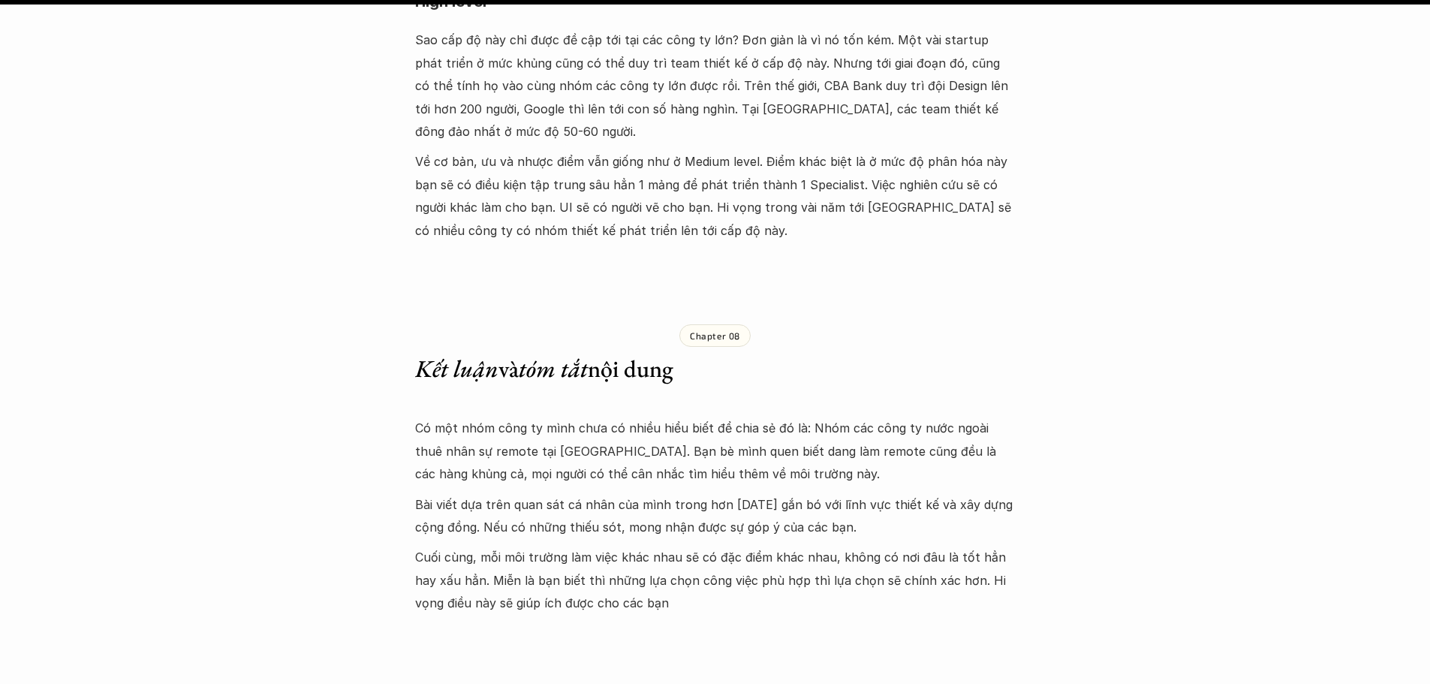
drag, startPoint x: 600, startPoint y: 389, endPoint x: 585, endPoint y: 391, distance: 15.1
click at [597, 546] on p "Cuối cùng, mỗi môi trường làm việc khác nhau sẽ có đặc điểm khác nhau, không có…" at bounding box center [715, 580] width 600 height 68
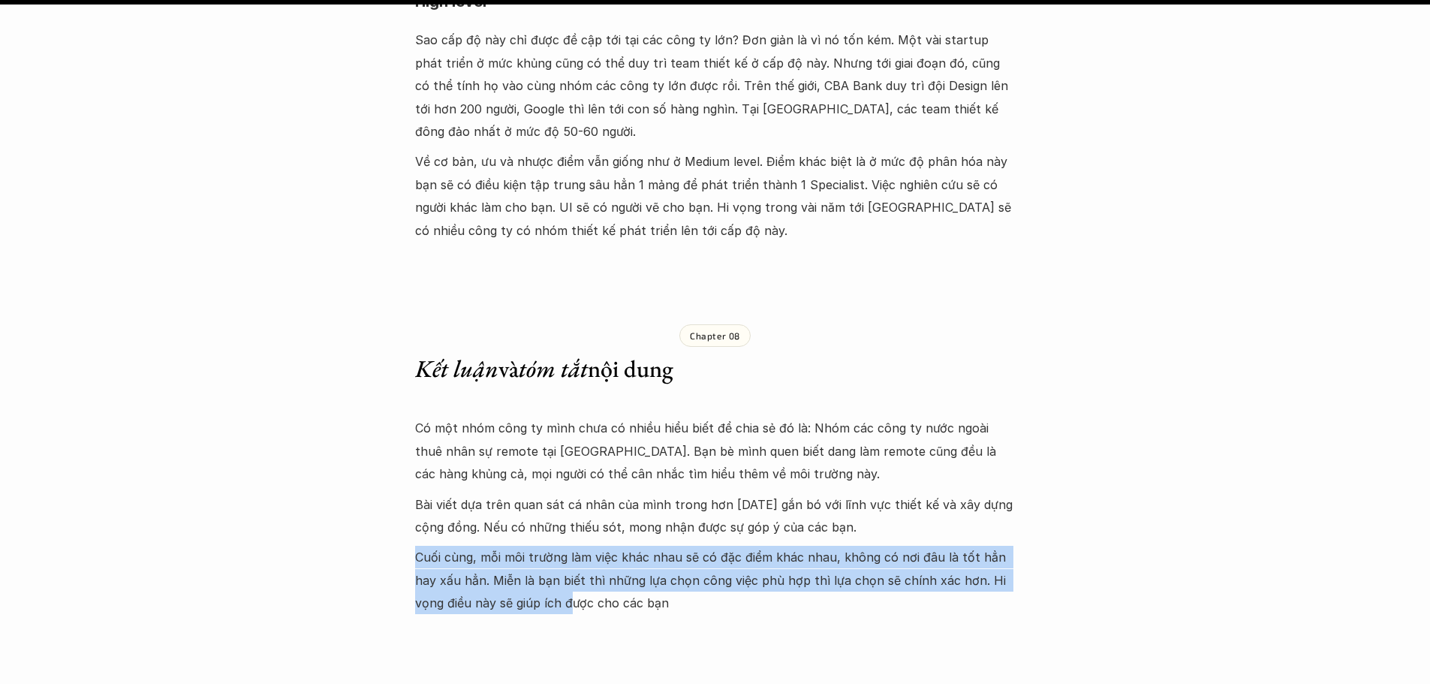
drag, startPoint x: 410, startPoint y: 366, endPoint x: 427, endPoint y: 375, distance: 19.5
click at [505, 546] on p "Cuối cùng, mỗi môi trường làm việc khác nhau sẽ có đặc điểm khác nhau, không có…" at bounding box center [715, 580] width 600 height 68
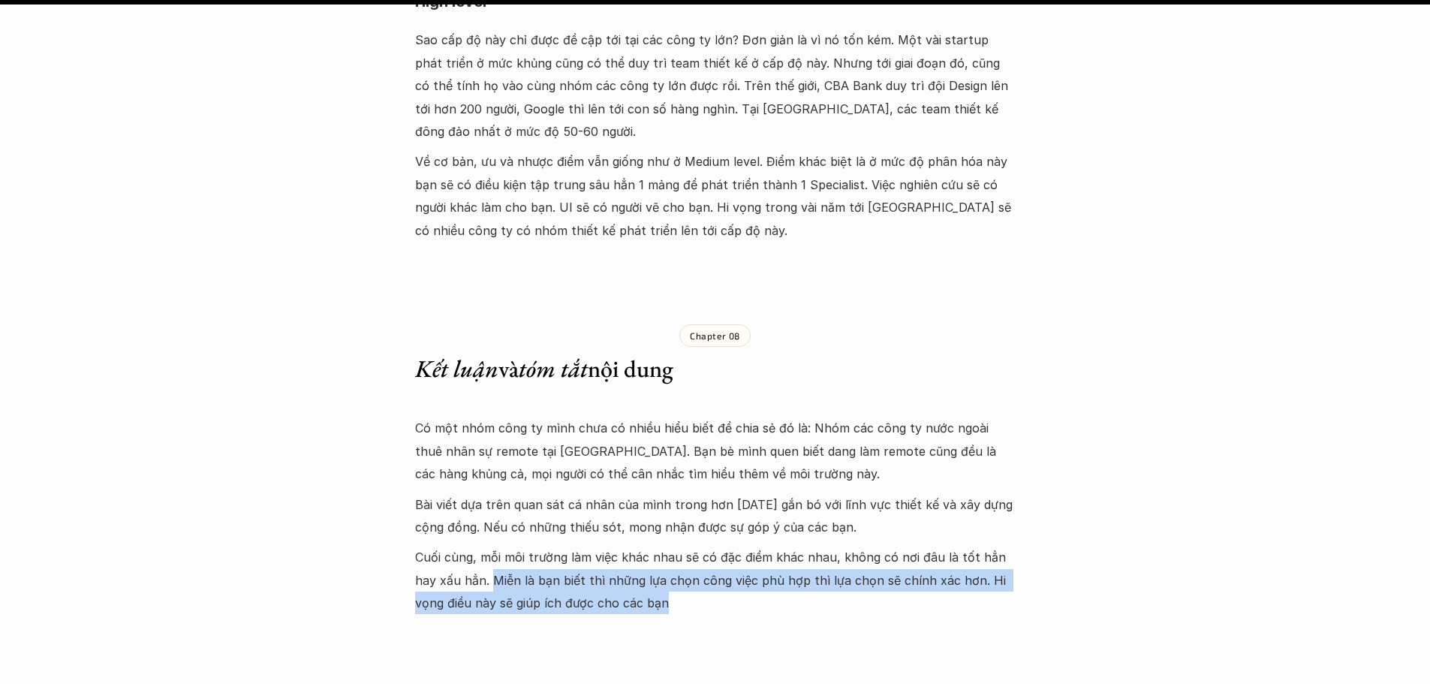
drag, startPoint x: 470, startPoint y: 393, endPoint x: 955, endPoint y: 417, distance: 486.1
click at [955, 546] on p "Cuối cùng, mỗi môi trường làm việc khác nhau sẽ có đặc điểm khác nhau, không có…" at bounding box center [715, 580] width 600 height 68
click at [592, 546] on p "Cuối cùng, mỗi môi trường làm việc khác nhau sẽ có đặc điểm khác nhau, không có…" at bounding box center [715, 580] width 600 height 68
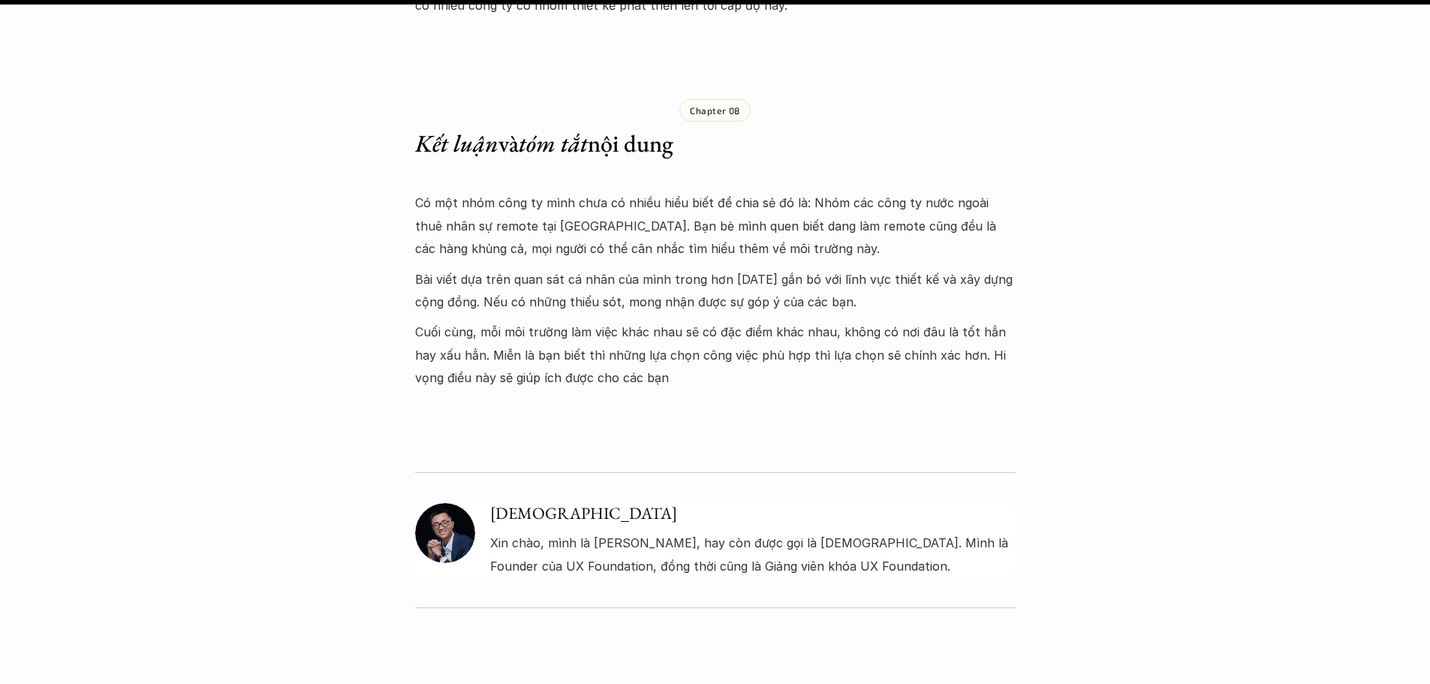
scroll to position [9681, 0]
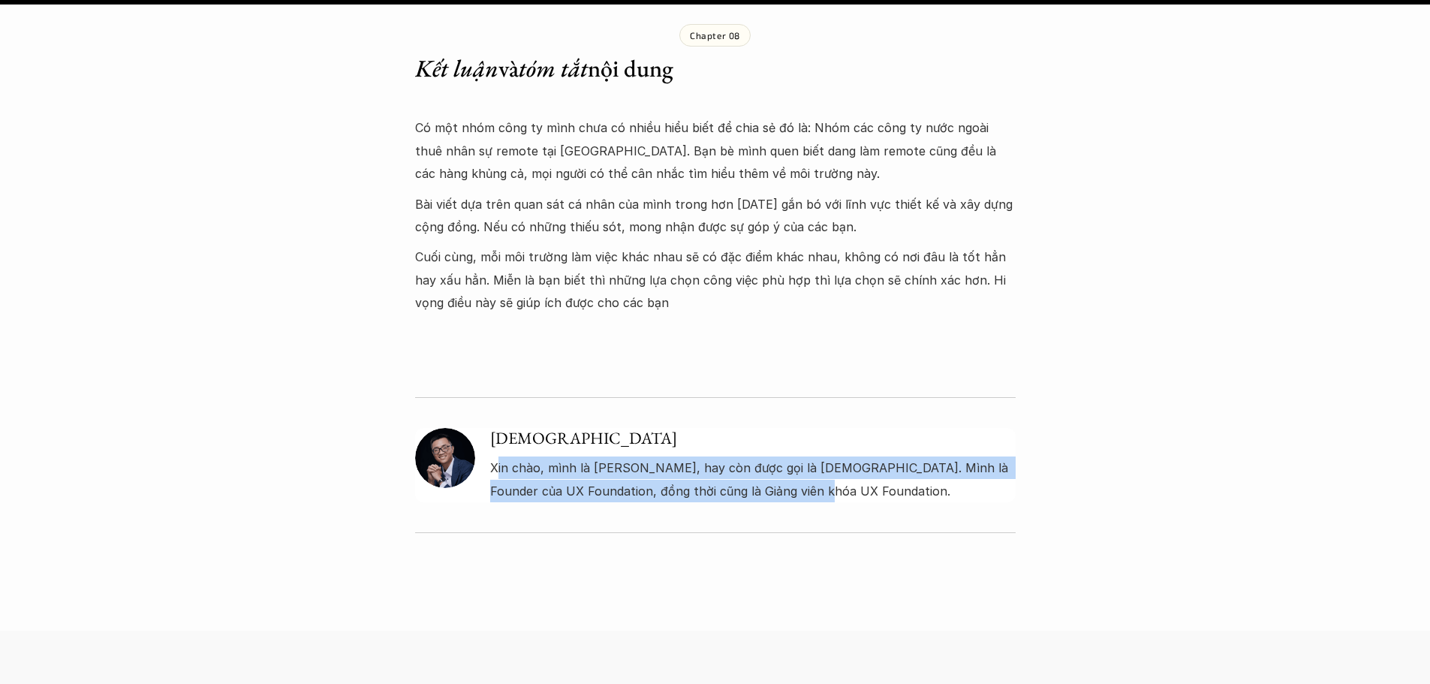
drag, startPoint x: 504, startPoint y: 288, endPoint x: 817, endPoint y: 300, distance: 313.2
click at [817, 456] on p "Xin chào, mình là [PERSON_NAME], hay còn được gọi là [DEMOGRAPHIC_DATA]. Mình l…" at bounding box center [752, 479] width 525 height 46
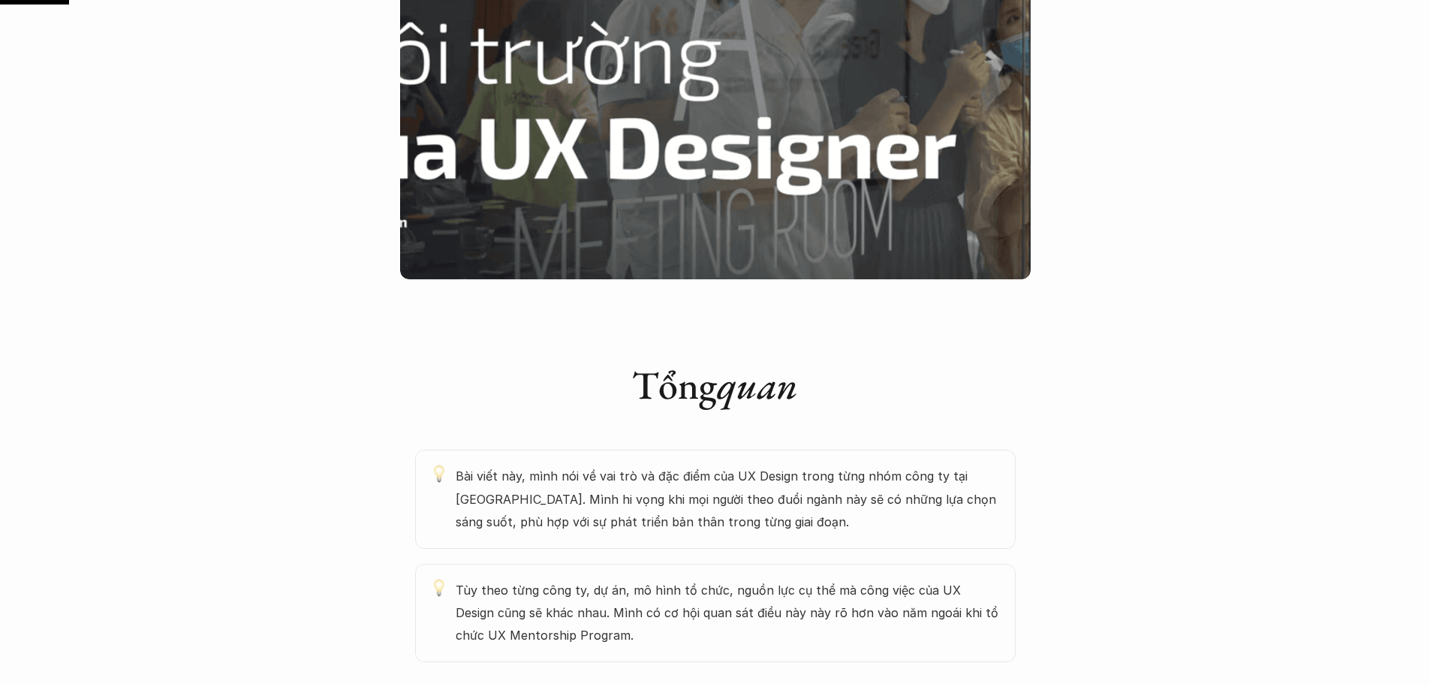
scroll to position [675, 0]
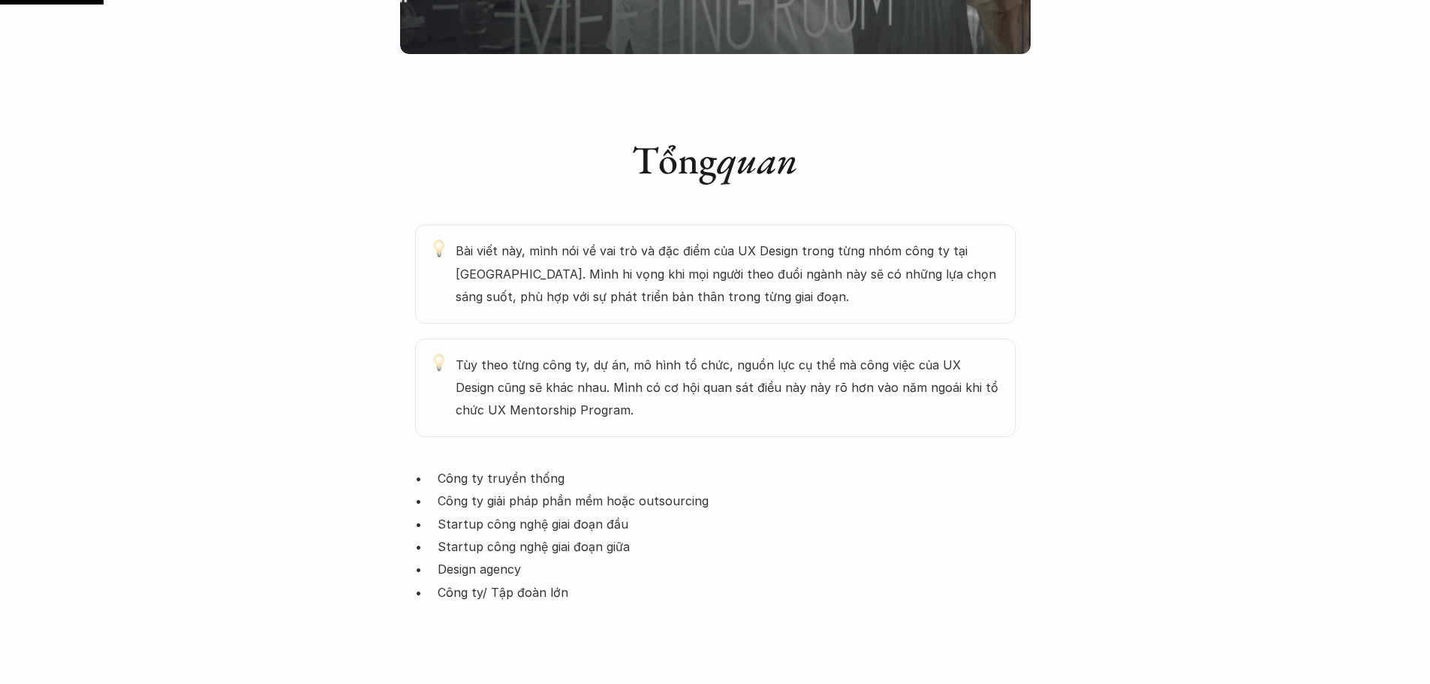
click at [427, 224] on div "Bài viết này, mình nói về vai trò và đặc điểm của UX Design trong từng nhóm côn…" at bounding box center [715, 273] width 600 height 98
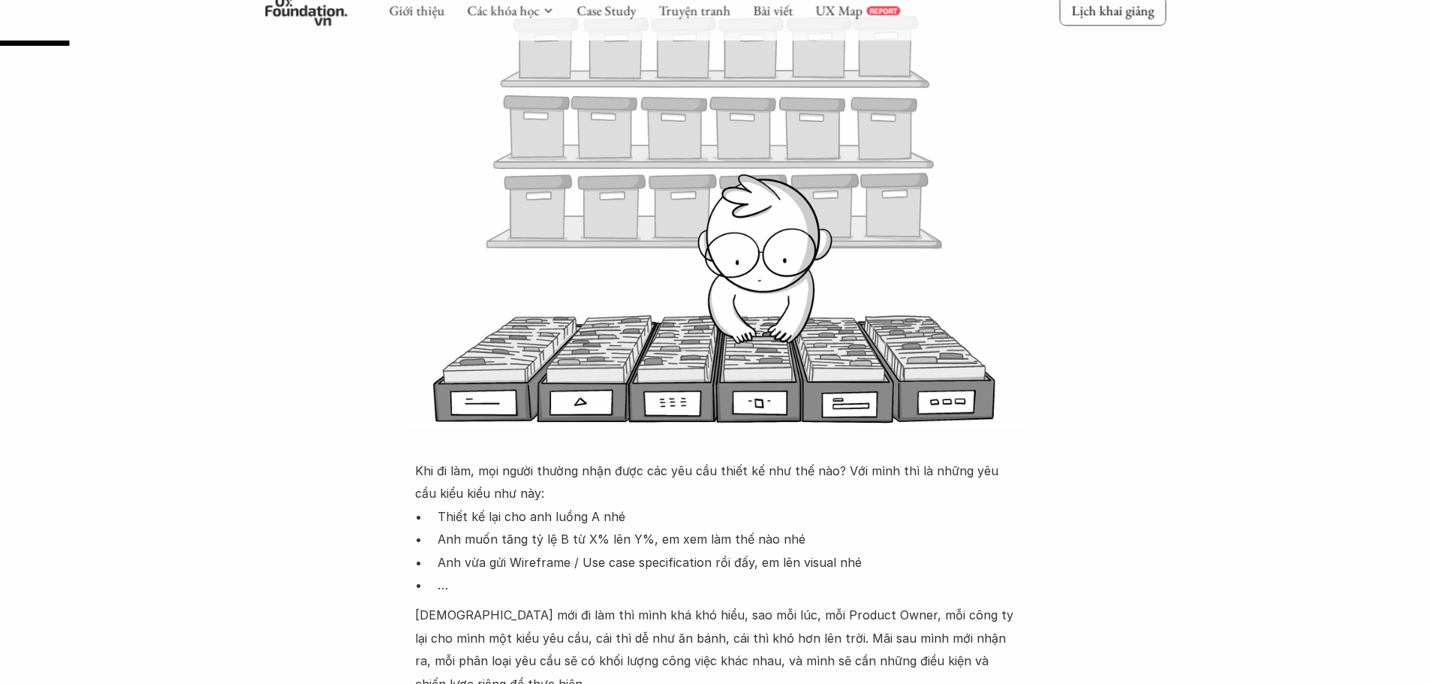
scroll to position [375, 0]
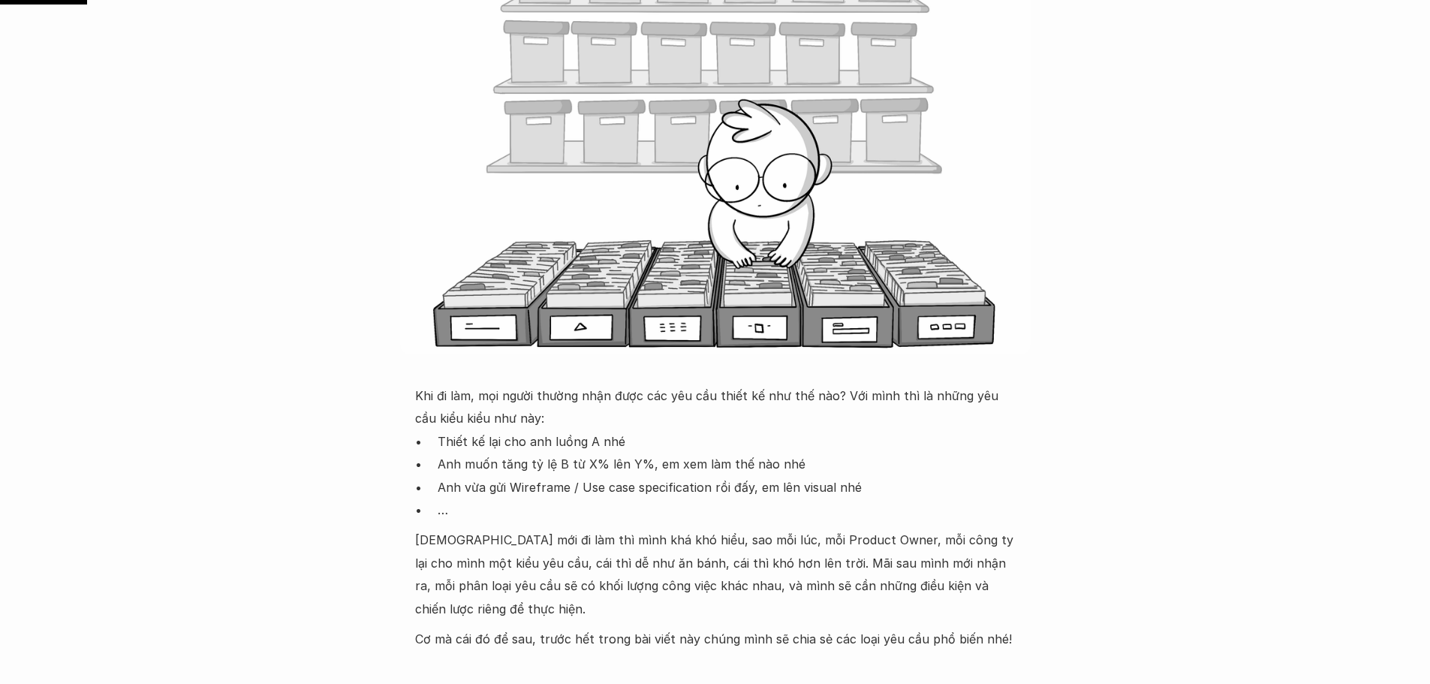
click at [673, 483] on p "Anh vừa gửi Wireframe / Use case specification rồi đấy, em lên visual nhé" at bounding box center [727, 487] width 578 height 23
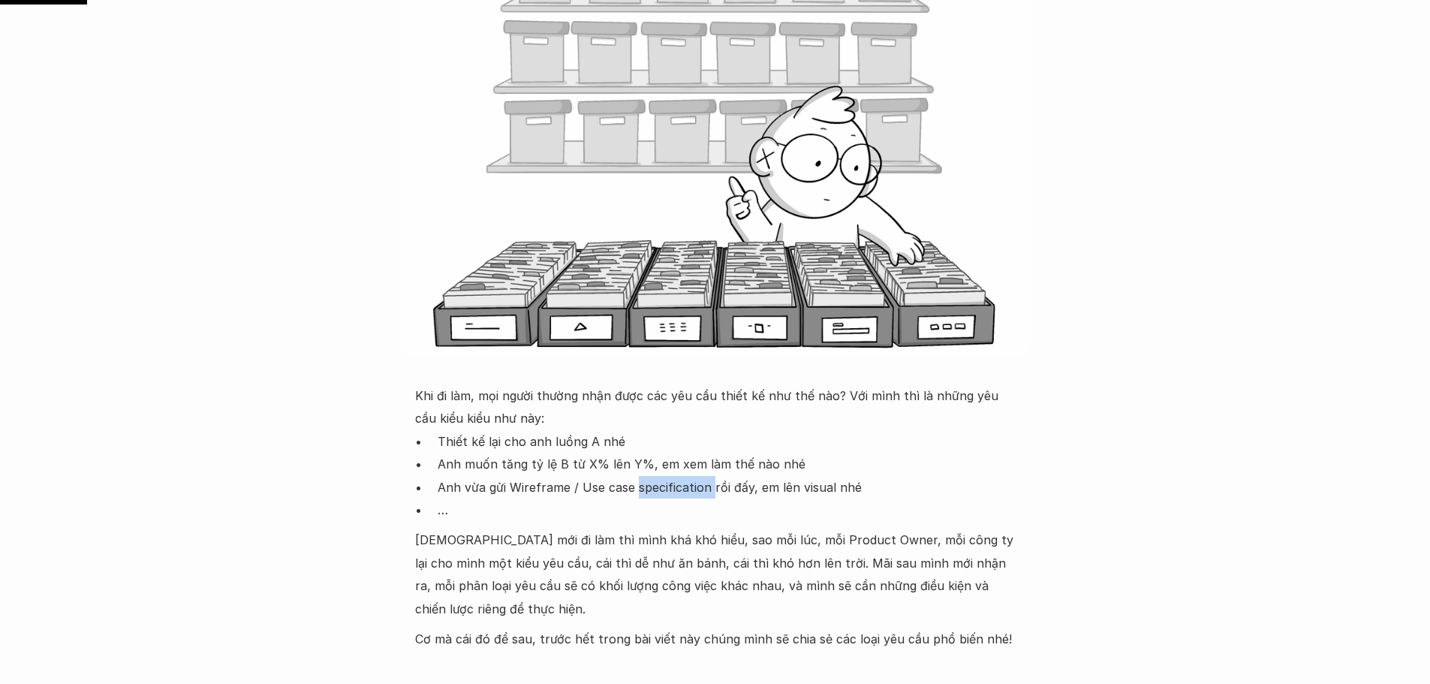
click at [673, 483] on p "Anh vừa gửi Wireframe / Use case specification rồi đấy, em lên visual nhé" at bounding box center [727, 487] width 578 height 23
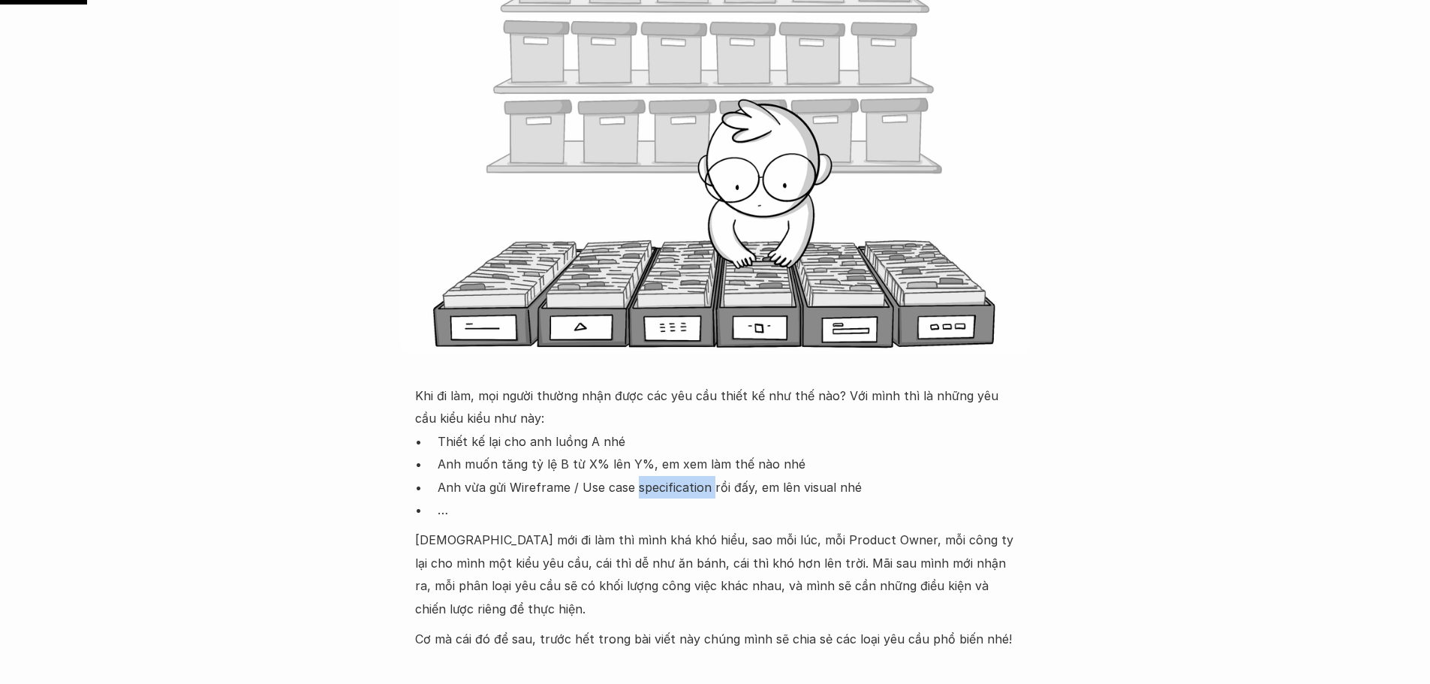
click at [651, 498] on p "Anh vừa gửi Wireframe / Use case specification rồi đấy, em lên visual nhé" at bounding box center [727, 487] width 578 height 23
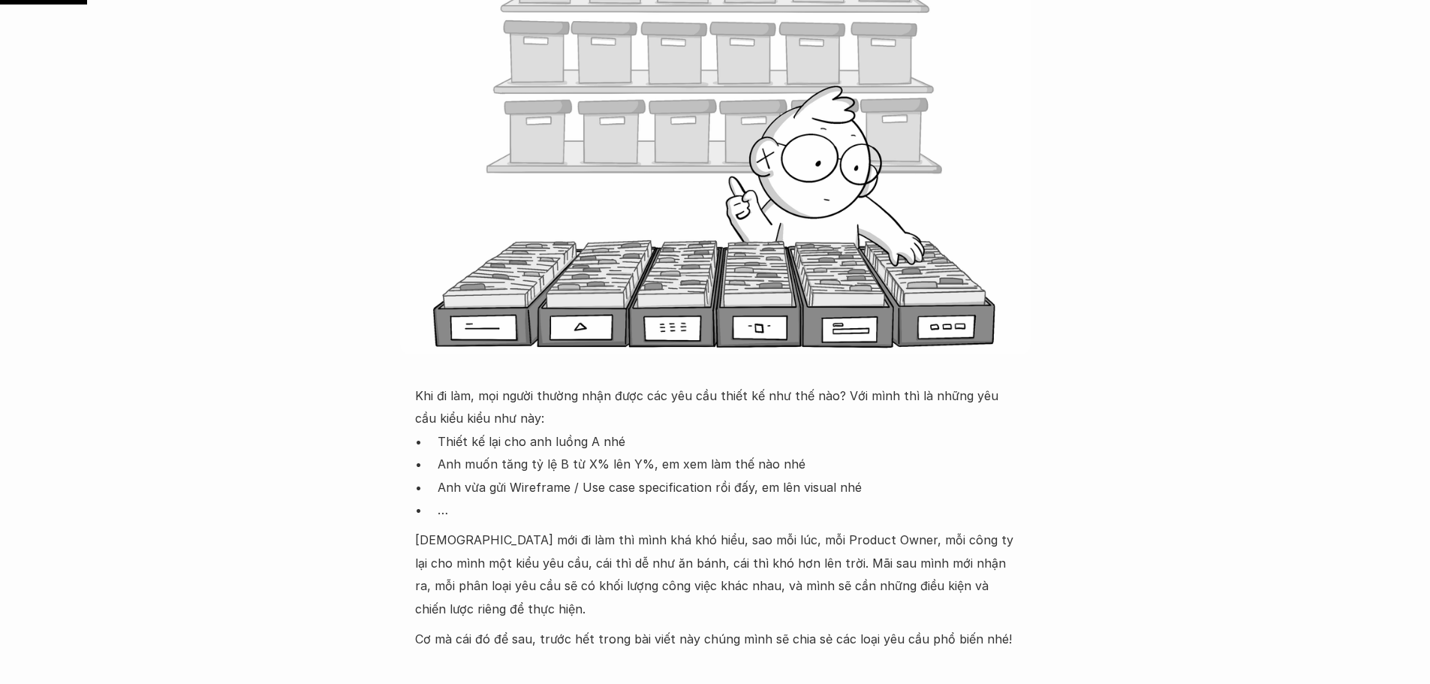
click at [657, 487] on p "Anh vừa gửi Wireframe / Use case specification rồi đấy, em lên visual nhé" at bounding box center [727, 487] width 578 height 23
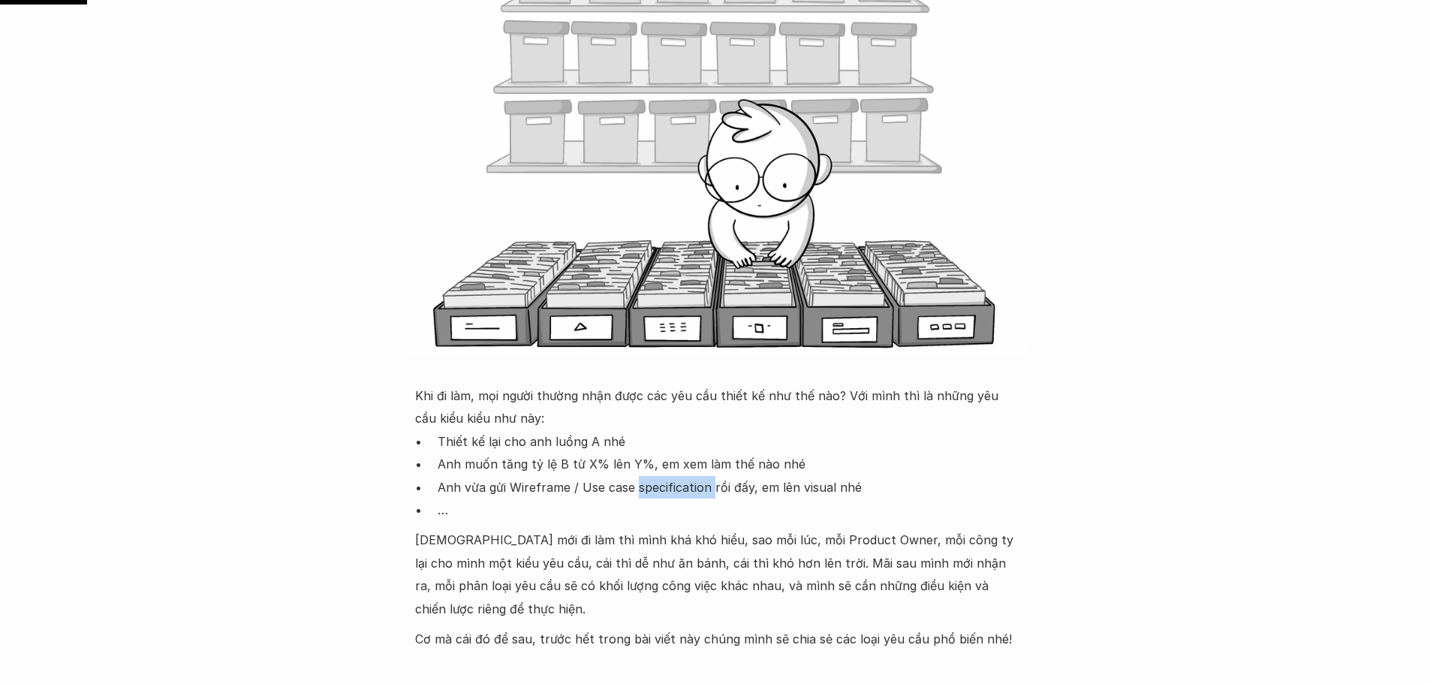
click at [657, 487] on p "Anh vừa gửi Wireframe / Use case specification rồi đấy, em lên visual nhé" at bounding box center [727, 487] width 578 height 23
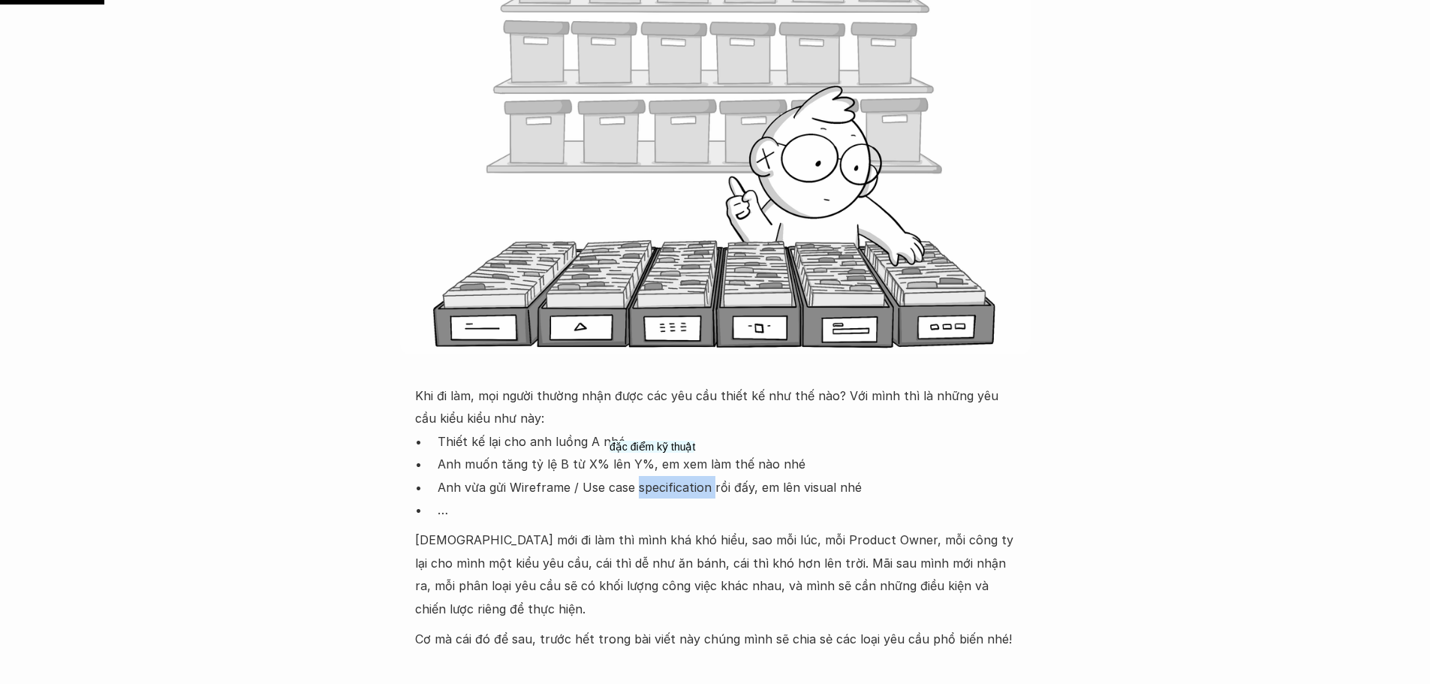
scroll to position [525, 0]
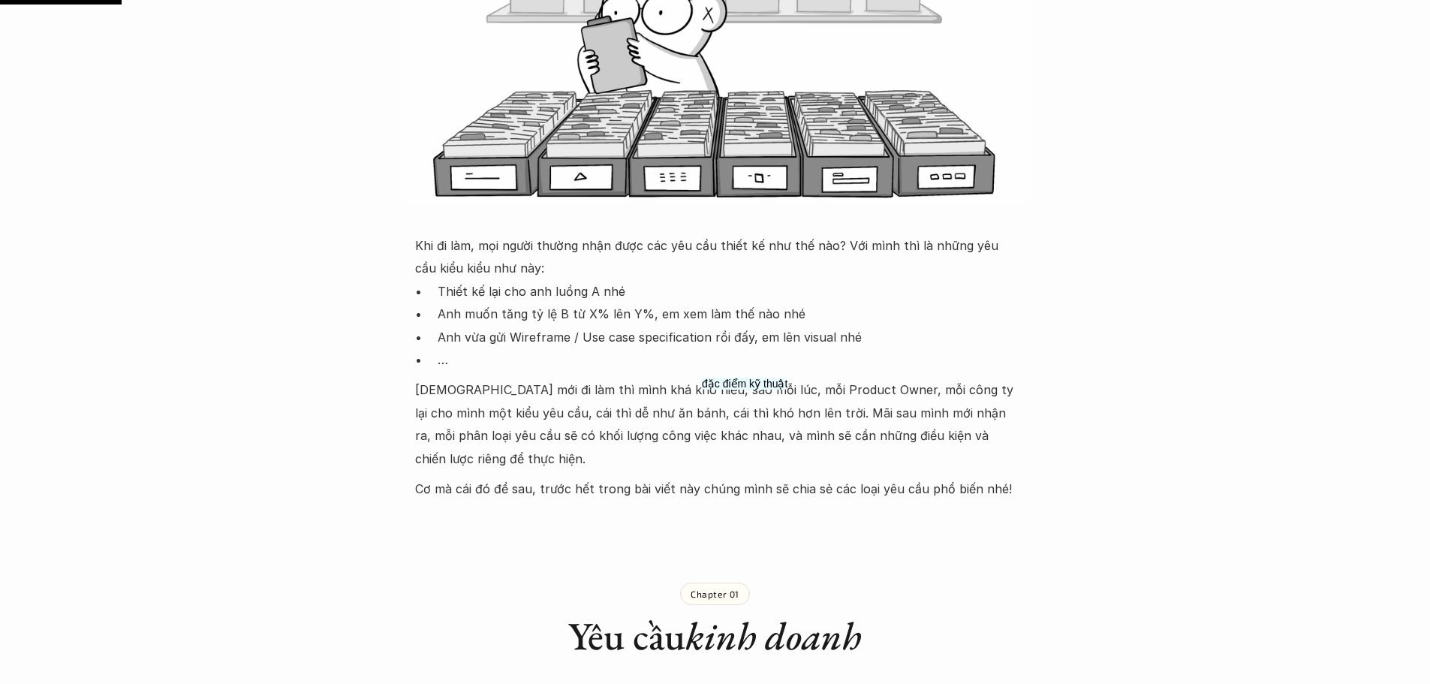
click at [750, 424] on p "Hồi mới đi làm thì mình khá khó hiểu, sao mỗi lúc, mỗi Product Owner, mỗi công …" at bounding box center [715, 424] width 600 height 92
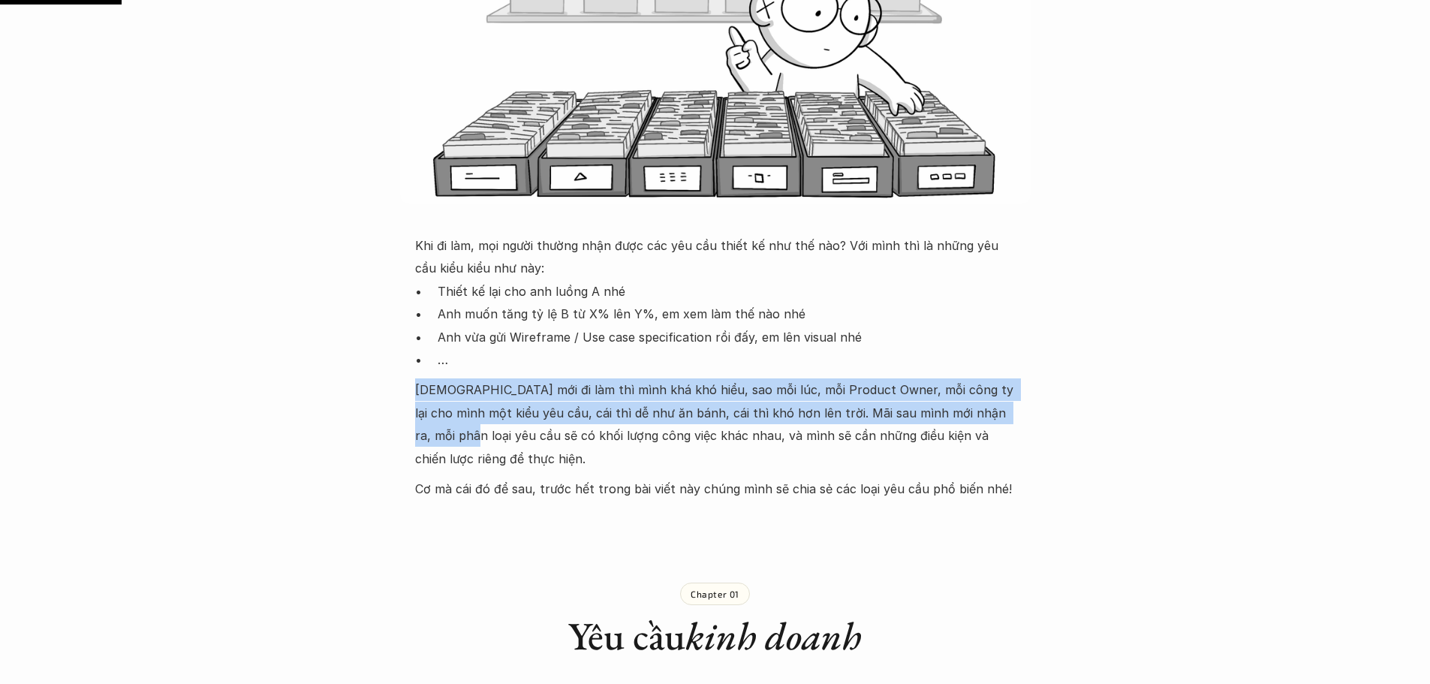
drag, startPoint x: 414, startPoint y: 393, endPoint x: 1012, endPoint y: 406, distance: 598.2
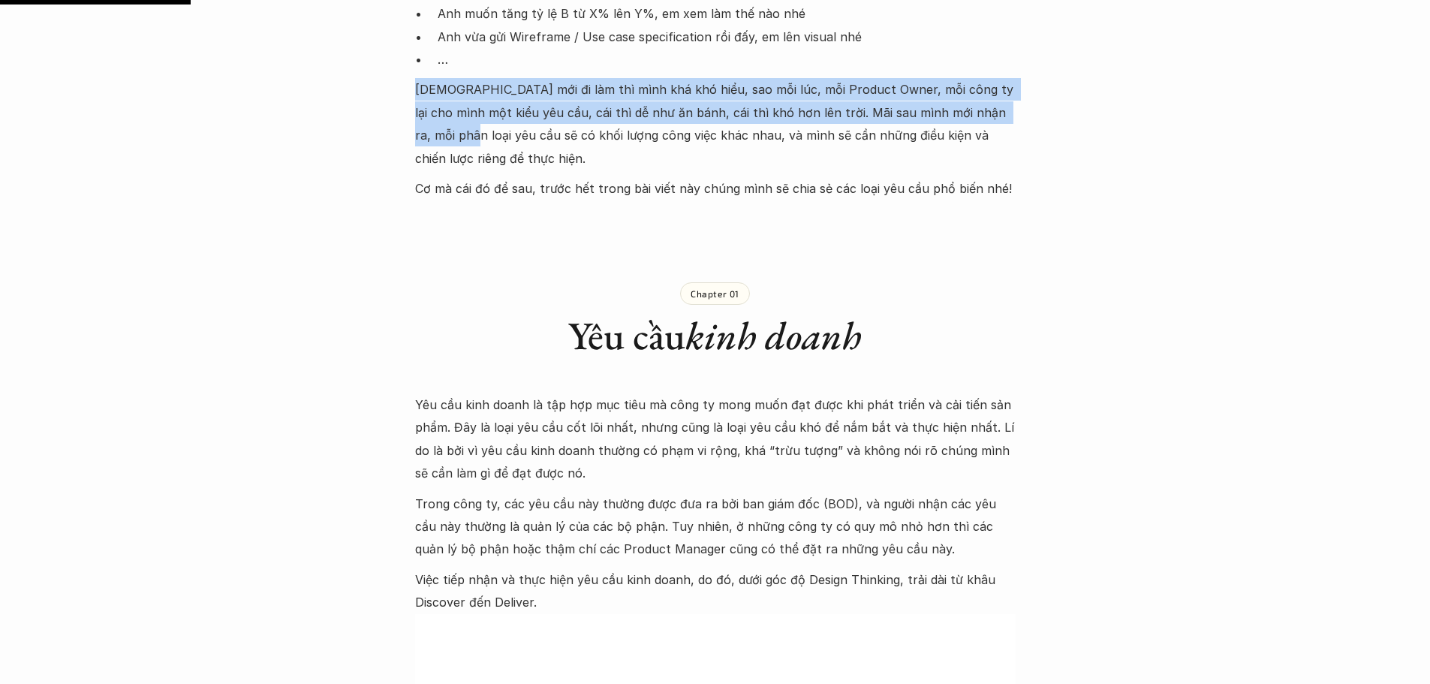
scroll to position [750, 0]
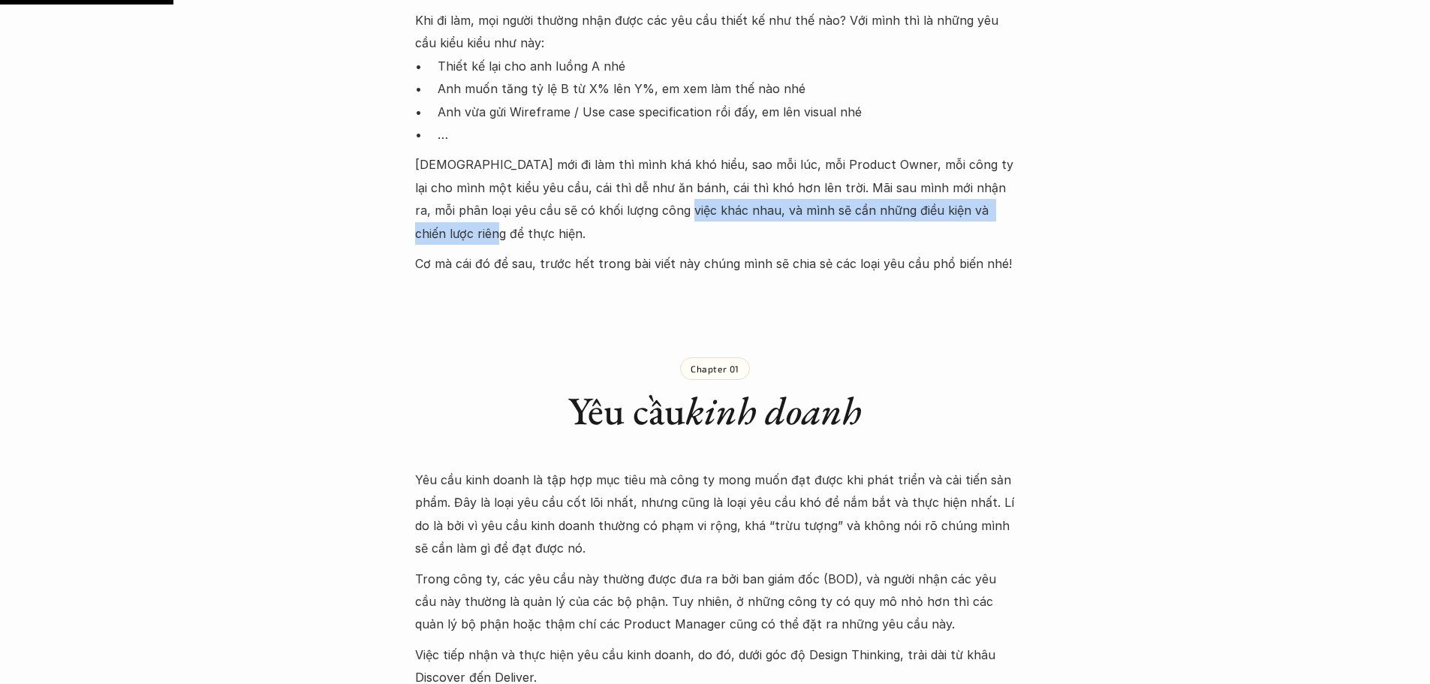
drag, startPoint x: 638, startPoint y: 215, endPoint x: 1003, endPoint y: 221, distance: 365.5
click at [1003, 221] on p "Hồi mới đi làm thì mình khá khó hiểu, sao mỗi lúc, mỗi Product Owner, mỗi công …" at bounding box center [715, 199] width 600 height 92
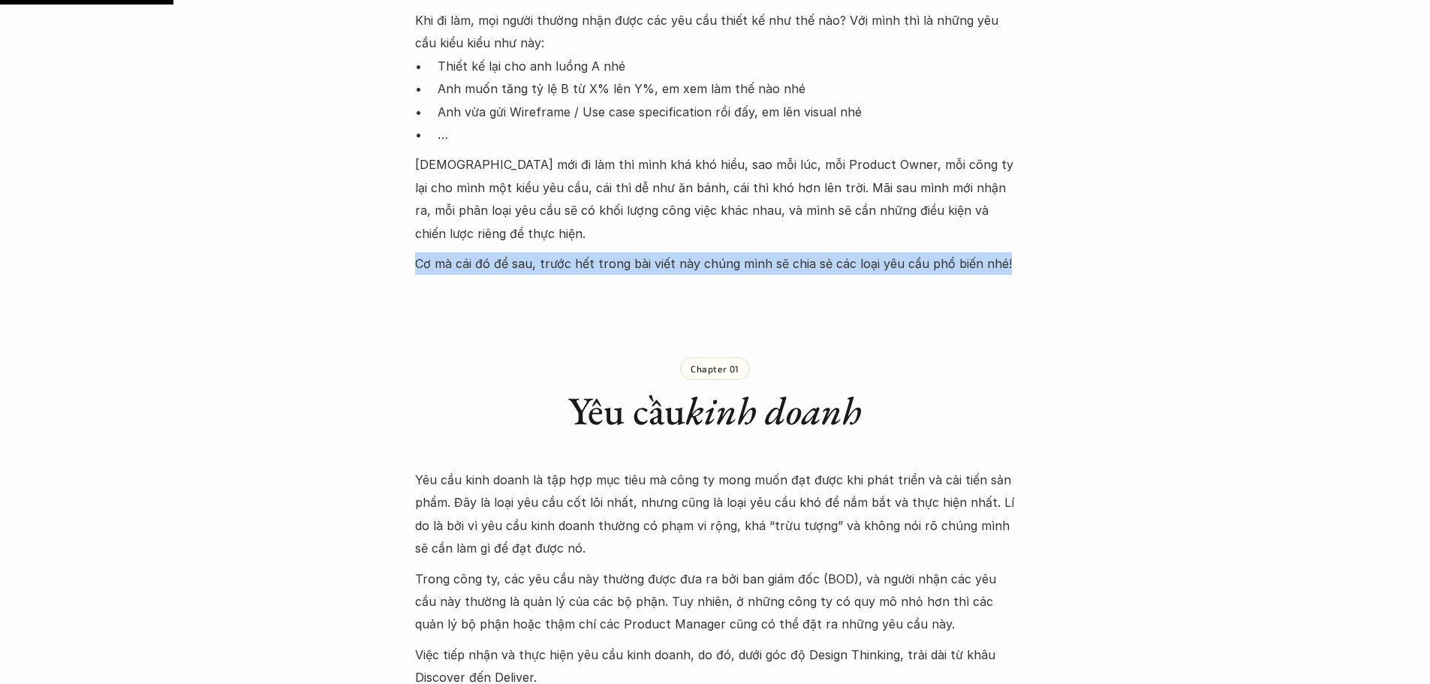
drag, startPoint x: 405, startPoint y: 247, endPoint x: 1018, endPoint y: 237, distance: 613.2
click at [754, 252] on p "Cơ mà cái đó để sau, trước hết trong bài viết này chúng mình sẽ chia sẻ các loạ…" at bounding box center [715, 263] width 600 height 23
